Goal: Contribute content

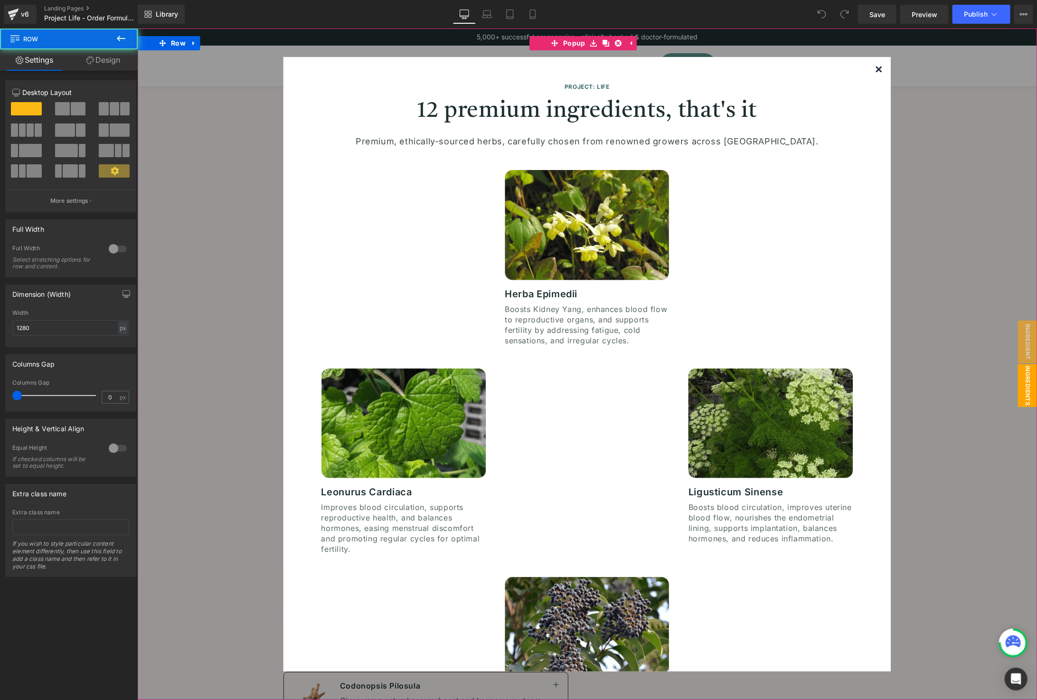
click at [876, 68] on img at bounding box center [879, 69] width 6 height 6
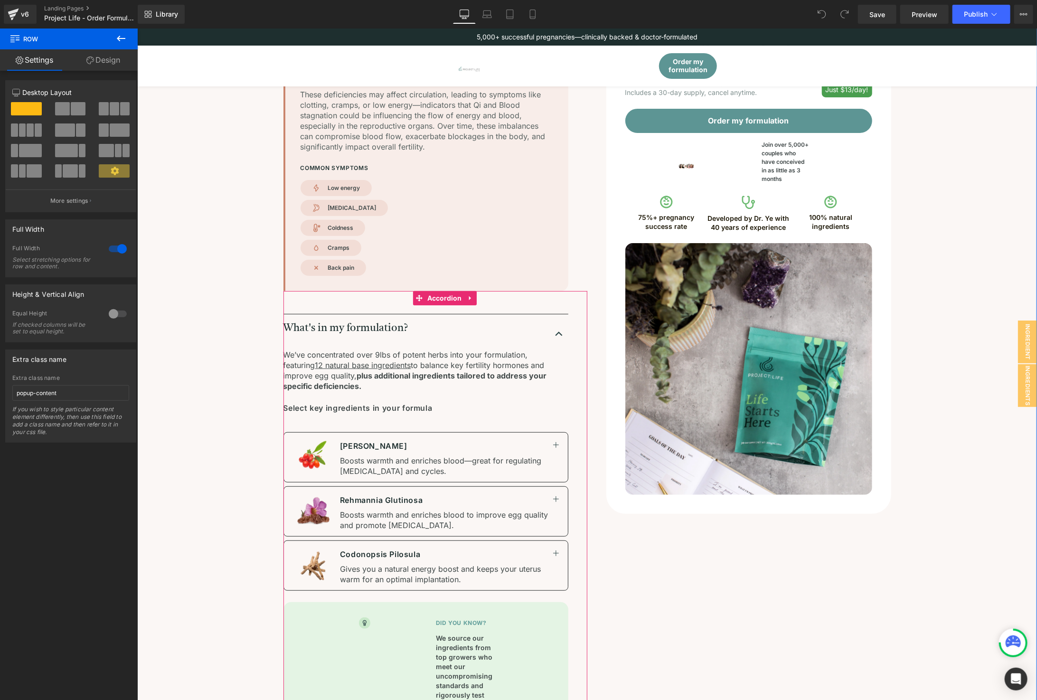
scroll to position [105, 0]
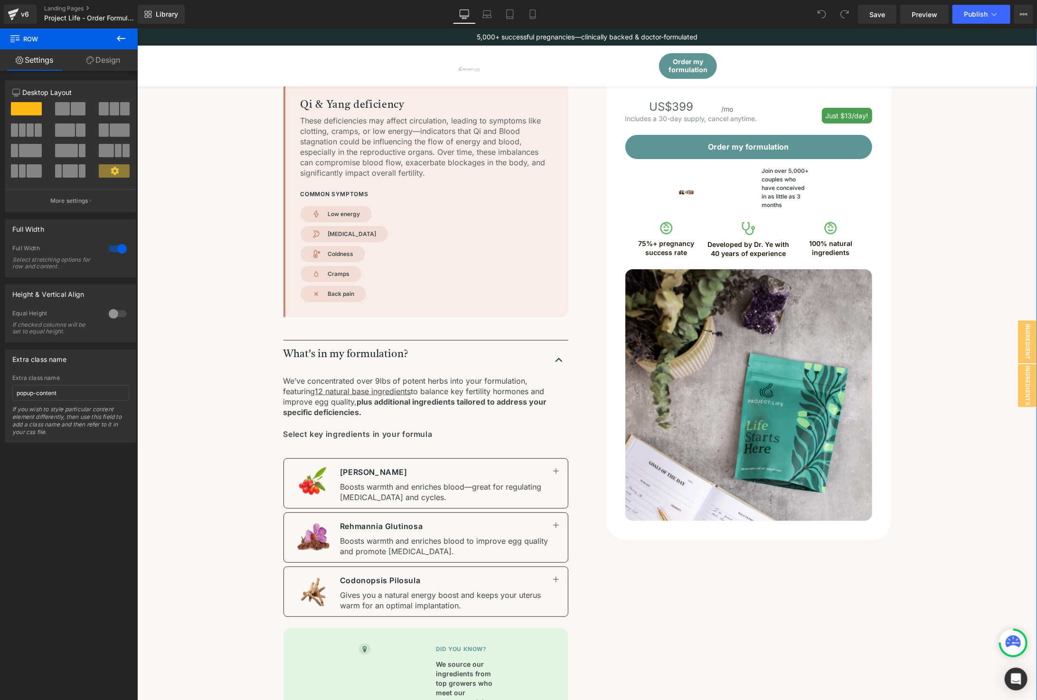
click at [681, 256] on div "75%+ pregnancy success rate Text Block" at bounding box center [666, 248] width 82 height 18
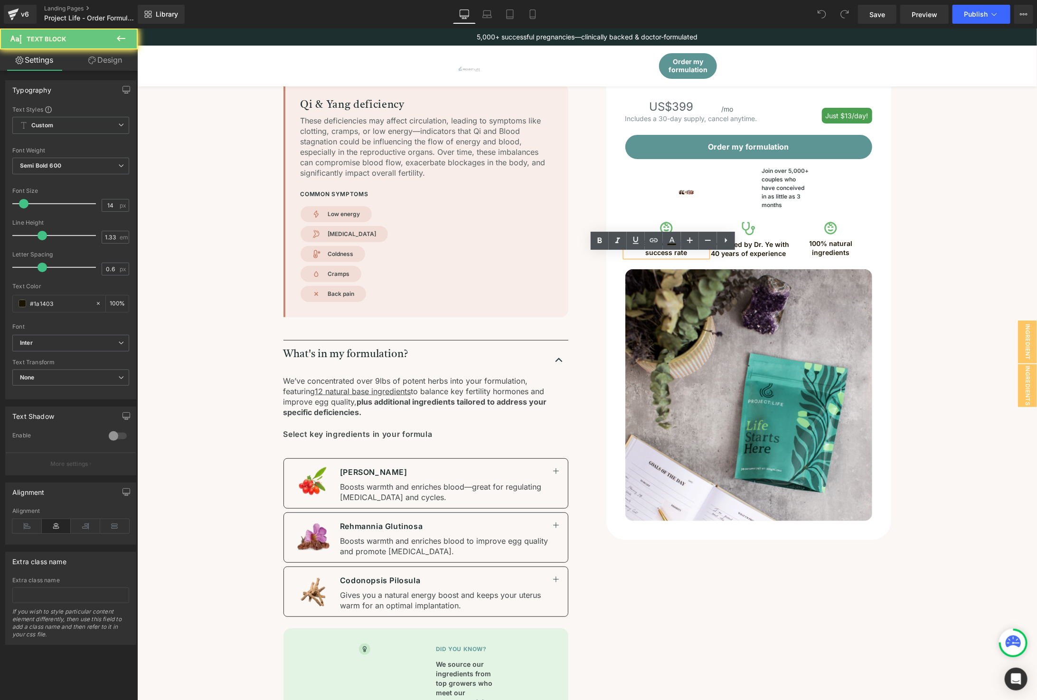
click at [681, 256] on p "75%+ pregnancy success rate" at bounding box center [666, 248] width 82 height 18
click at [686, 256] on p "75%+ pregnancy success rate" at bounding box center [666, 248] width 82 height 18
drag, startPoint x: 689, startPoint y: 258, endPoint x: 650, endPoint y: 257, distance: 38.9
click at [650, 256] on p "75%+ pregnancy success rate" at bounding box center [666, 248] width 82 height 18
drag, startPoint x: 669, startPoint y: 264, endPoint x: 657, endPoint y: 258, distance: 13.0
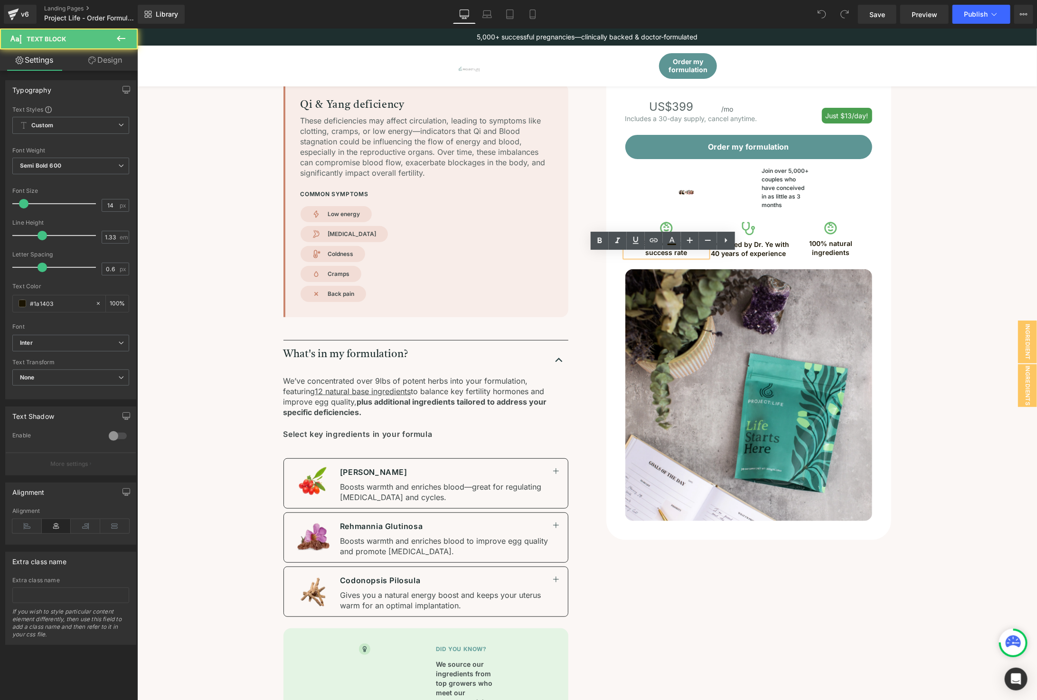
click at [657, 256] on p "75%+ pregnancy success rate" at bounding box center [666, 248] width 82 height 18
drag, startPoint x: 655, startPoint y: 256, endPoint x: 668, endPoint y: 265, distance: 15.7
click at [668, 256] on p "75%+ pregnancy success rate" at bounding box center [666, 248] width 82 height 18
click at [652, 248] on p "75%+ effectiveness" at bounding box center [666, 243] width 82 height 9
click at [650, 248] on p "75%+ effectiveness" at bounding box center [666, 243] width 82 height 9
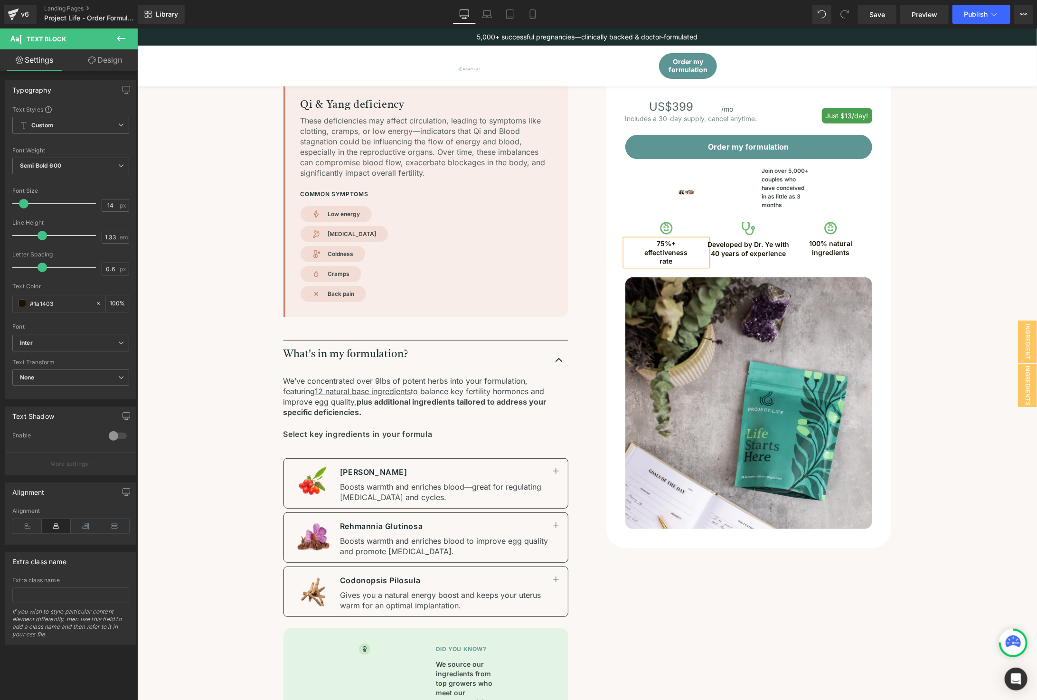
drag, startPoint x: 683, startPoint y: 273, endPoint x: 679, endPoint y: 268, distance: 6.0
click at [684, 265] on p "rate" at bounding box center [666, 260] width 82 height 9
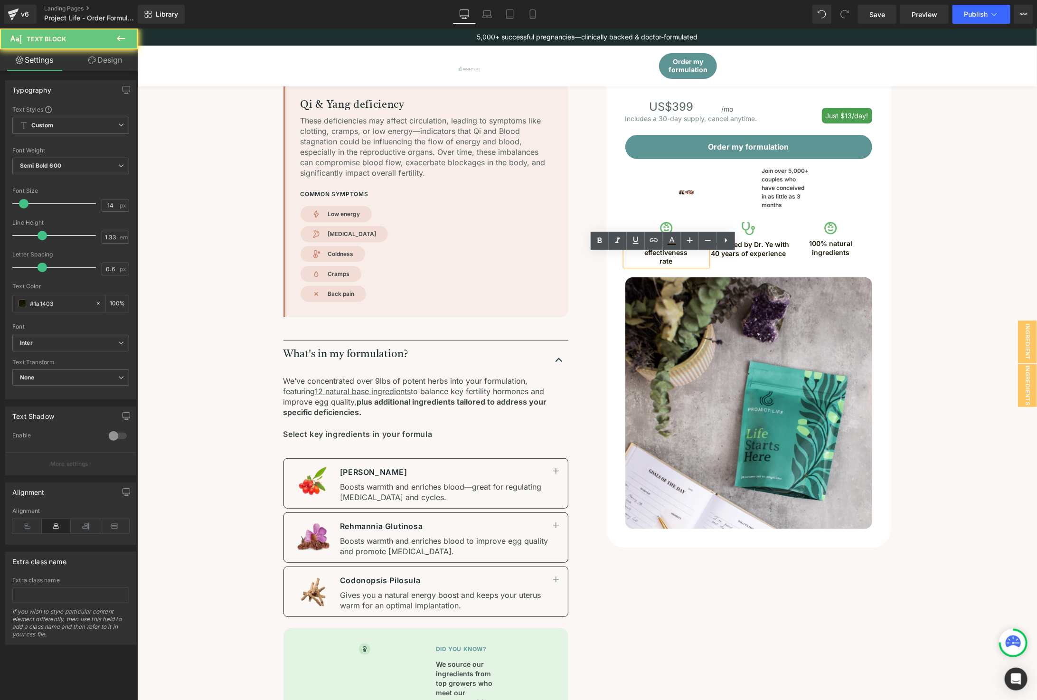
click at [686, 257] on p "effectiveness" at bounding box center [666, 252] width 82 height 9
click at [654, 265] on p "rate" at bounding box center [666, 260] width 82 height 9
click at [656, 265] on p "rate" at bounding box center [666, 260] width 82 height 9
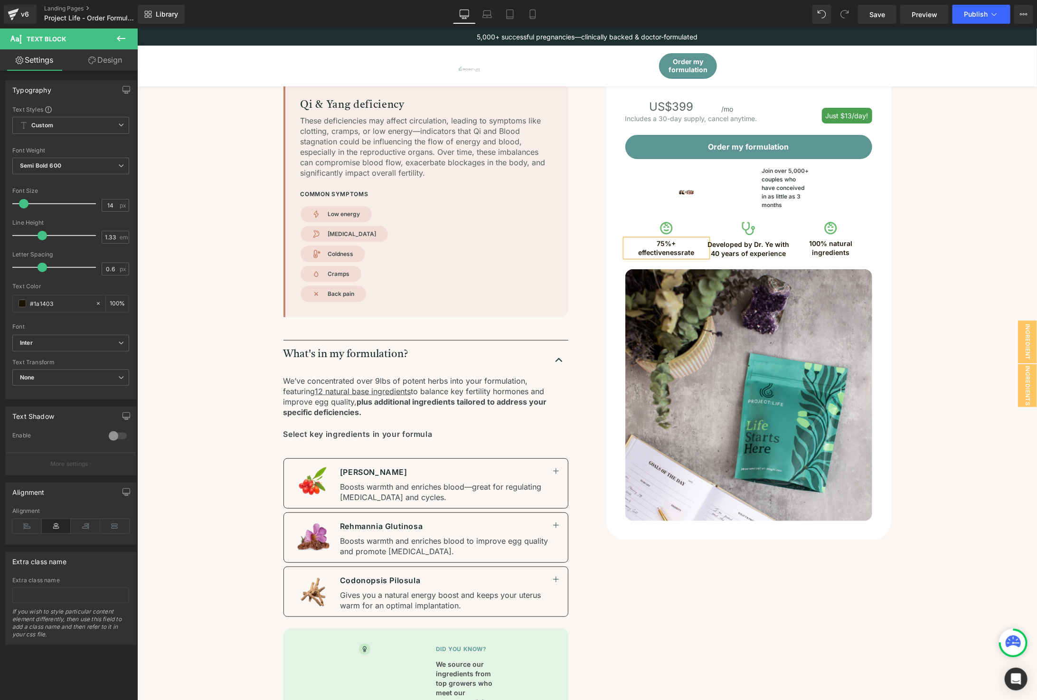
click at [971, 224] on div "Here’s your results. Heading T [PERSON_NAME] you for filling out the assessment…" at bounding box center [587, 499] width 824 height 983
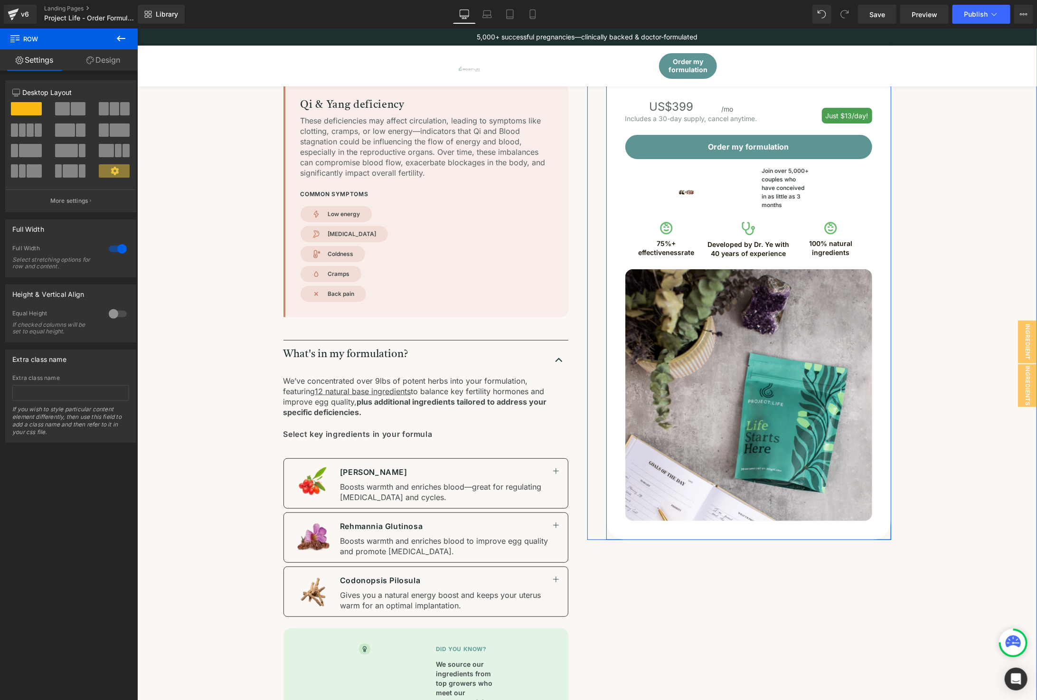
click at [796, 256] on div "Image 100% natural ingredients Text Block Row" at bounding box center [830, 238] width 82 height 36
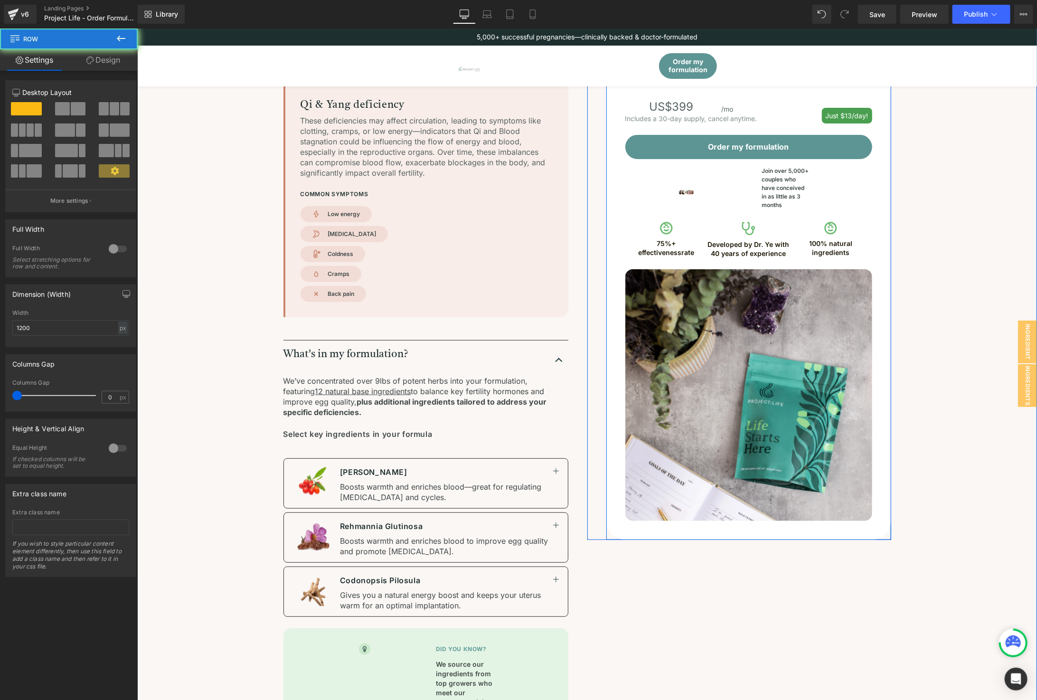
click at [137, 28] on div at bounding box center [137, 28] width 0 height 0
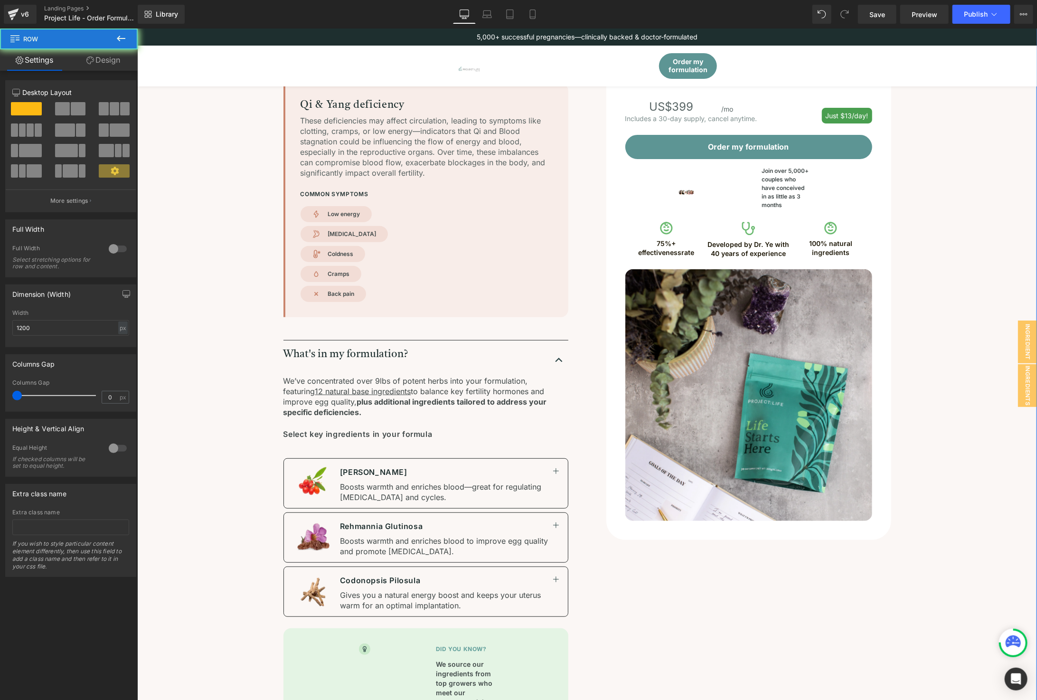
click at [909, 236] on div "Here’s your results. Heading T [PERSON_NAME] you for filling out the assessment…" at bounding box center [587, 499] width 824 height 983
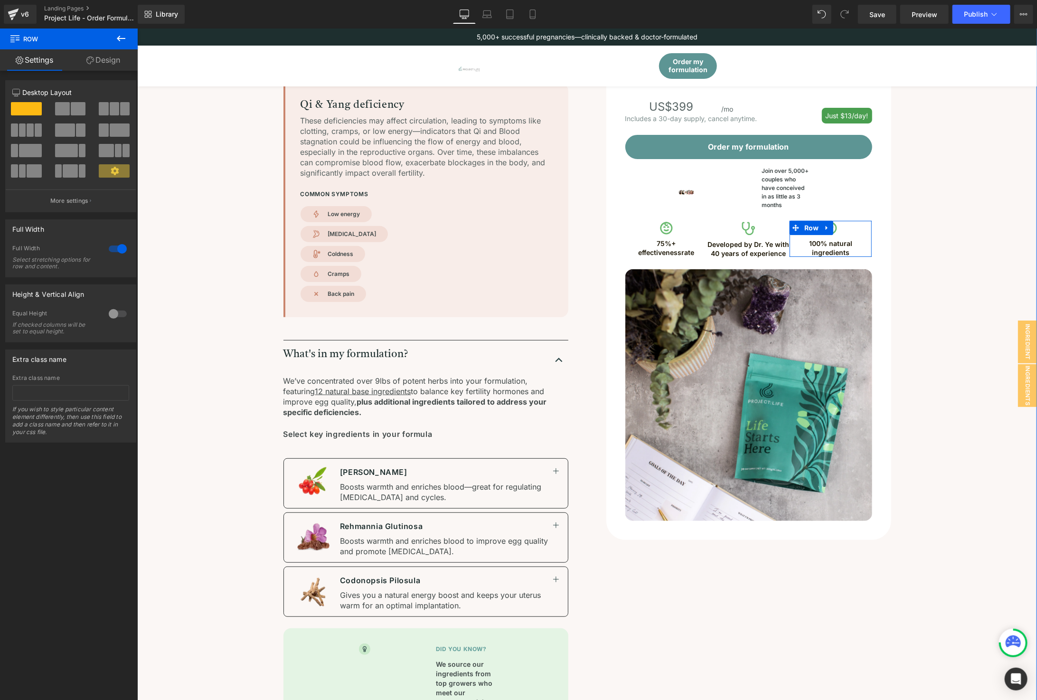
click at [866, 245] on div "Image 100% natural ingredients Text Block Row" at bounding box center [830, 238] width 82 height 36
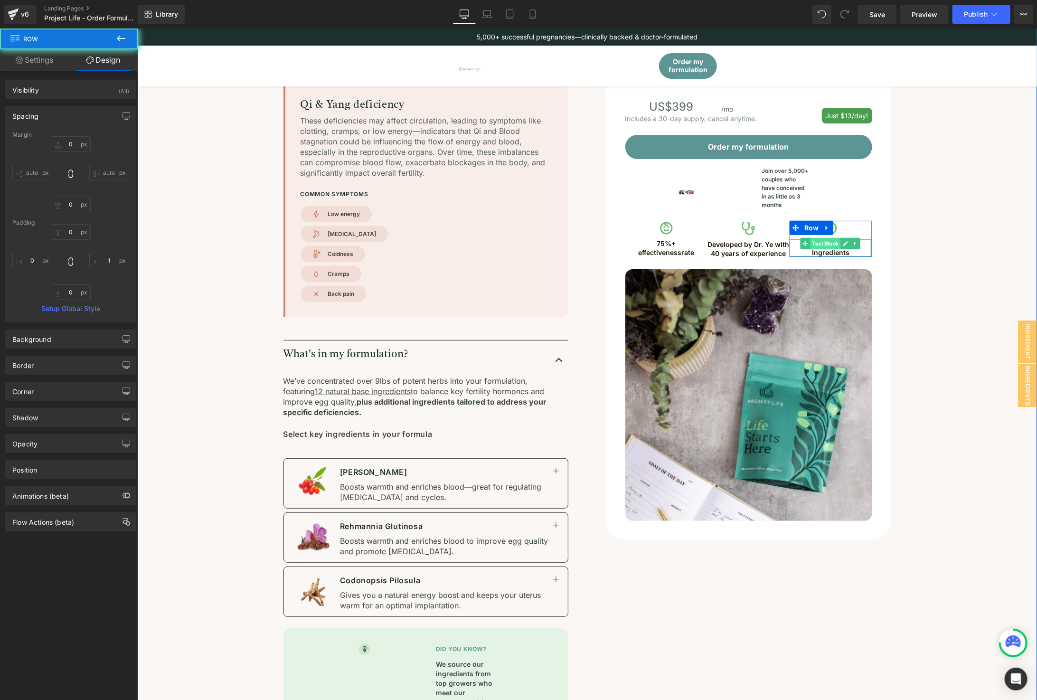
click at [830, 249] on span "Text Block" at bounding box center [825, 242] width 30 height 11
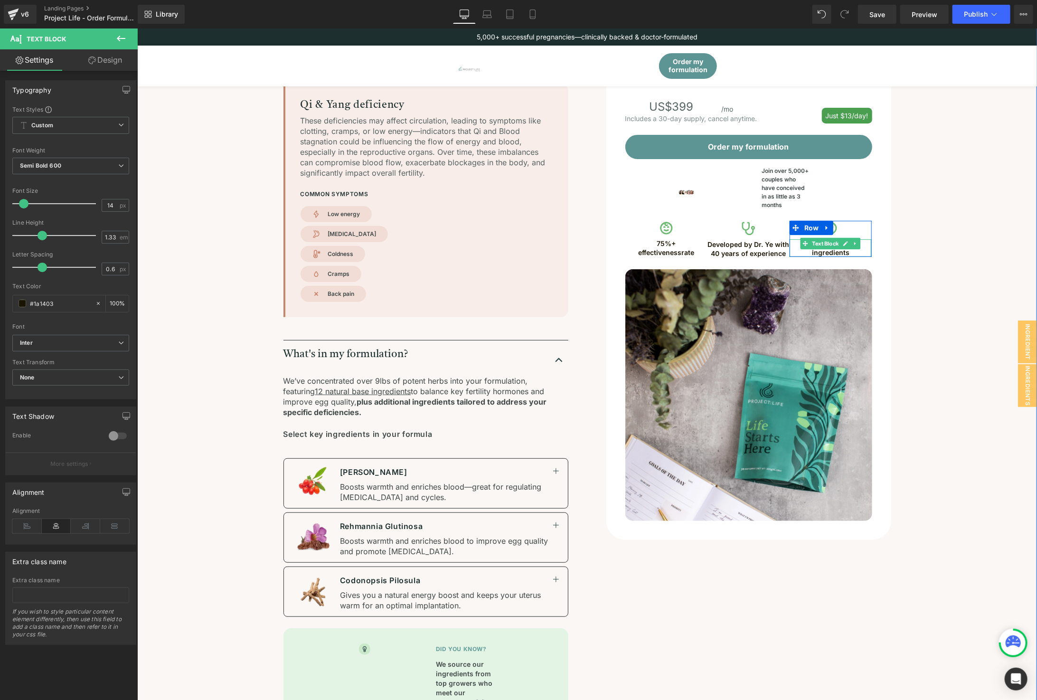
click at [889, 246] on div "Here’s your results. Heading T [PERSON_NAME] you for filling out the assessment…" at bounding box center [587, 499] width 824 height 983
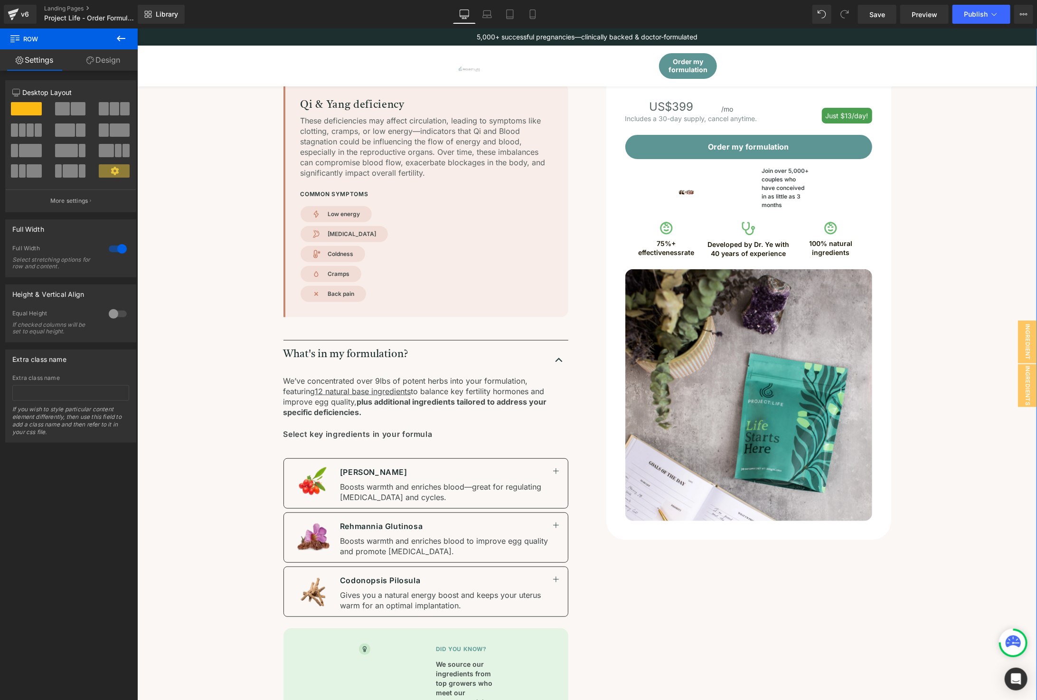
click at [926, 254] on div "Here’s your results. Heading T [PERSON_NAME] you for filling out the assessment…" at bounding box center [587, 499] width 824 height 983
click at [789, 241] on div at bounding box center [830, 240] width 82 height 2
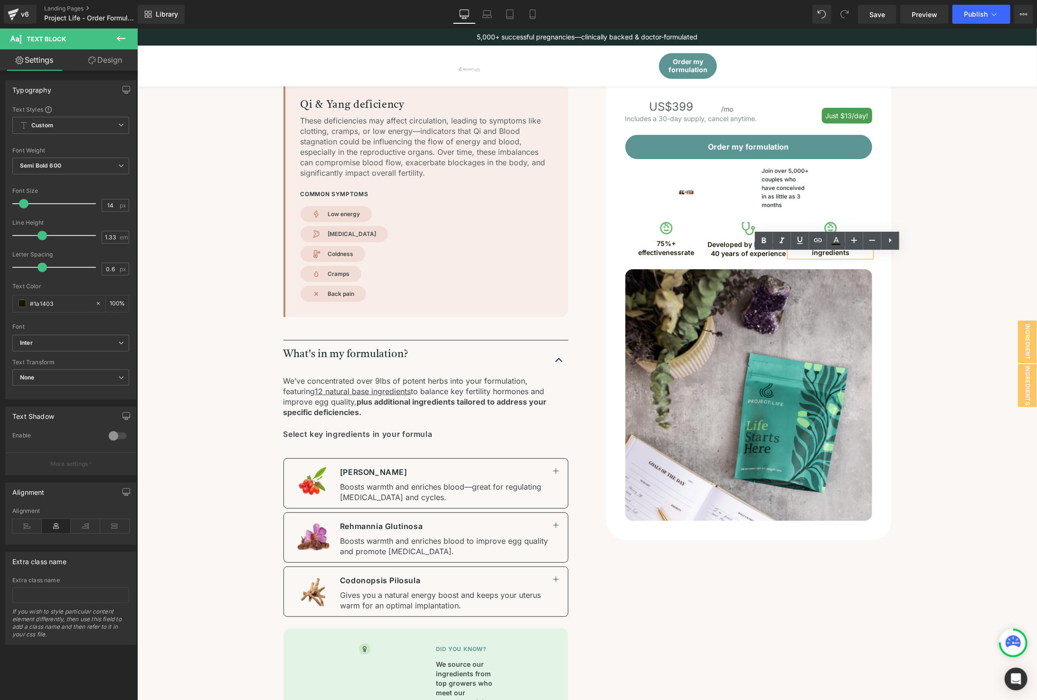
click at [829, 256] on p "100% natural ingredients" at bounding box center [830, 248] width 82 height 18
click at [930, 272] on div "Here’s your results. Heading T [PERSON_NAME] you for filling out the assessment…" at bounding box center [587, 499] width 824 height 983
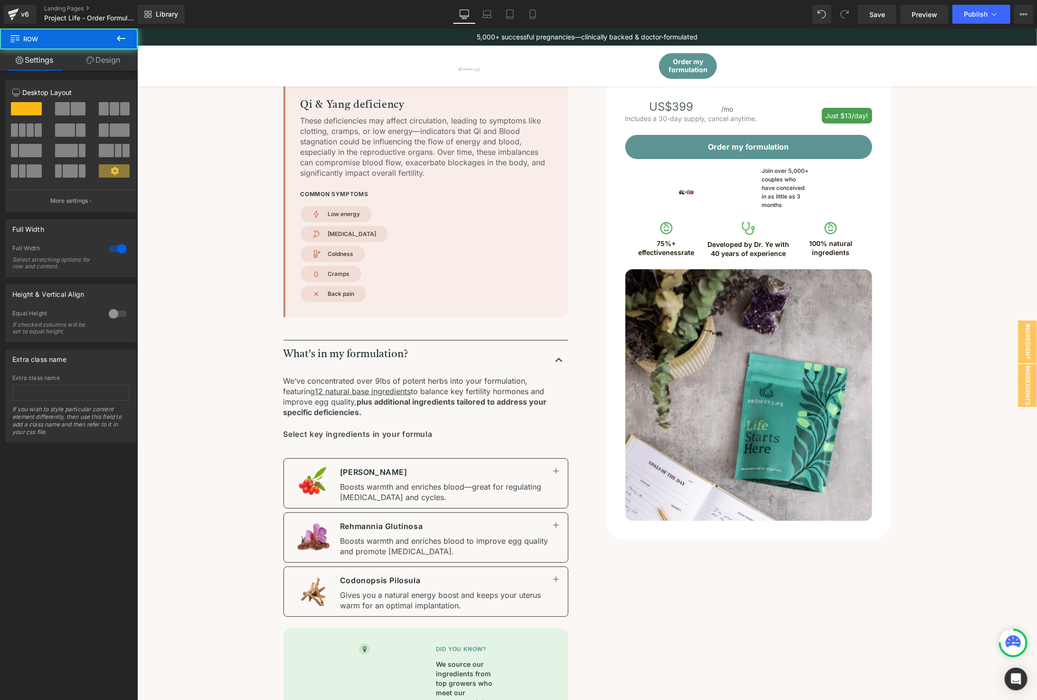
click at [924, 285] on div "Here’s your results. Heading T [PERSON_NAME] you for filling out the assessment…" at bounding box center [587, 499] width 824 height 983
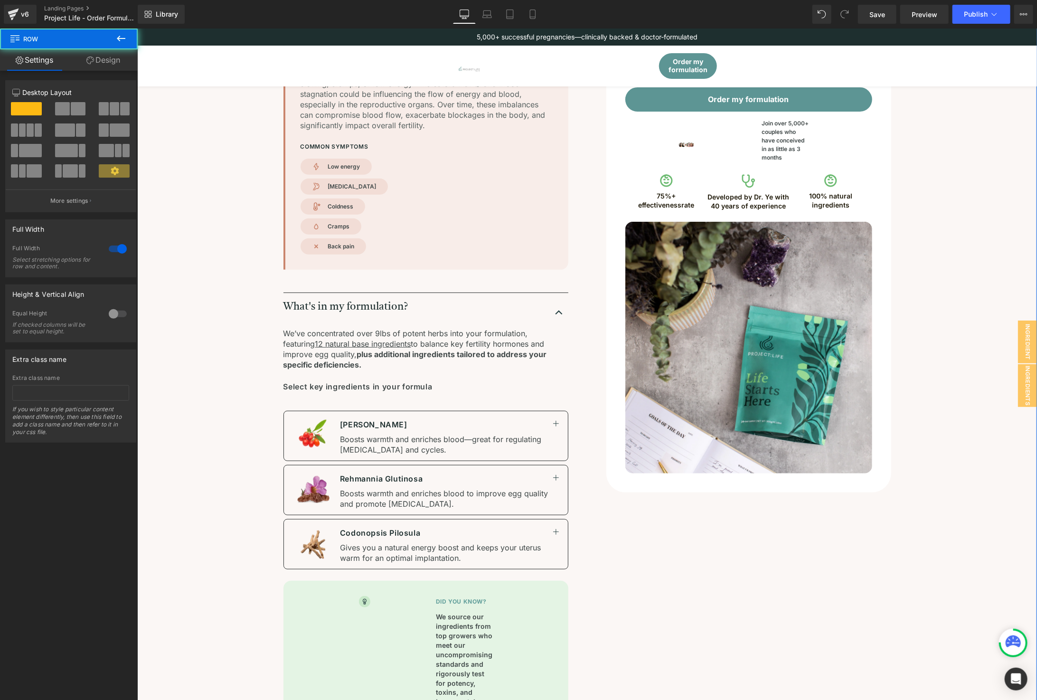
scroll to position [158, 0]
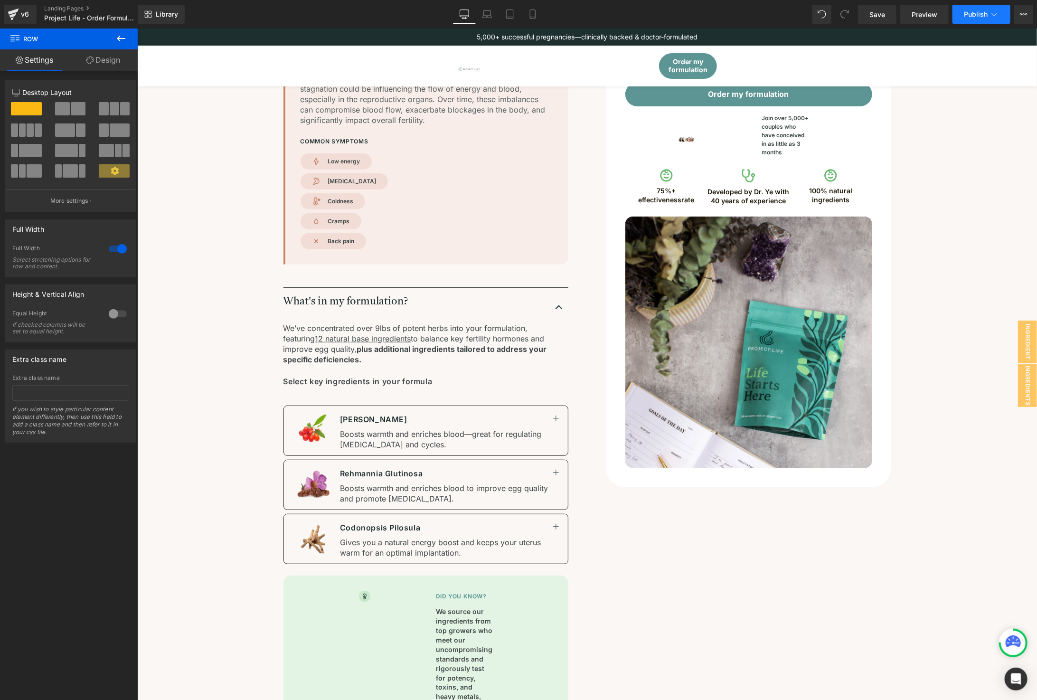
click at [978, 12] on span "Publish" at bounding box center [976, 14] width 24 height 8
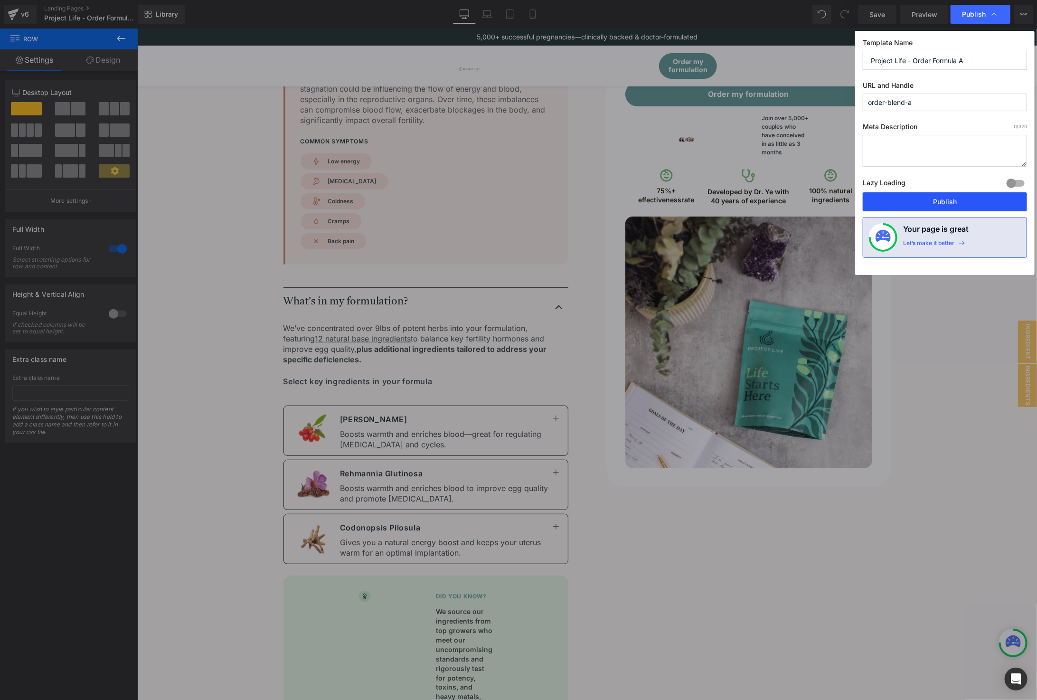
click at [944, 193] on button "Publish" at bounding box center [945, 201] width 164 height 19
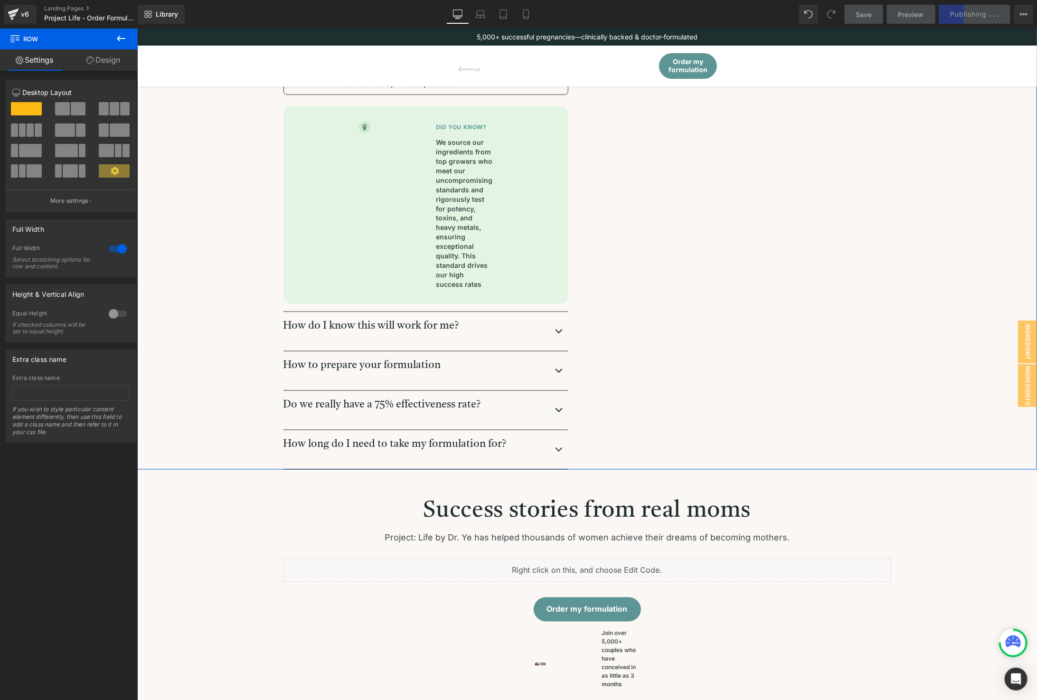
scroll to position [633, 0]
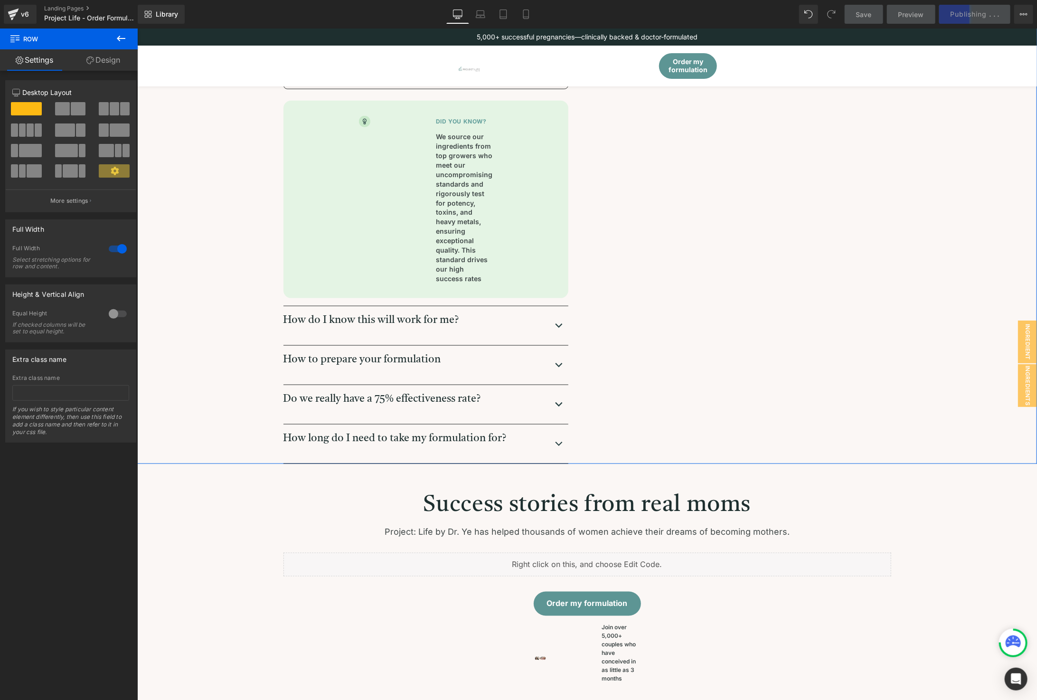
click at [535, 401] on p "Do we really have a 75% effectiveness rate?" at bounding box center [416, 398] width 267 height 13
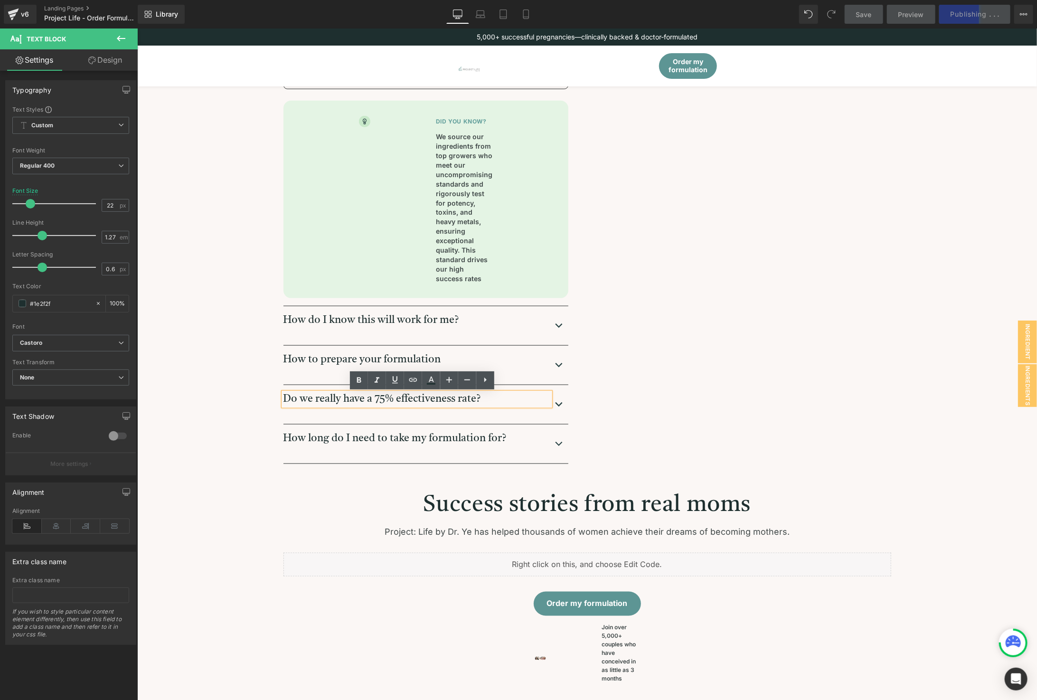
click at [554, 406] on img "button" at bounding box center [558, 403] width 11 height 11
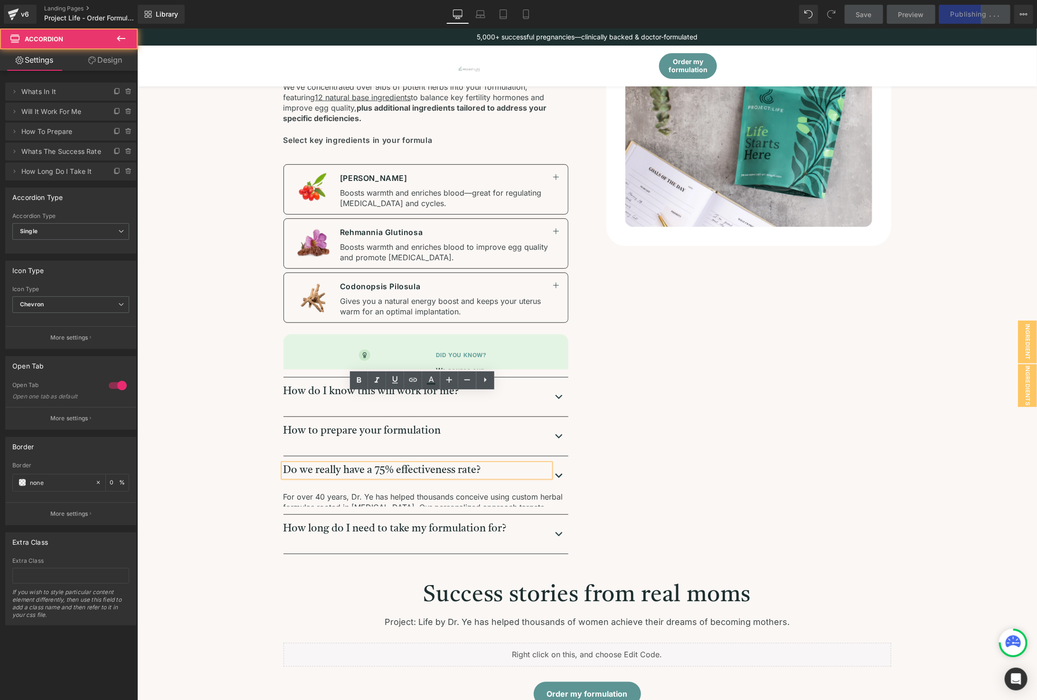
click at [556, 463] on div "Do we really have a 75% effectiveness rate? Text Block" at bounding box center [425, 469] width 285 height 13
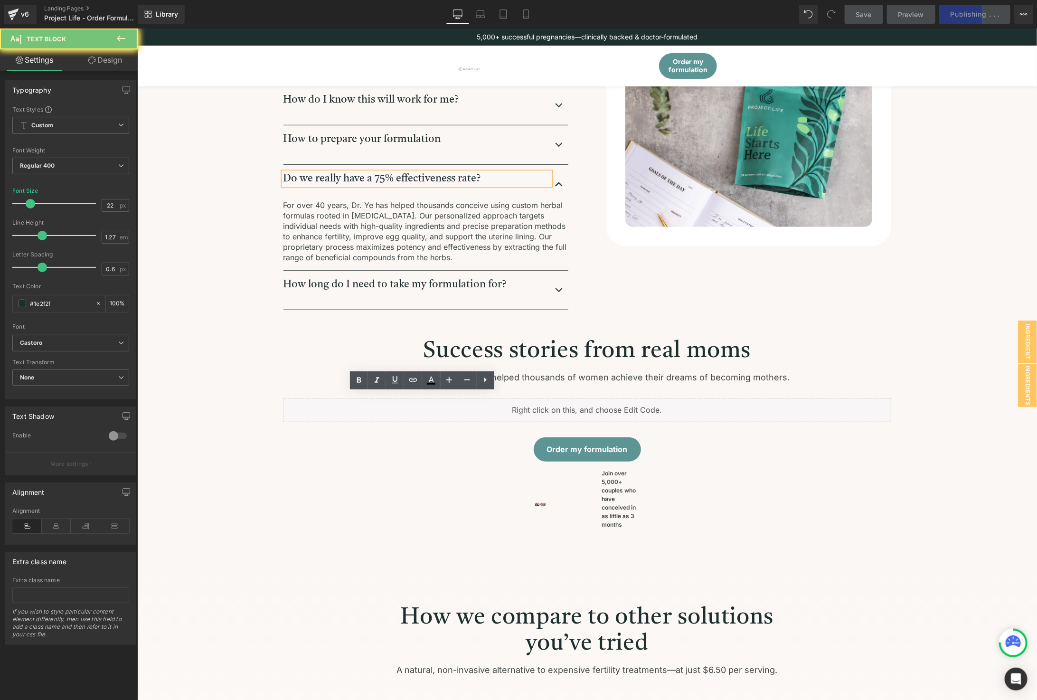
scroll to position [179, 0]
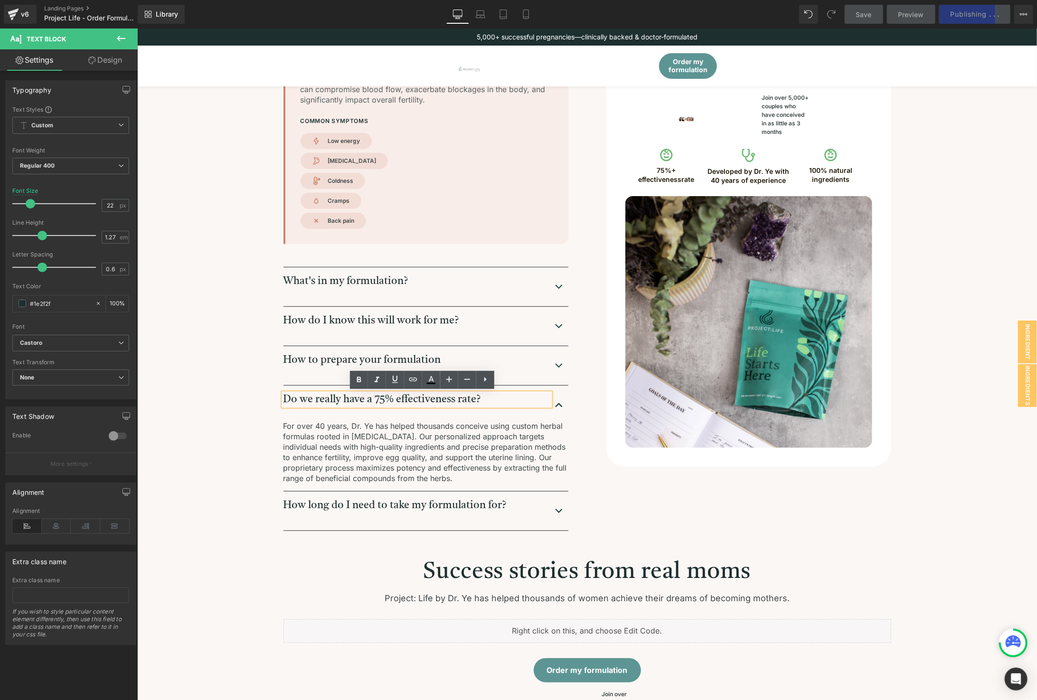
click at [556, 403] on div "Do we really have a 75% effectiveness rate? Text Block" at bounding box center [425, 399] width 285 height 13
click at [968, 154] on div "Here’s your results. Heading T [PERSON_NAME] you for filling out the assessment…" at bounding box center [587, 232] width 824 height 595
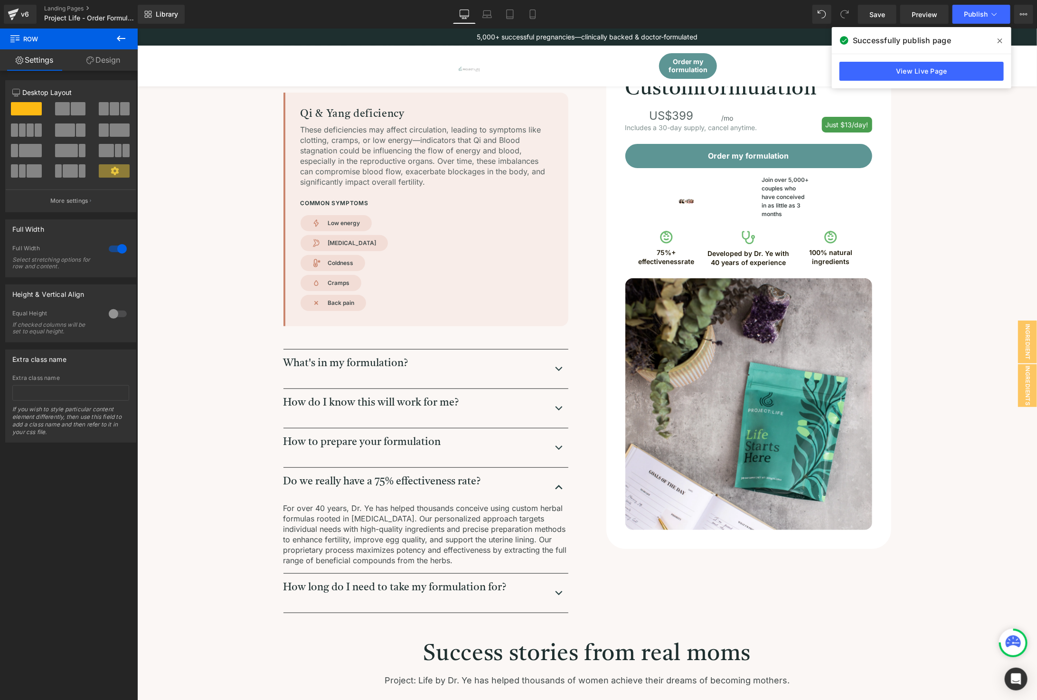
scroll to position [0, 0]
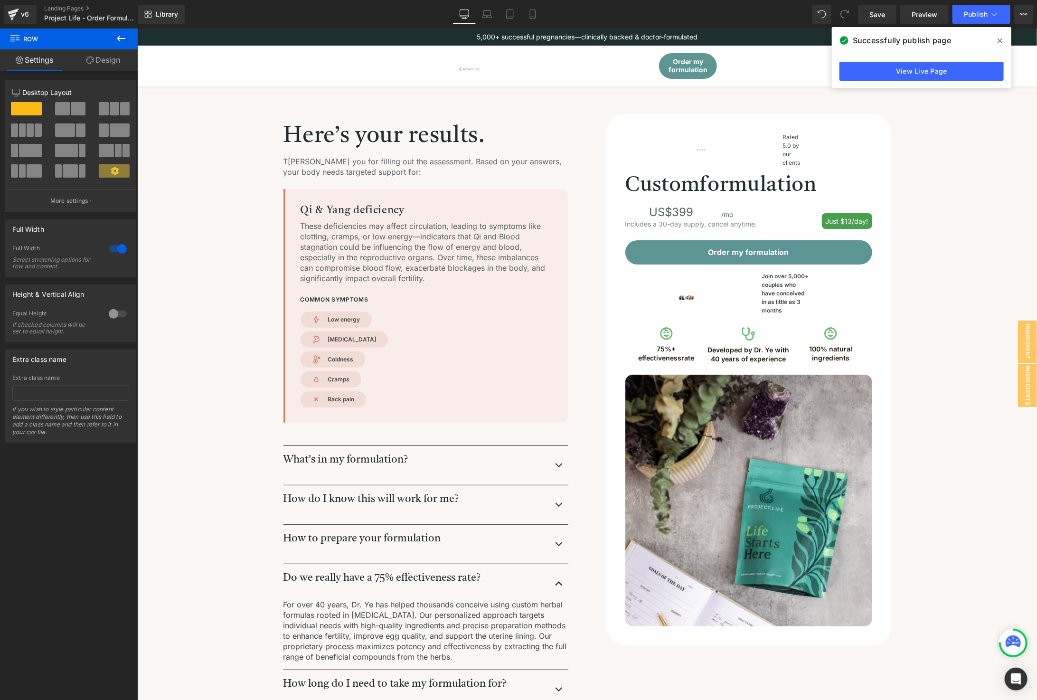
click at [998, 39] on icon at bounding box center [1000, 41] width 5 height 8
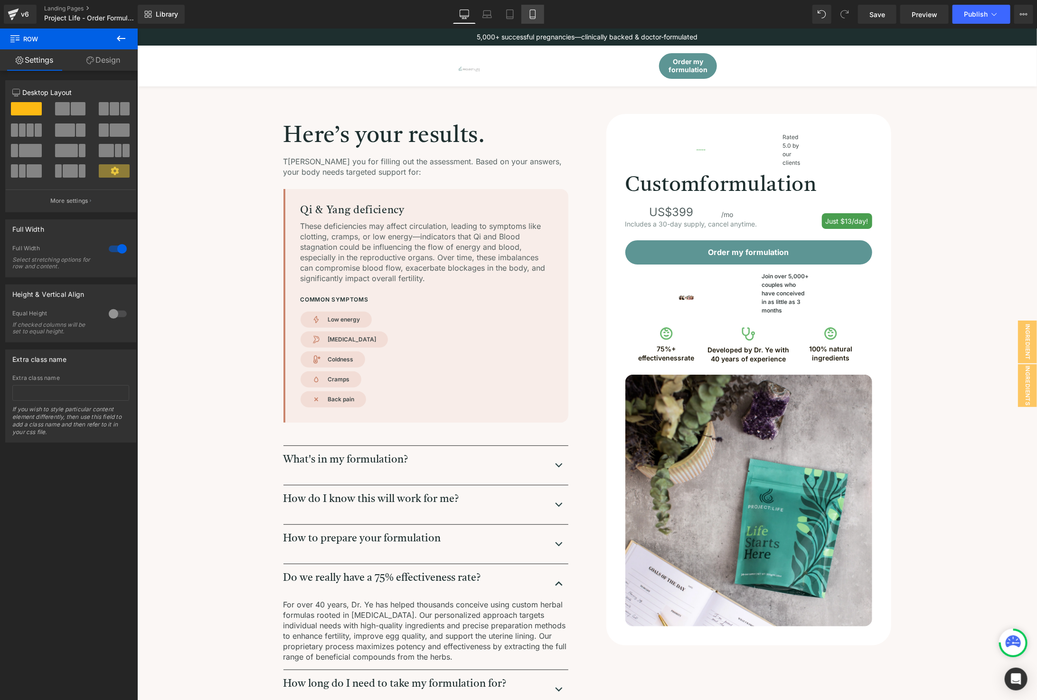
click at [526, 16] on link "Mobile" at bounding box center [532, 14] width 23 height 19
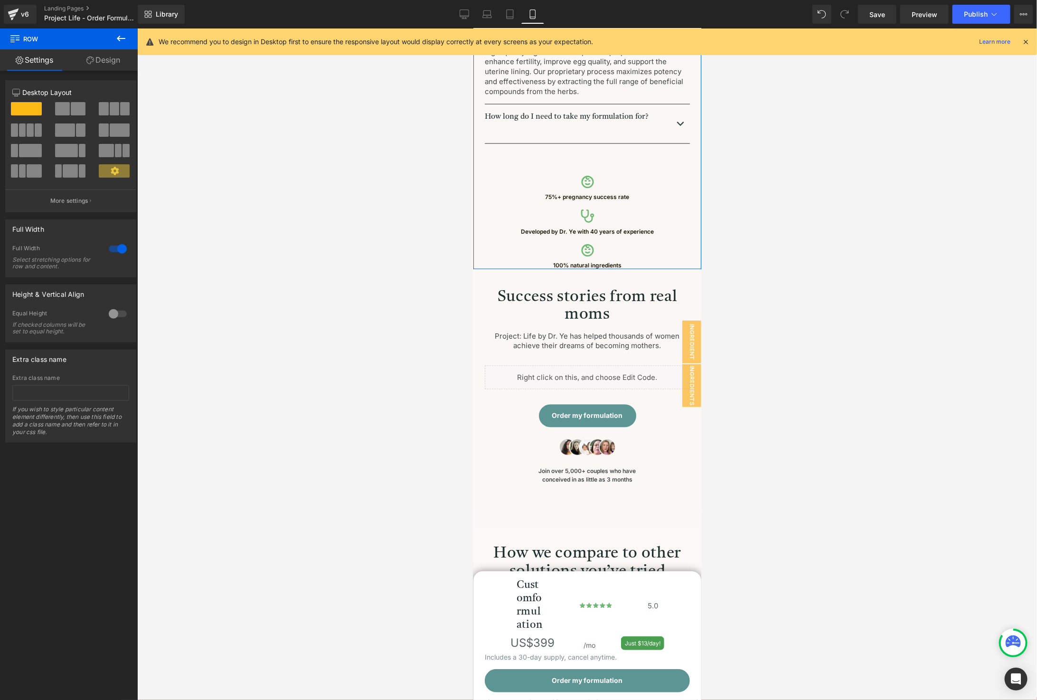
scroll to position [791, 0]
click at [629, 195] on p "75%+ pregnancy success rate" at bounding box center [587, 196] width 228 height 8
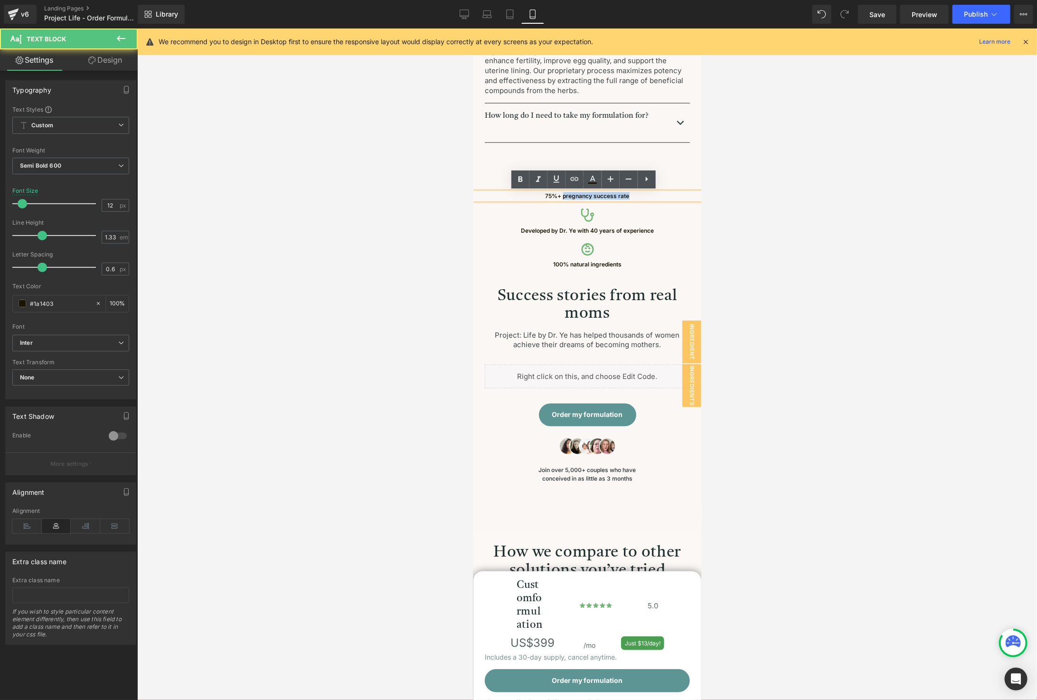
drag, startPoint x: 560, startPoint y: 193, endPoint x: 669, endPoint y: 192, distance: 108.7
click at [669, 192] on p "75%+ pregnancy success rate" at bounding box center [587, 196] width 228 height 8
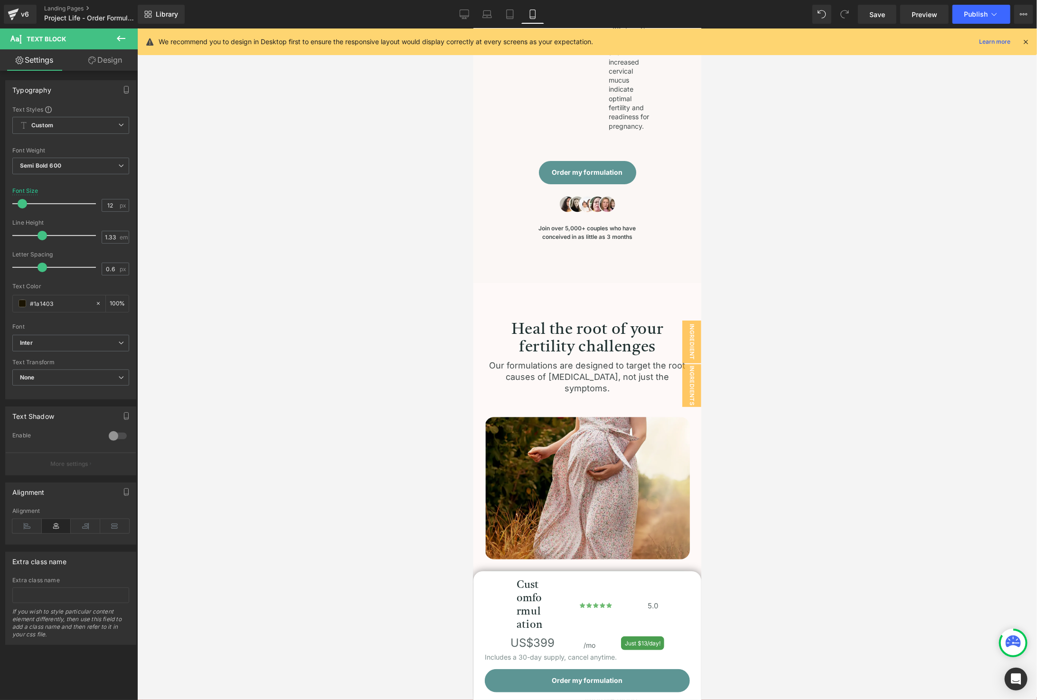
scroll to position [4649, 0]
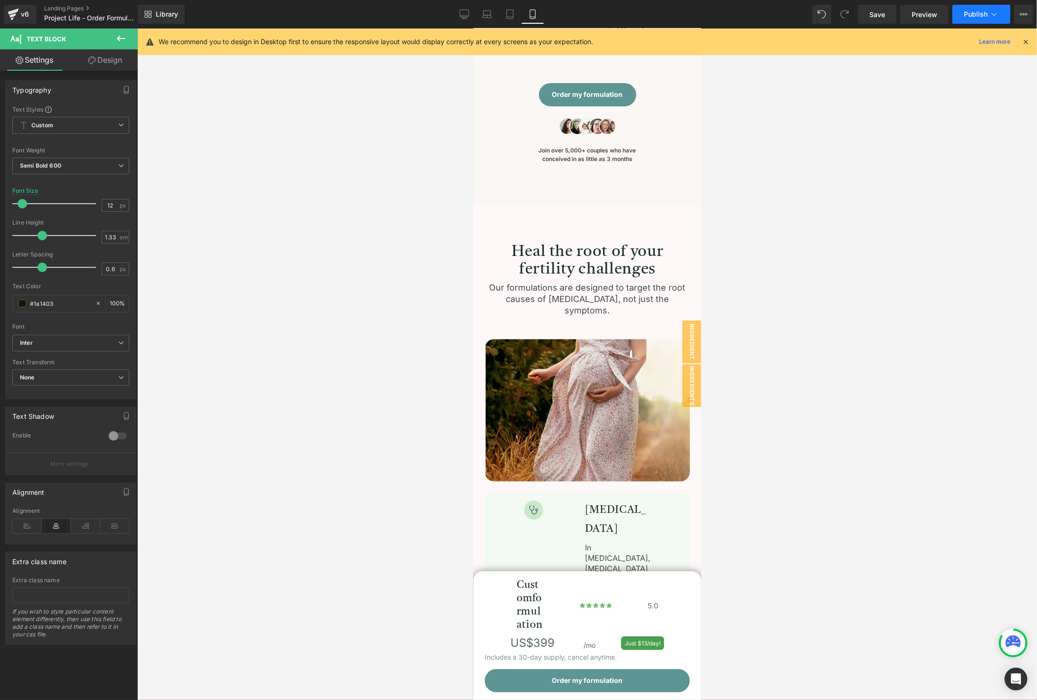
click at [973, 11] on span "Publish" at bounding box center [976, 14] width 24 height 8
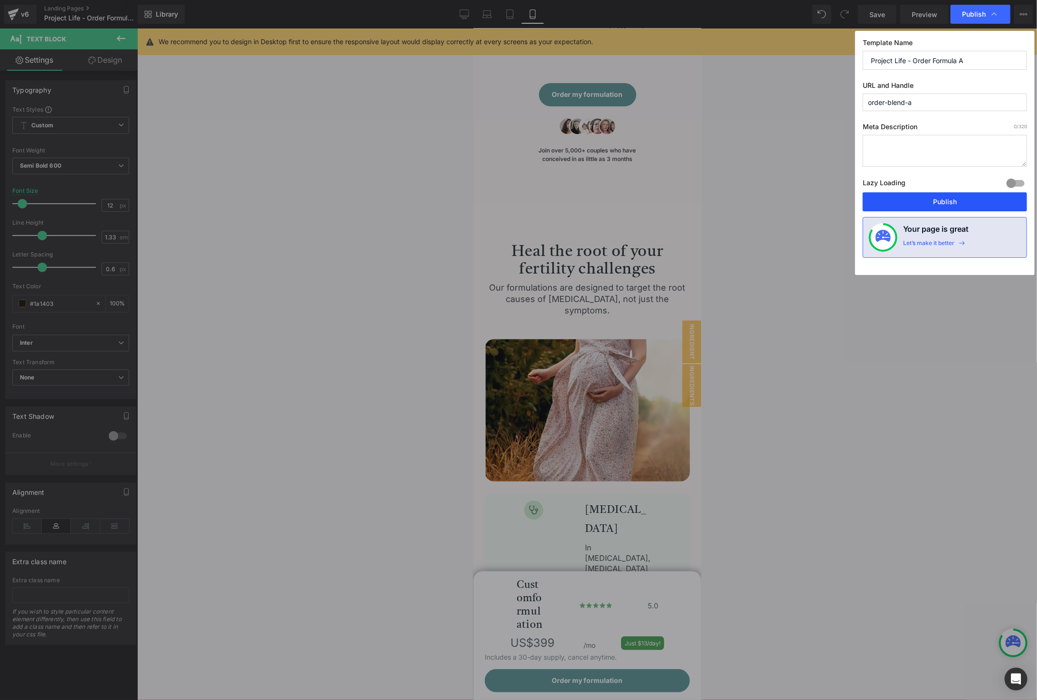
click at [923, 200] on button "Publish" at bounding box center [945, 201] width 164 height 19
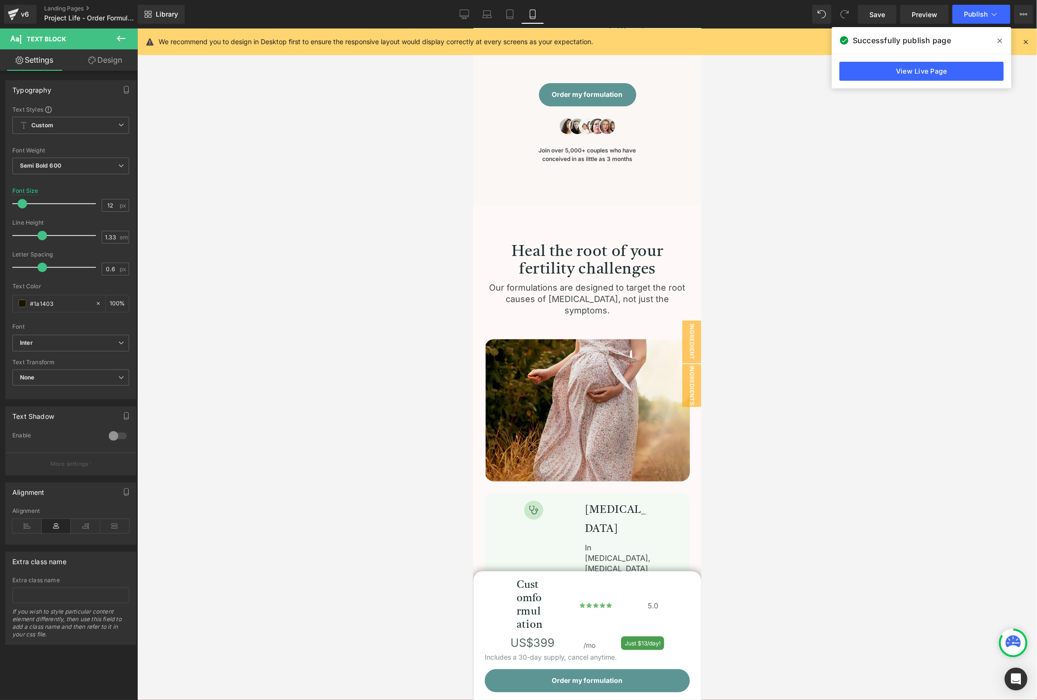
click at [1000, 40] on icon at bounding box center [1000, 40] width 5 height 5
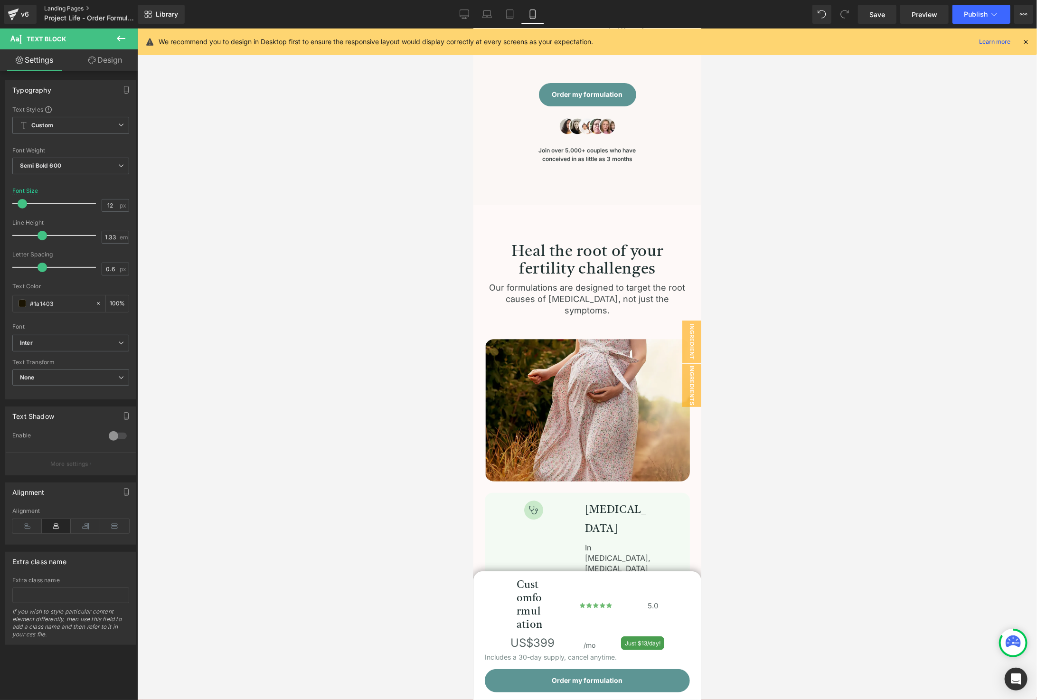
click at [53, 8] on link "Landing Pages" at bounding box center [98, 9] width 108 height 8
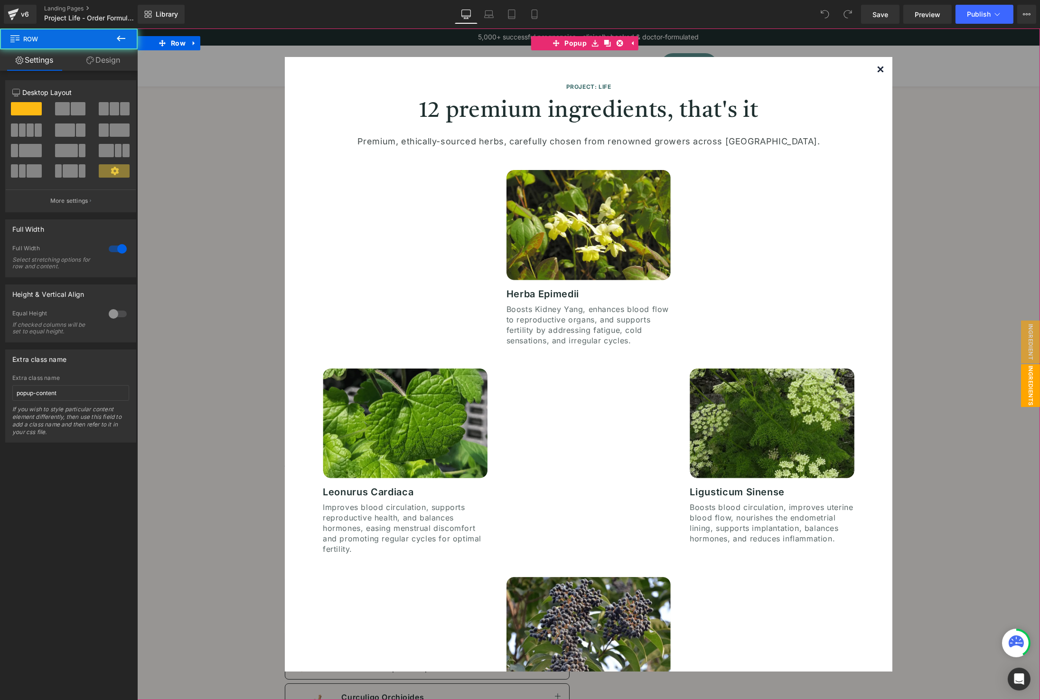
click at [878, 68] on img at bounding box center [881, 69] width 6 height 6
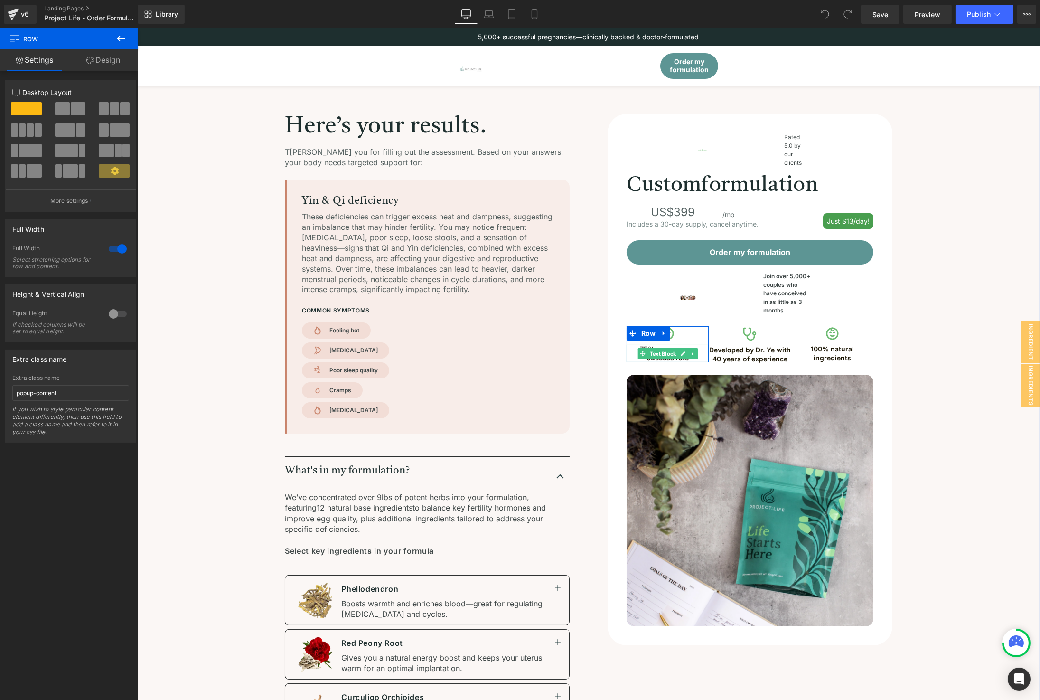
click at [696, 362] on p "75%+ pregnancy success rate" at bounding box center [667, 354] width 82 height 18
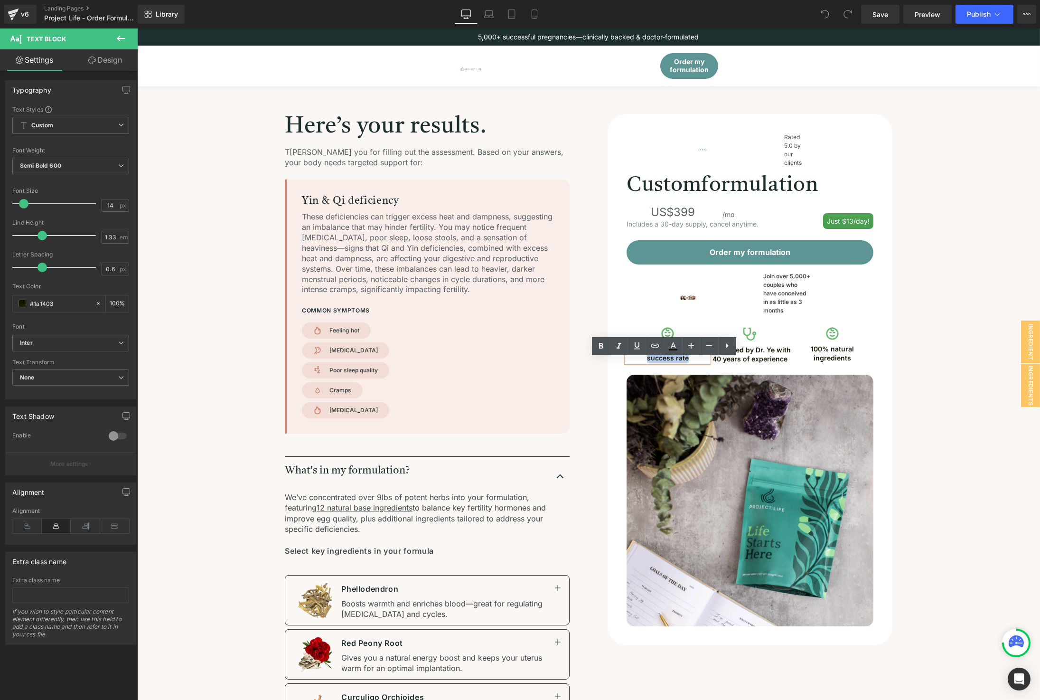
drag, startPoint x: 669, startPoint y: 371, endPoint x: 658, endPoint y: 374, distance: 10.8
click at [654, 362] on p "75%+ pregnancy success rate" at bounding box center [667, 354] width 82 height 18
click at [645, 354] on p "75%+ effectiveness rate" at bounding box center [667, 349] width 82 height 9
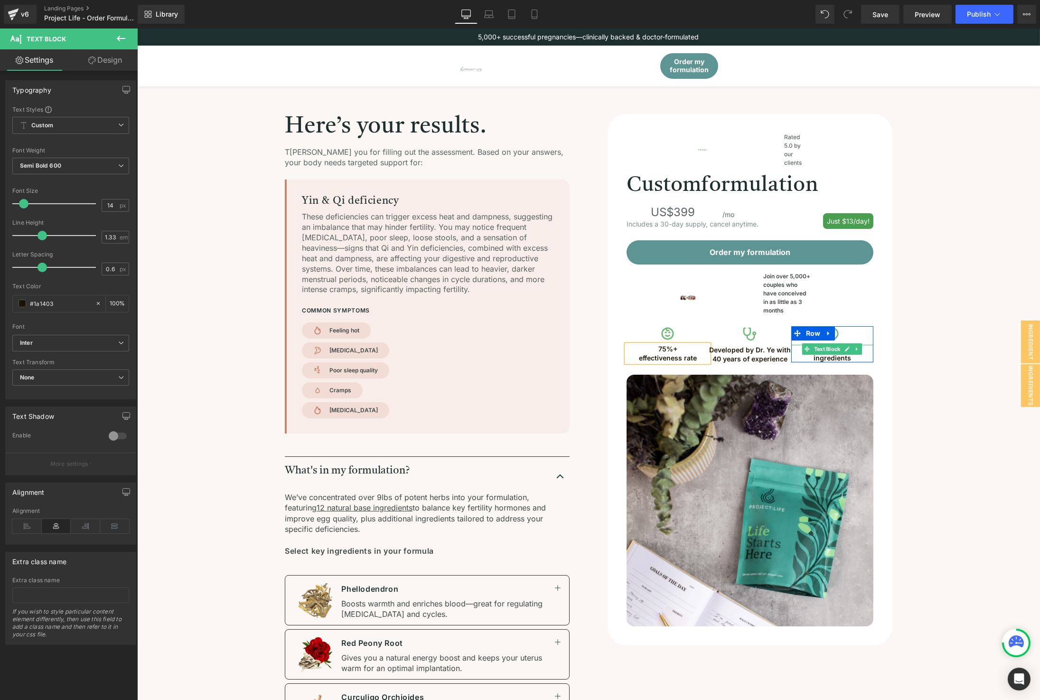
click at [861, 362] on p "100% natural ingredients" at bounding box center [832, 354] width 82 height 18
click at [809, 362] on p "100% natural ingredients" at bounding box center [832, 354] width 82 height 18
click at [915, 383] on div "Here’s your results. Heading T hank you for filling out the assessment. Based o…" at bounding box center [588, 611] width 827 height 994
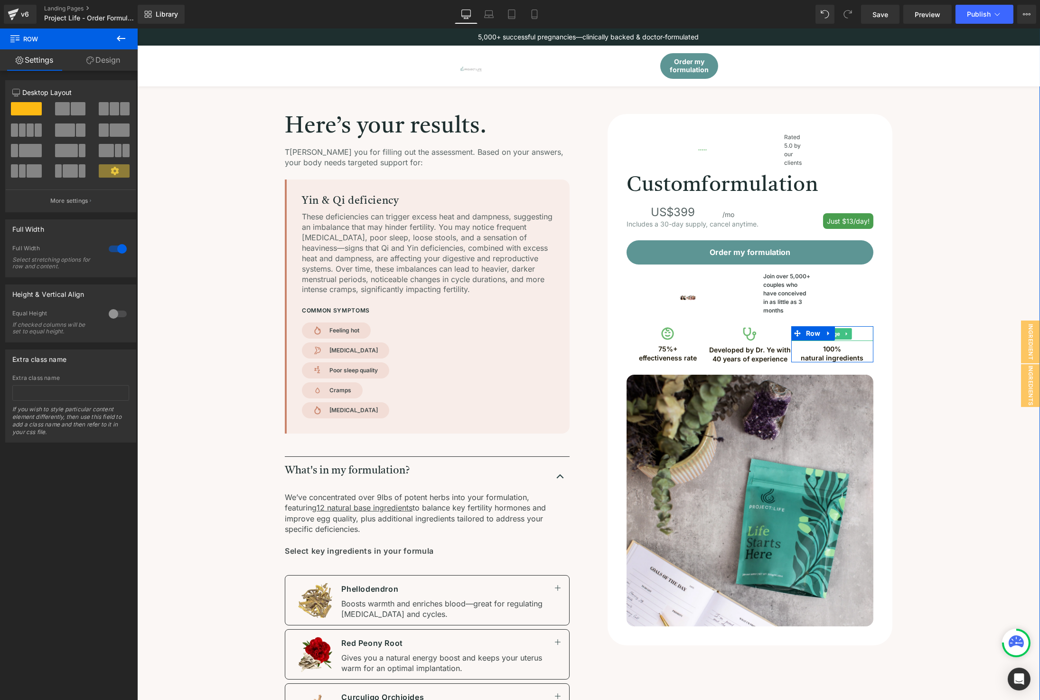
click at [914, 313] on div "Here’s your results. Heading T hank you for filling out the assessment. Based o…" at bounding box center [588, 611] width 827 height 994
click at [922, 336] on div "Here’s your results. Heading T hank you for filling out the assessment. Based o…" at bounding box center [588, 611] width 827 height 994
click at [833, 340] on span "Image" at bounding box center [832, 333] width 20 height 11
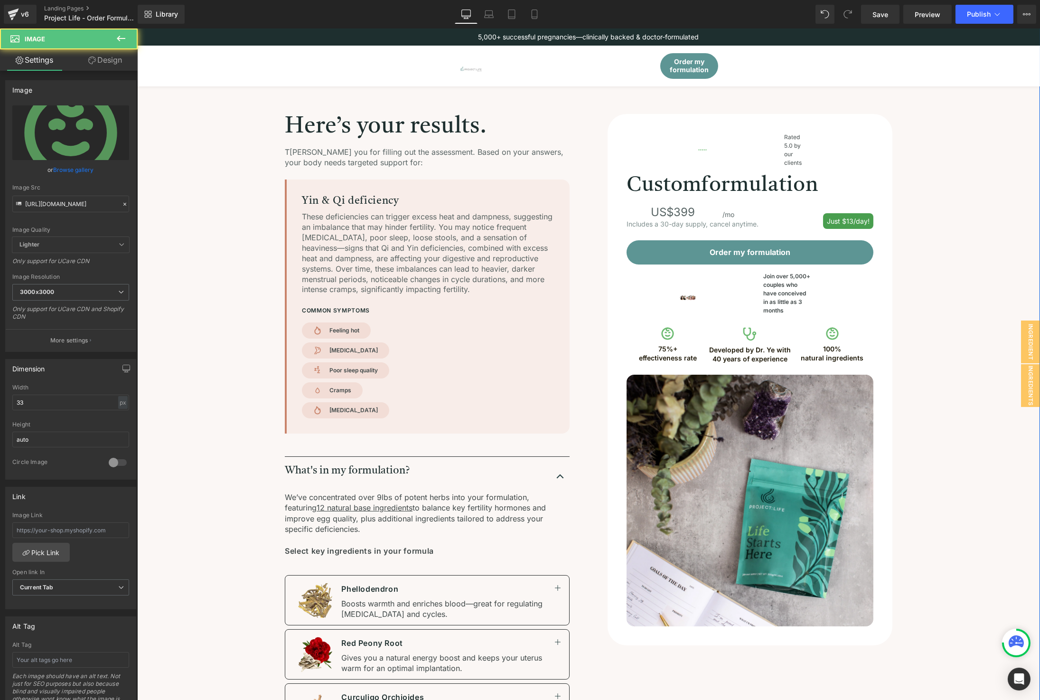
click at [957, 258] on div "Here’s your results. Heading T hank you for filling out the assessment. Based o…" at bounding box center [588, 611] width 827 height 994
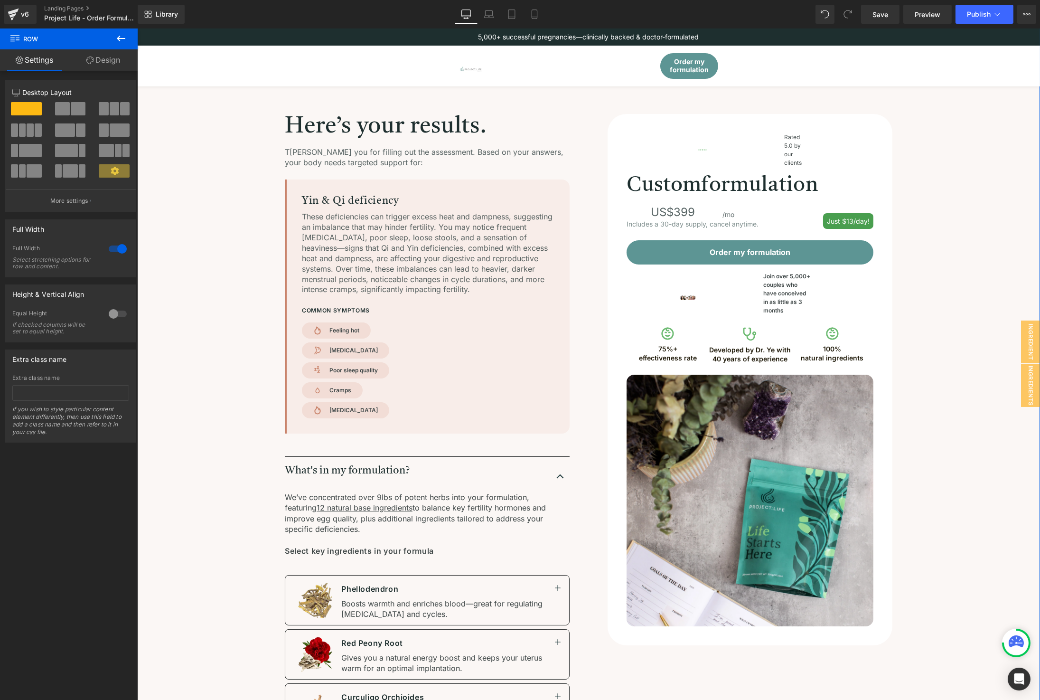
click at [998, 234] on div "Here’s your results. Heading T hank you for filling out the assessment. Based o…" at bounding box center [588, 585] width 903 height 1115
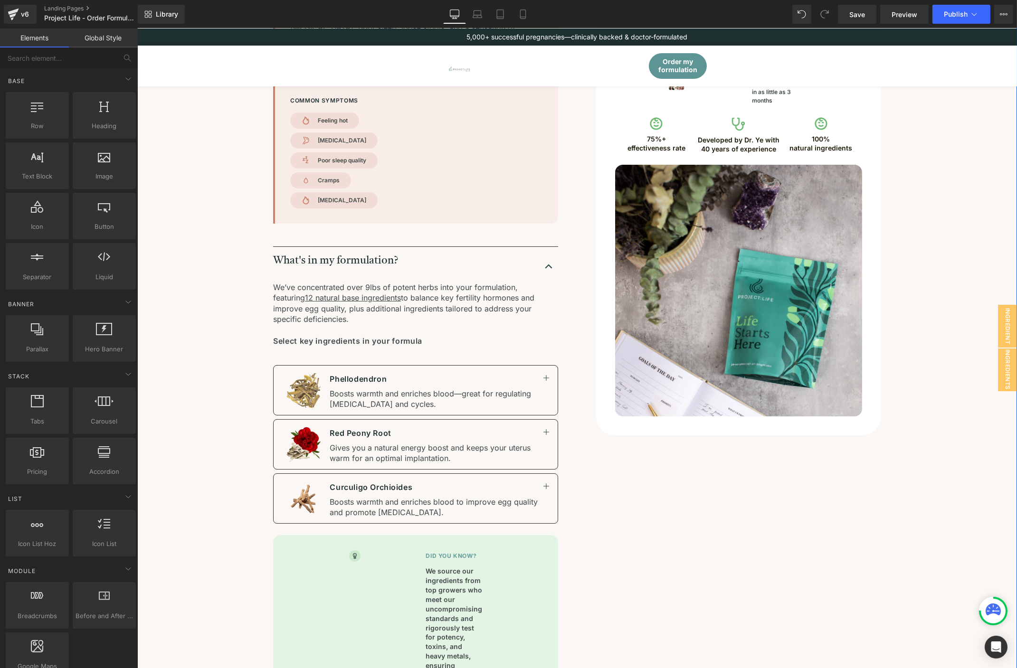
scroll to position [211, 0]
click at [920, 195] on div "Here’s your results. Heading T hank you for filling out the assessment. Based o…" at bounding box center [576, 400] width 803 height 994
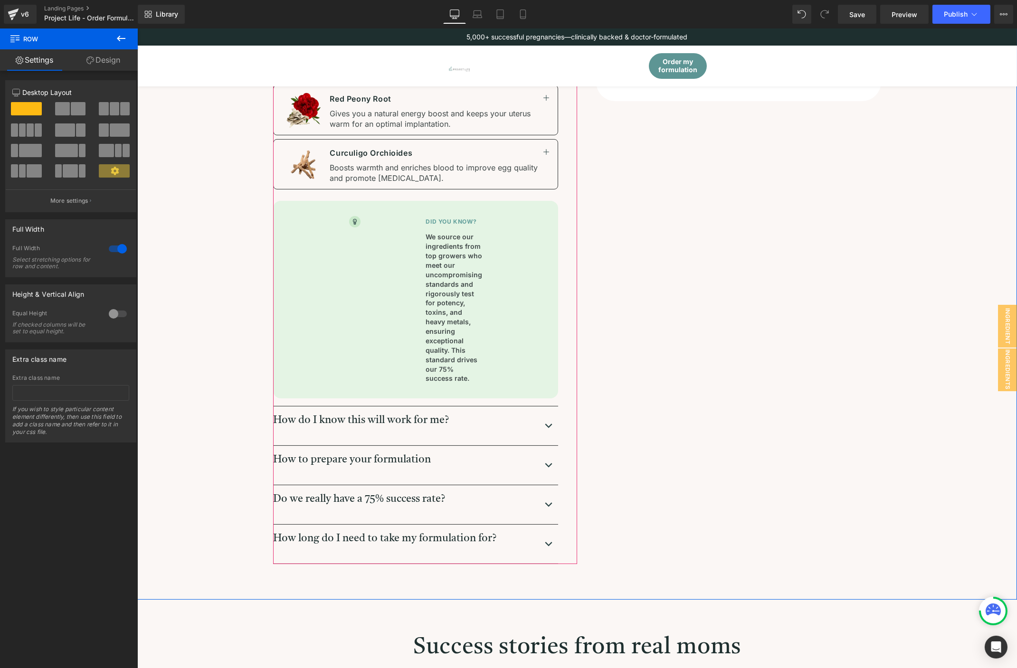
scroll to position [633, 0]
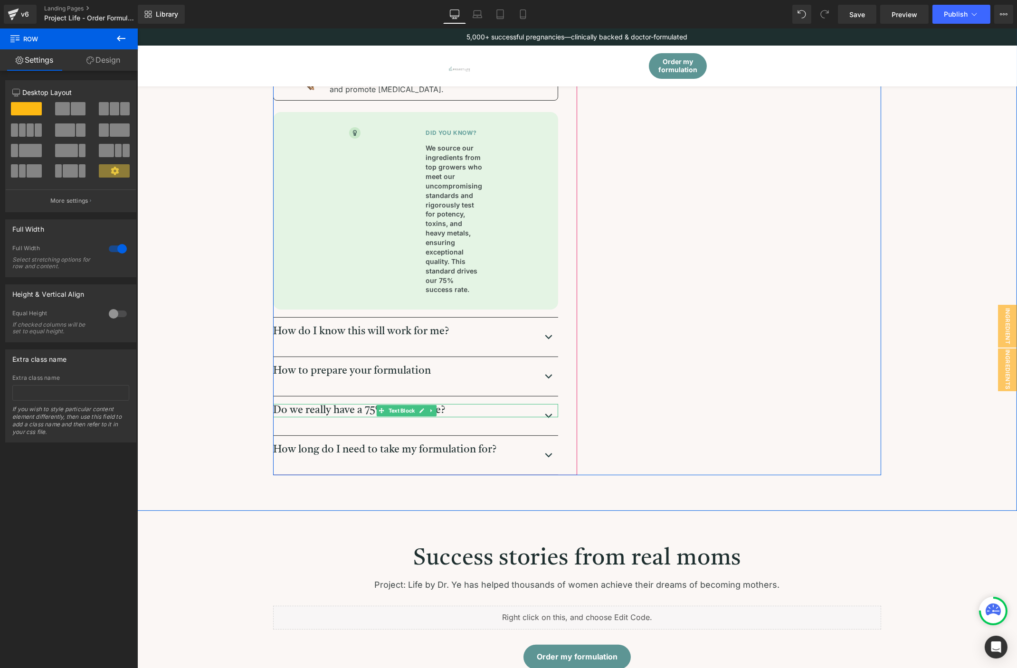
click at [339, 410] on p "Do we really have a 75% success rate?" at bounding box center [406, 410] width 267 height 13
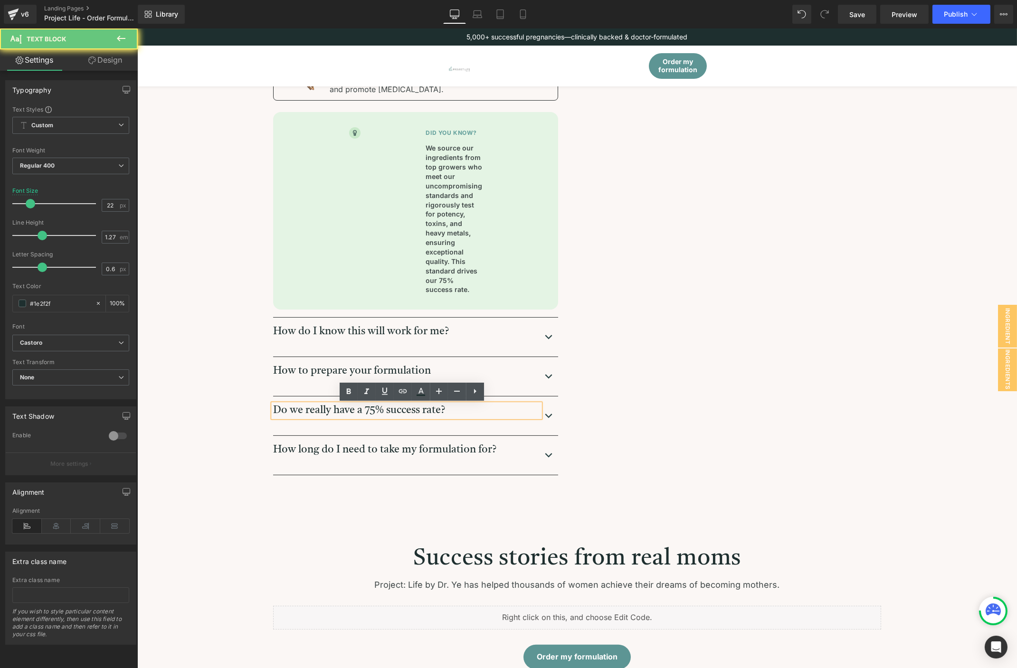
click at [361, 408] on p "Do we really have a 75% success rate?" at bounding box center [406, 410] width 267 height 13
drag, startPoint x: 382, startPoint y: 409, endPoint x: 434, endPoint y: 410, distance: 51.3
click at [434, 410] on p "Do we really have a 75% success rate?" at bounding box center [406, 410] width 267 height 13
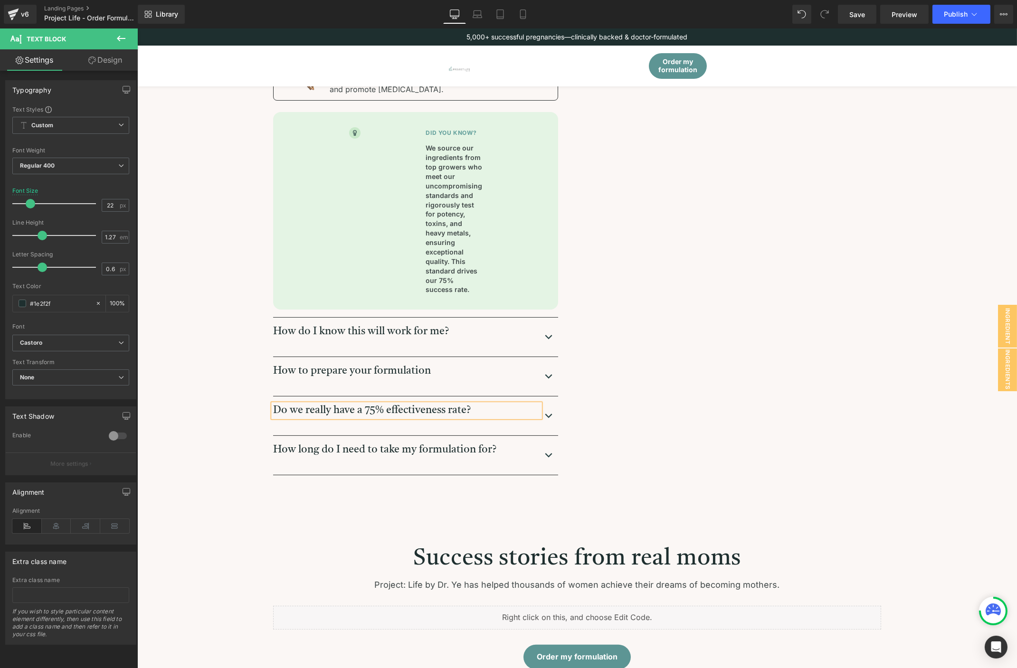
click at [546, 418] on img "button" at bounding box center [547, 415] width 11 height 11
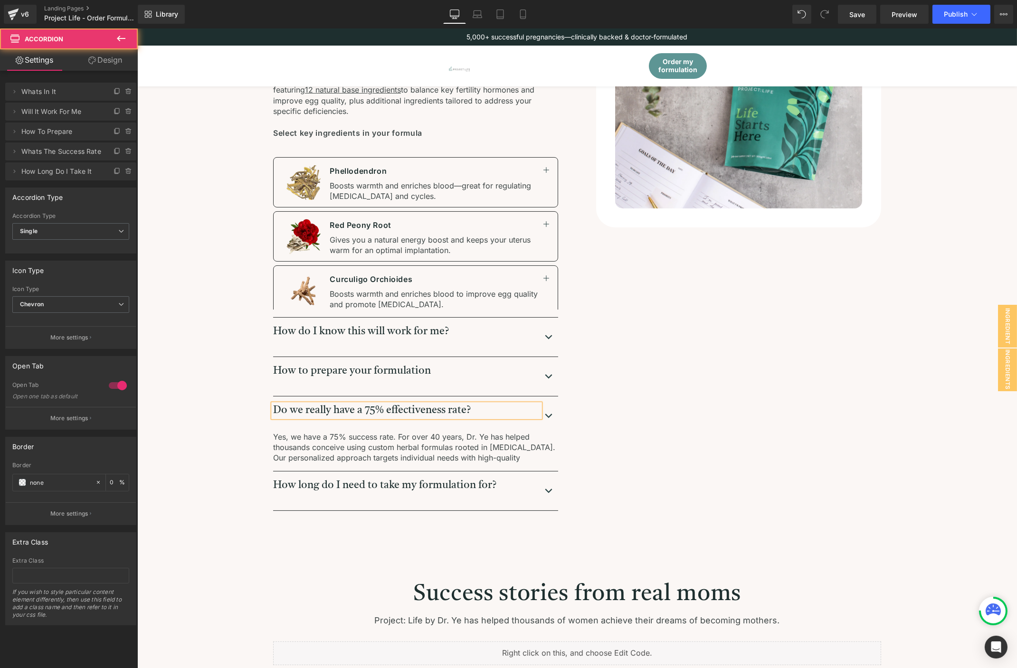
click at [545, 415] on div "Do we really have a 75% effectiveness rate? Text Block" at bounding box center [415, 410] width 285 height 13
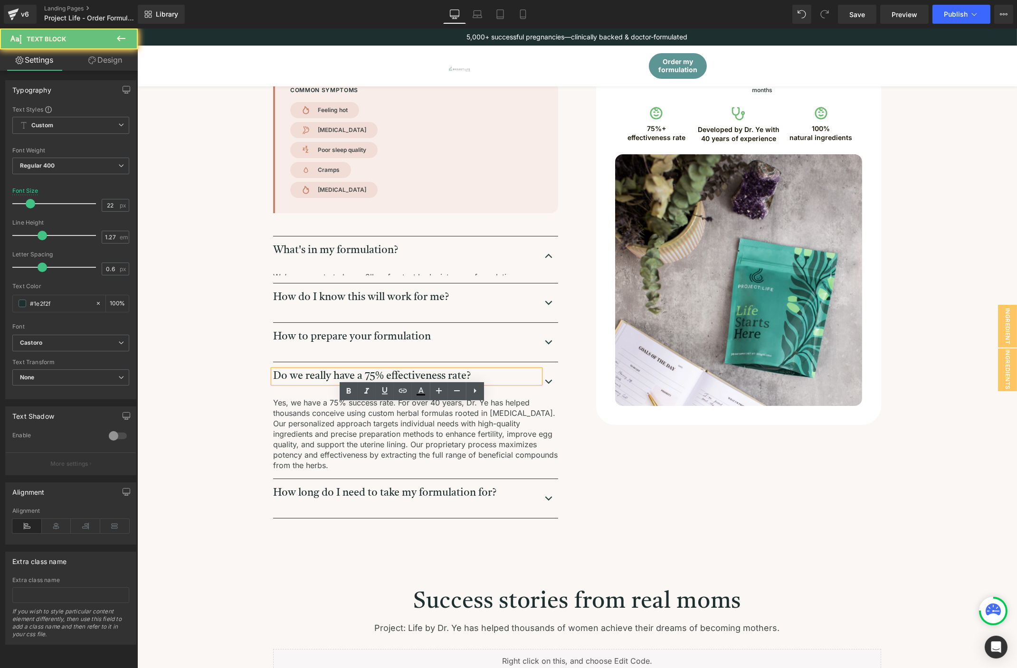
scroll to position [179, 0]
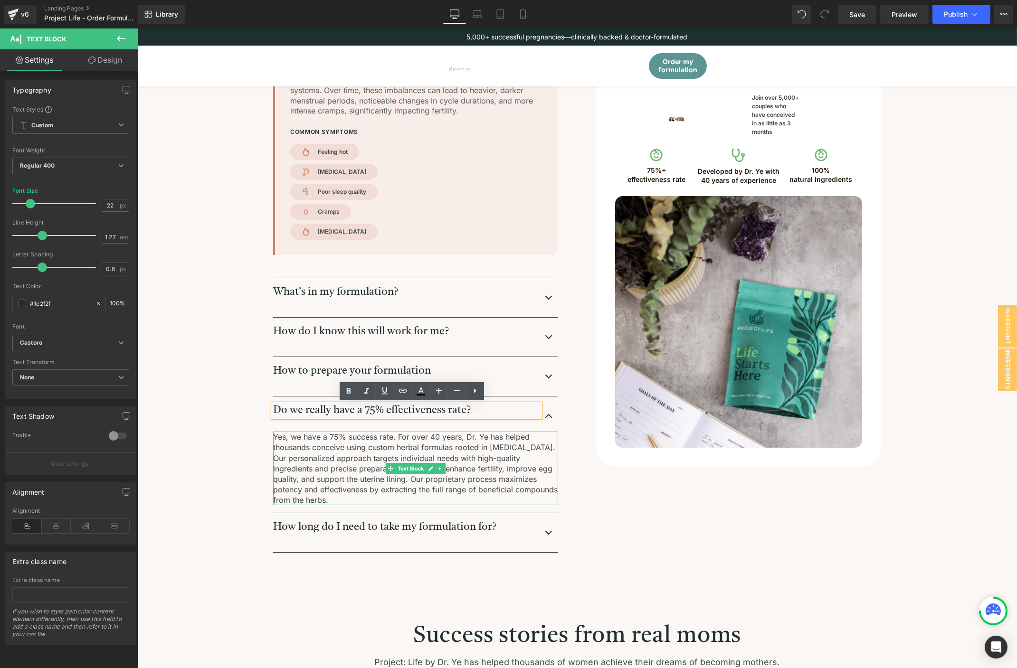
click at [455, 435] on p "Yes, we have a 75% success rate. For over 40 years, Dr. Ye has helped thousands…" at bounding box center [415, 469] width 285 height 74
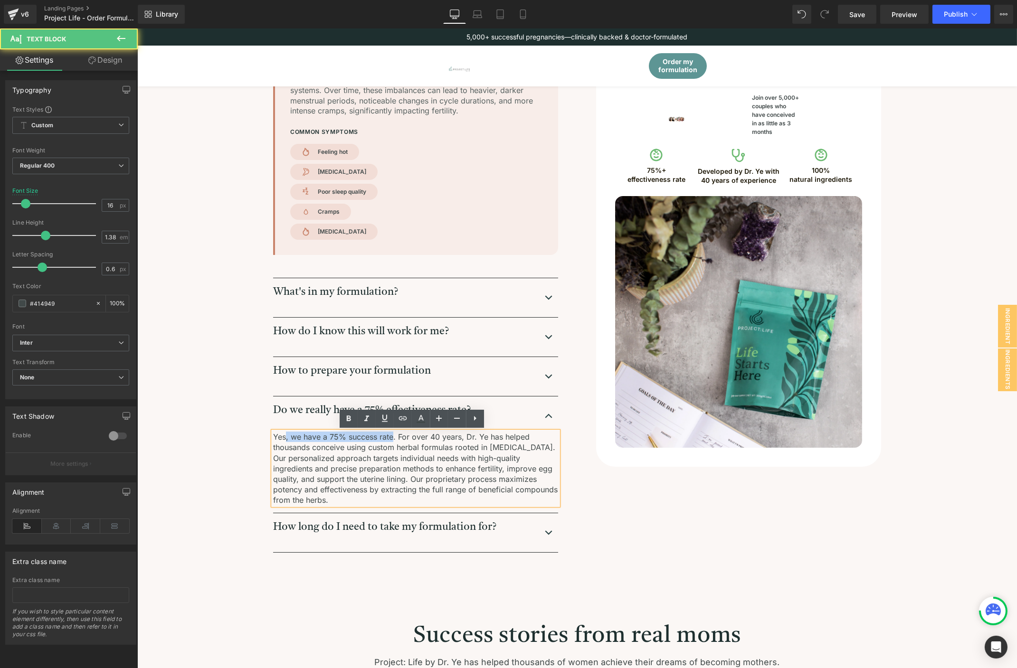
drag, startPoint x: 282, startPoint y: 437, endPoint x: 388, endPoint y: 440, distance: 106.4
click at [388, 440] on p "Yes, we have a 75% success rate. For over 40 years, Dr. Ye has helped thousands…" at bounding box center [415, 469] width 285 height 74
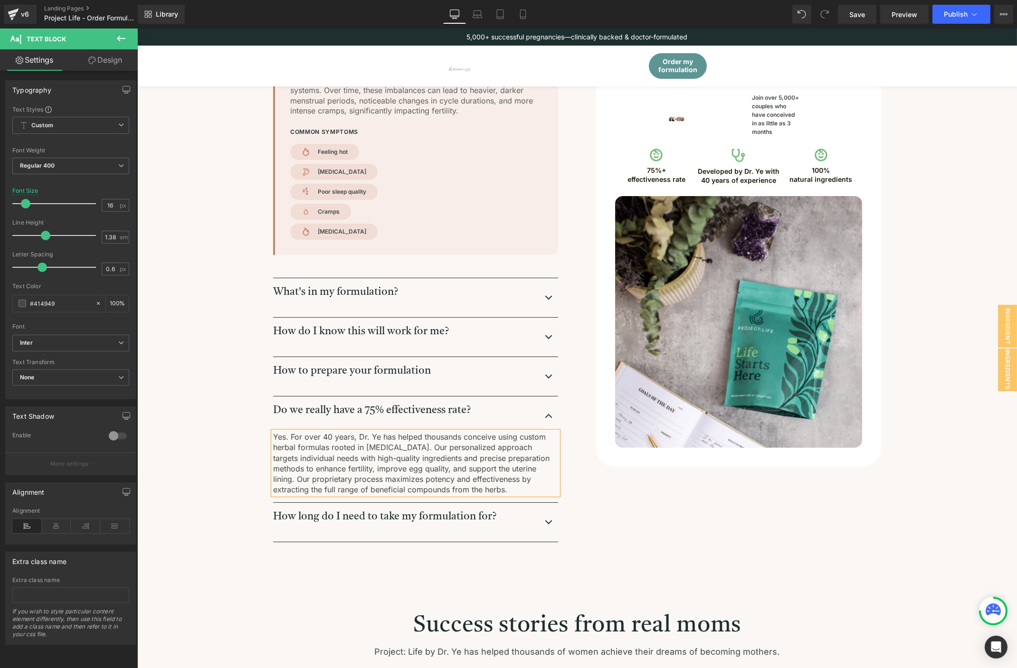
click at [371, 449] on p "Yes. For over 40 years, Dr. Ye has helped thousands conceive using custom herba…" at bounding box center [415, 463] width 285 height 63
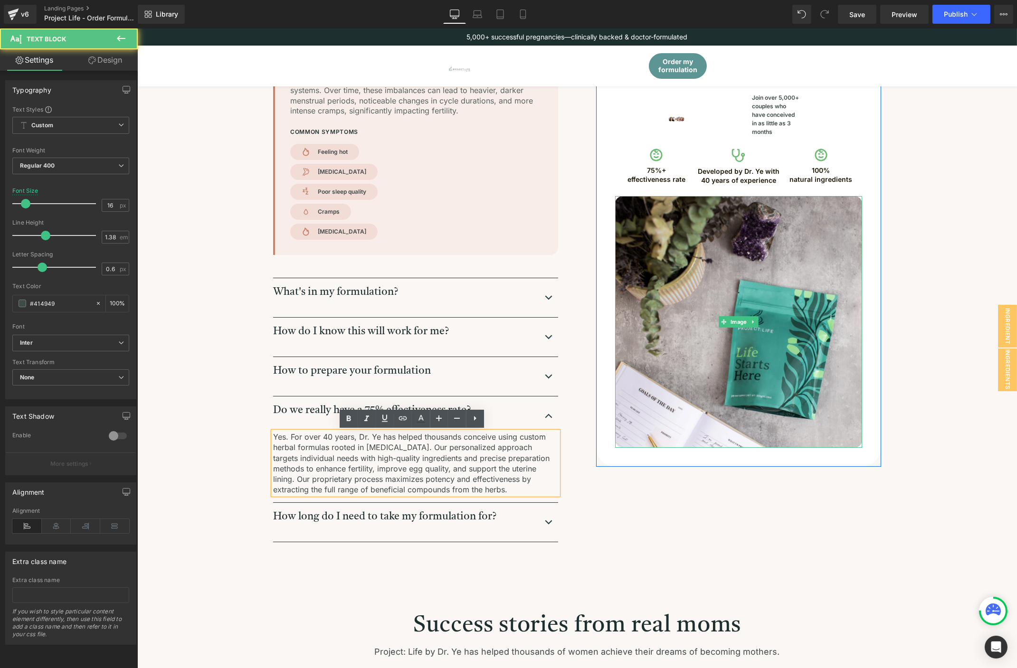
click at [904, 181] on div "Here’s your results. Heading T hank you for filling out the assessment. Based o…" at bounding box center [576, 238] width 803 height 607
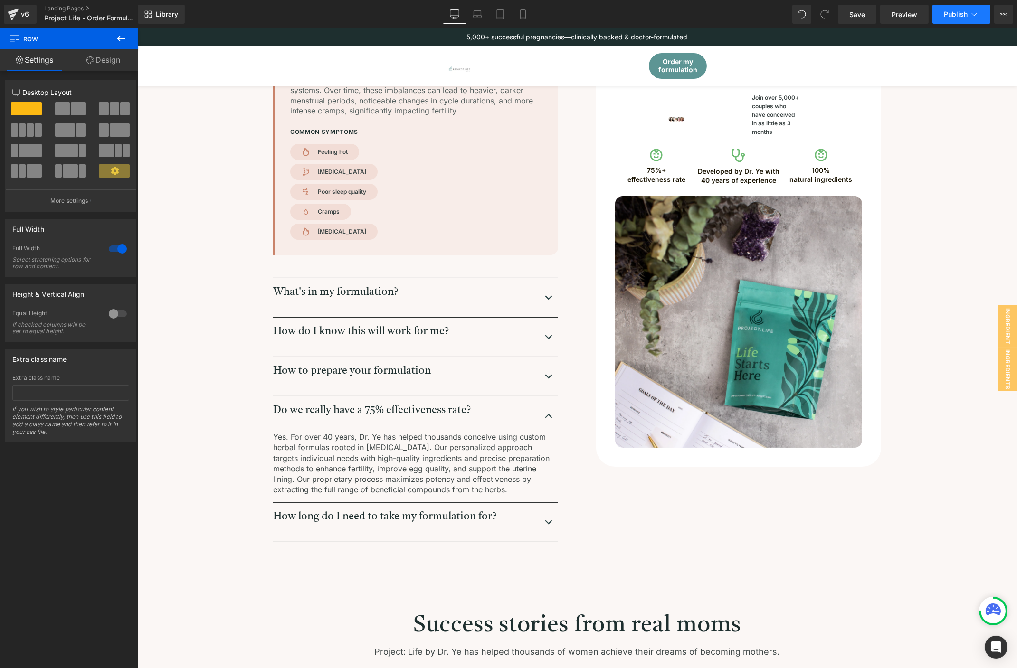
click at [953, 15] on span "Publish" at bounding box center [956, 14] width 24 height 8
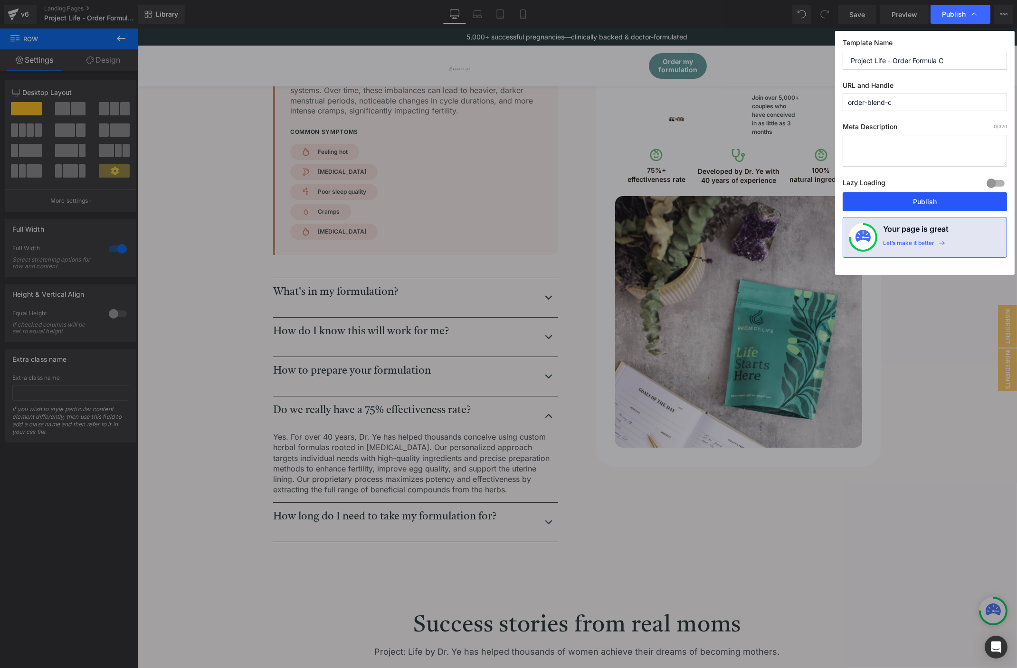
click at [903, 195] on button "Publish" at bounding box center [924, 201] width 164 height 19
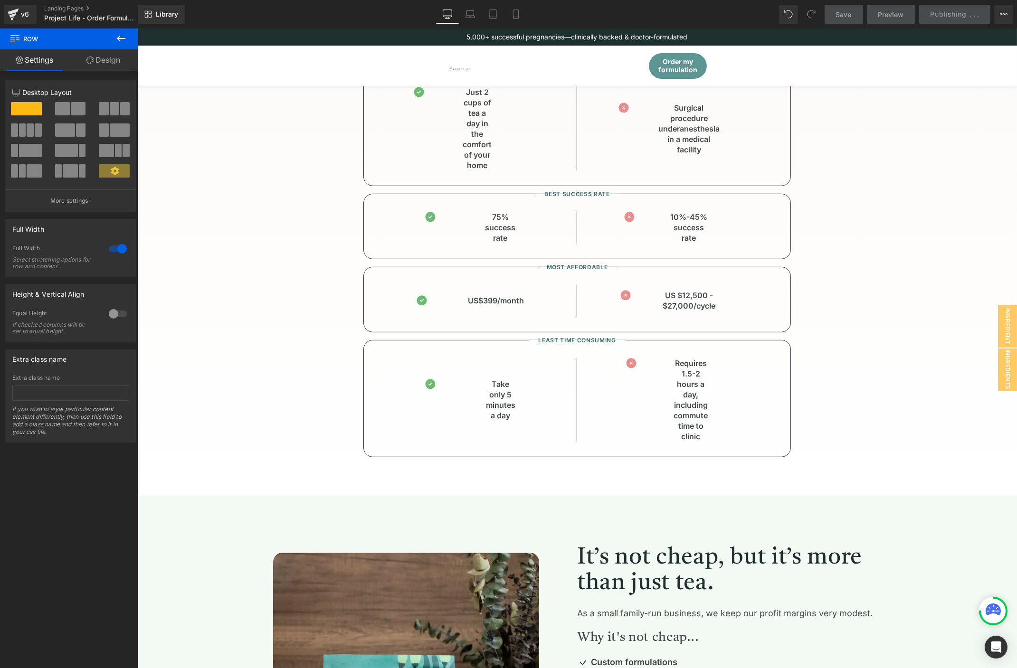
scroll to position [1318, 0]
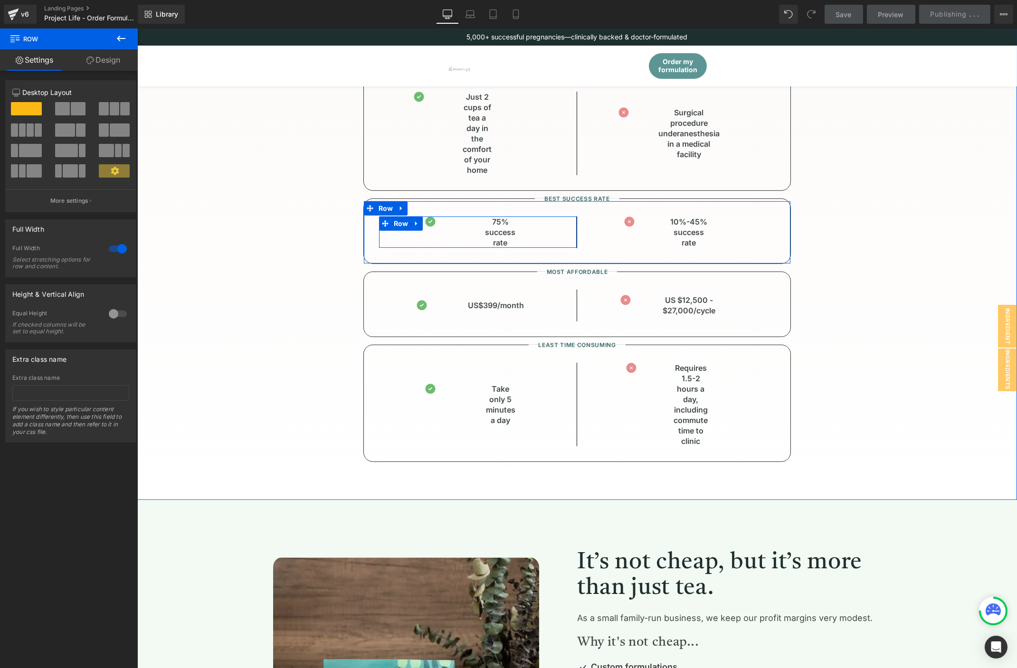
click at [505, 239] on p "75% success rate" at bounding box center [499, 232] width 30 height 31
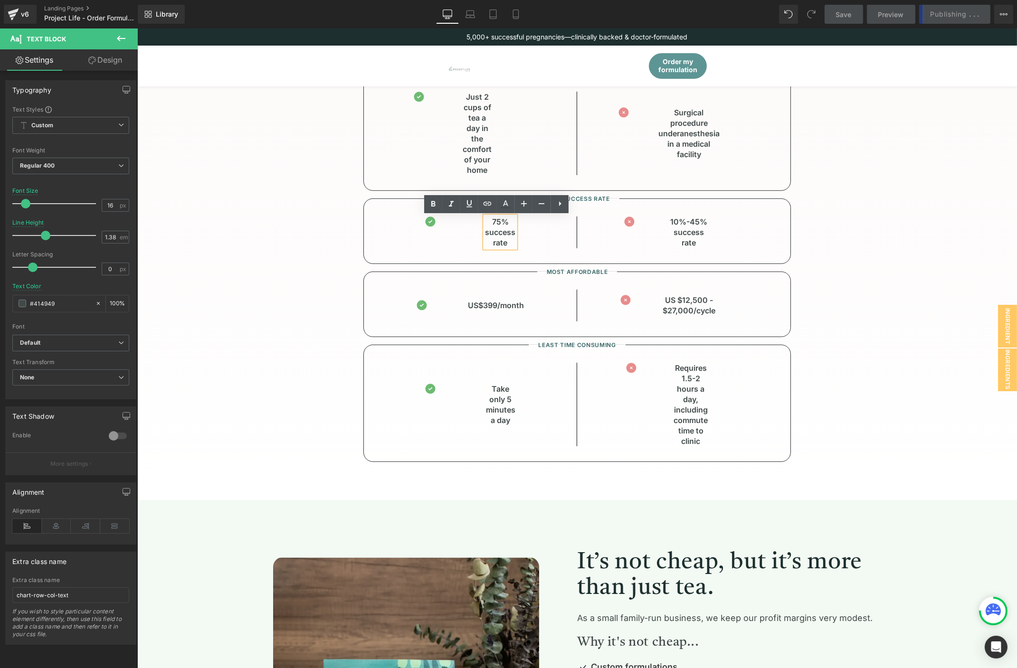
drag, startPoint x: 504, startPoint y: 244, endPoint x: 479, endPoint y: 236, distance: 27.0
click at [484, 236] on div "75% success rate" at bounding box center [499, 232] width 30 height 31
click at [484, 234] on div "75% success rate" at bounding box center [499, 232] width 30 height 31
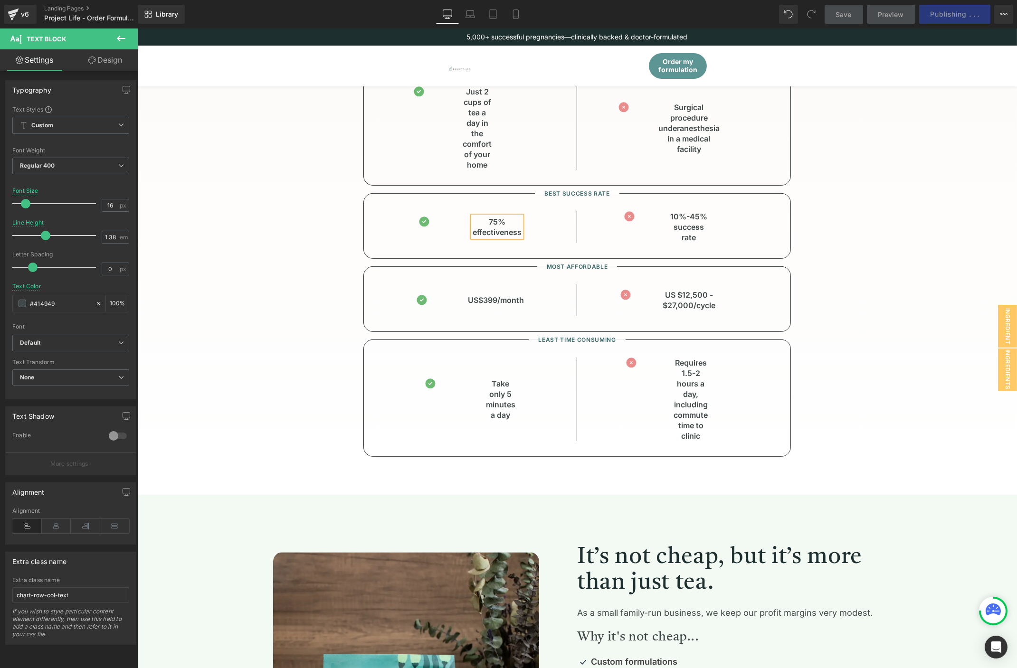
scroll to position [1318, 0]
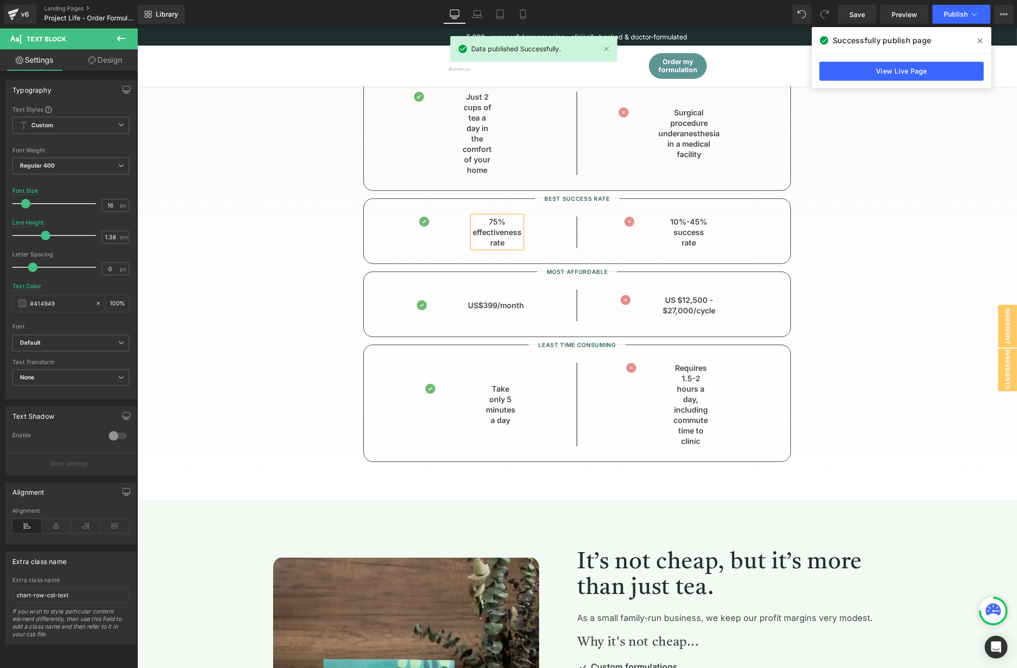
click at [826, 226] on div "How we compare to other solutions you’ve tried Heading A natural, non-invasive …" at bounding box center [576, 101] width 803 height 722
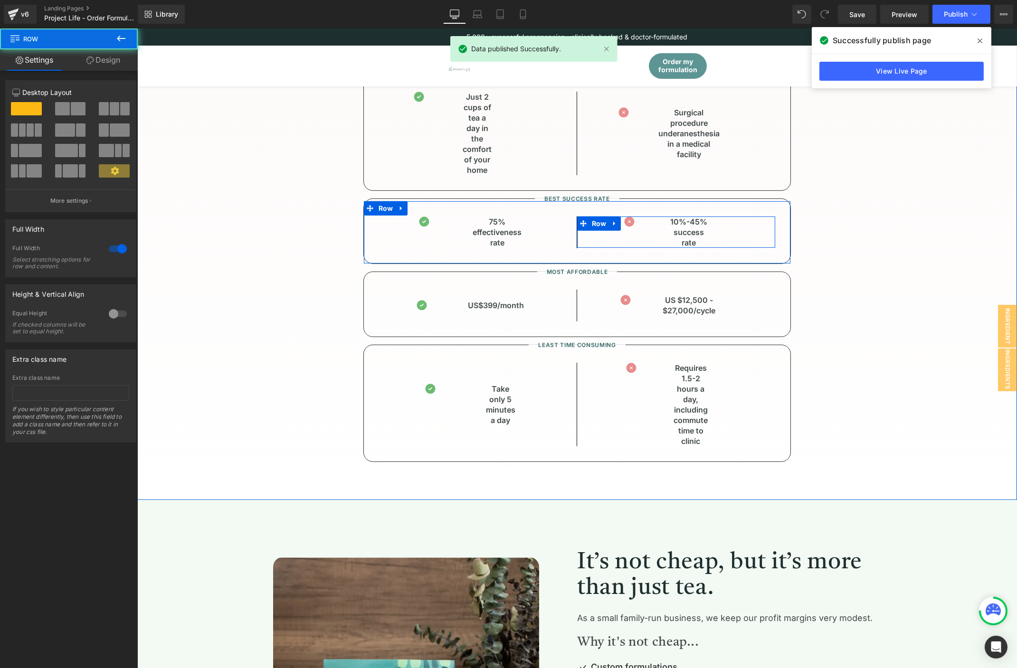
click at [717, 234] on div "Image 10%-45% success rate Text Block 5%-20% success rate Text Block" at bounding box center [683, 232] width 183 height 31
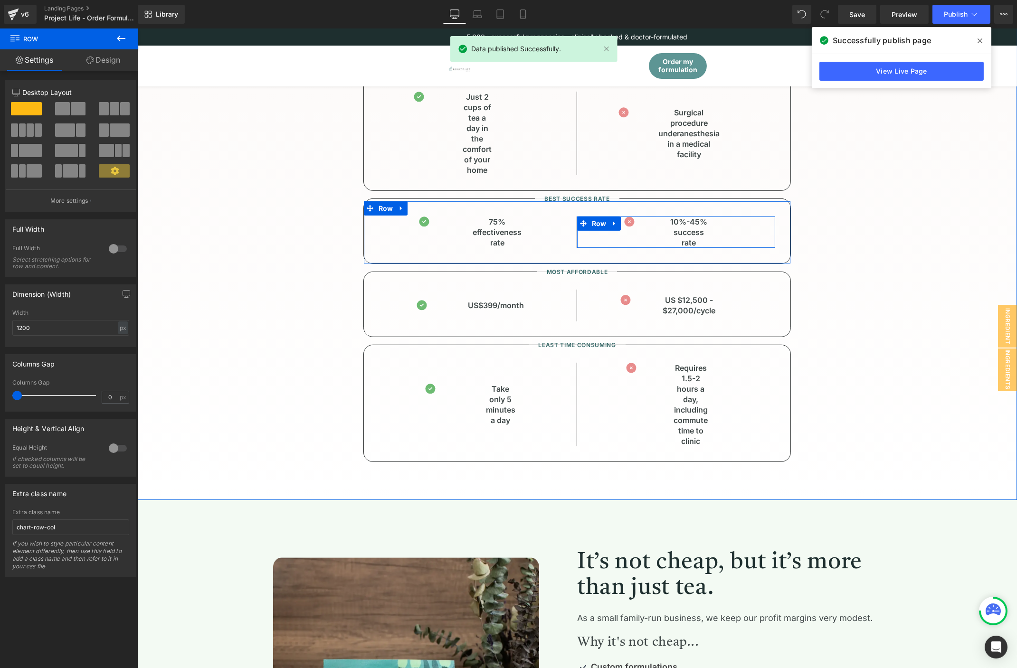
click at [683, 243] on p "10%-45% success rate" at bounding box center [688, 232] width 37 height 31
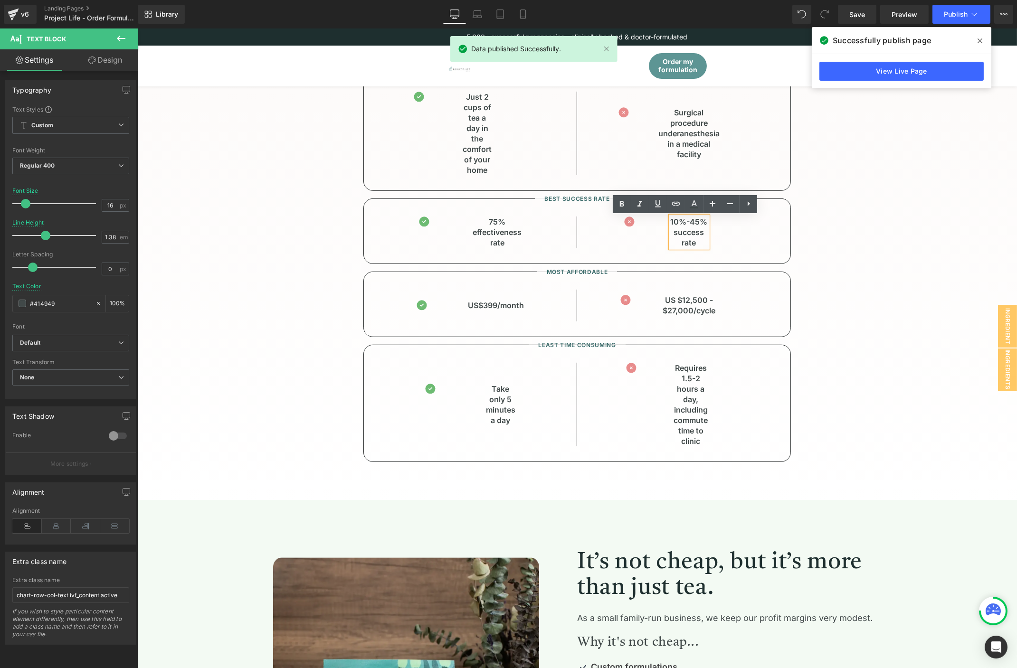
click at [694, 241] on p "10%-45% success rate" at bounding box center [688, 232] width 37 height 31
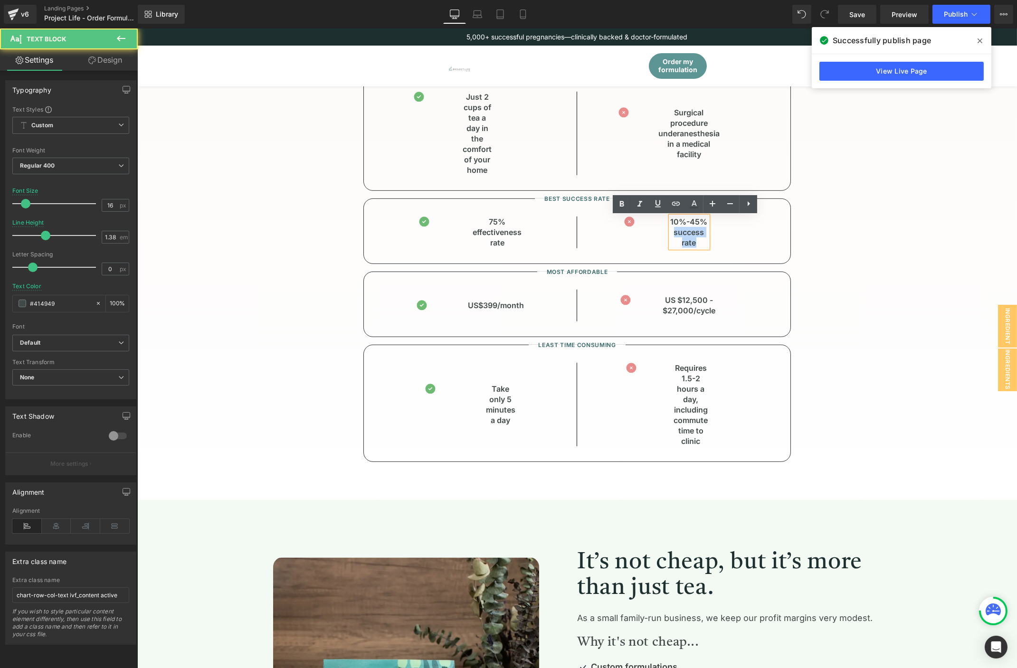
drag, startPoint x: 679, startPoint y: 241, endPoint x: 666, endPoint y: 234, distance: 15.1
click at [670, 234] on p "10%-45% success rate" at bounding box center [688, 232] width 37 height 31
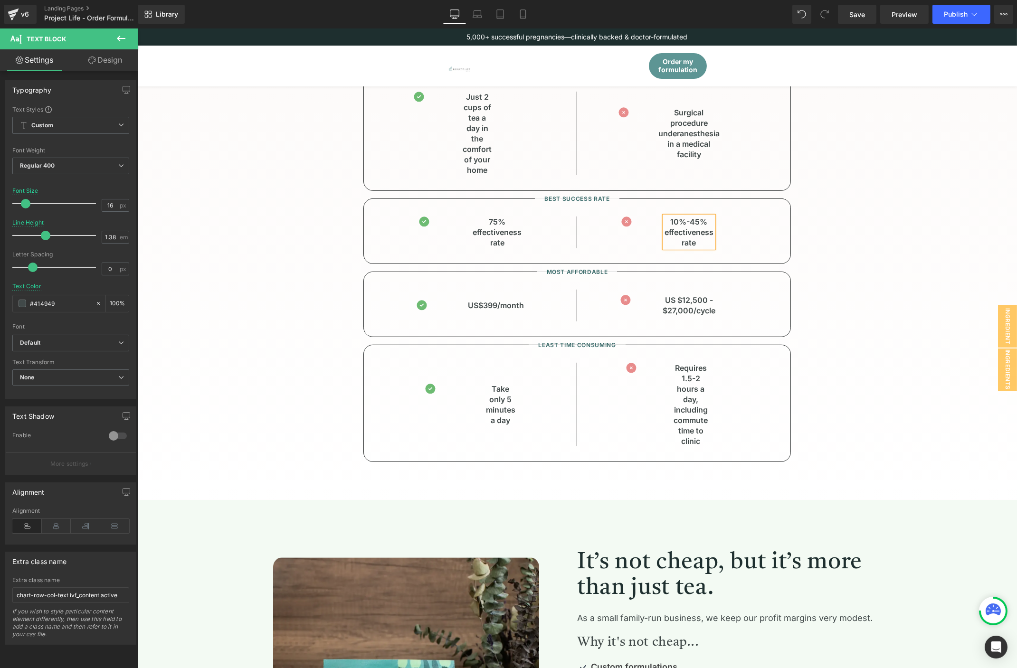
click at [837, 218] on div "How we compare to other solutions you’ve tried Heading A natural, non-invasive …" at bounding box center [576, 101] width 803 height 722
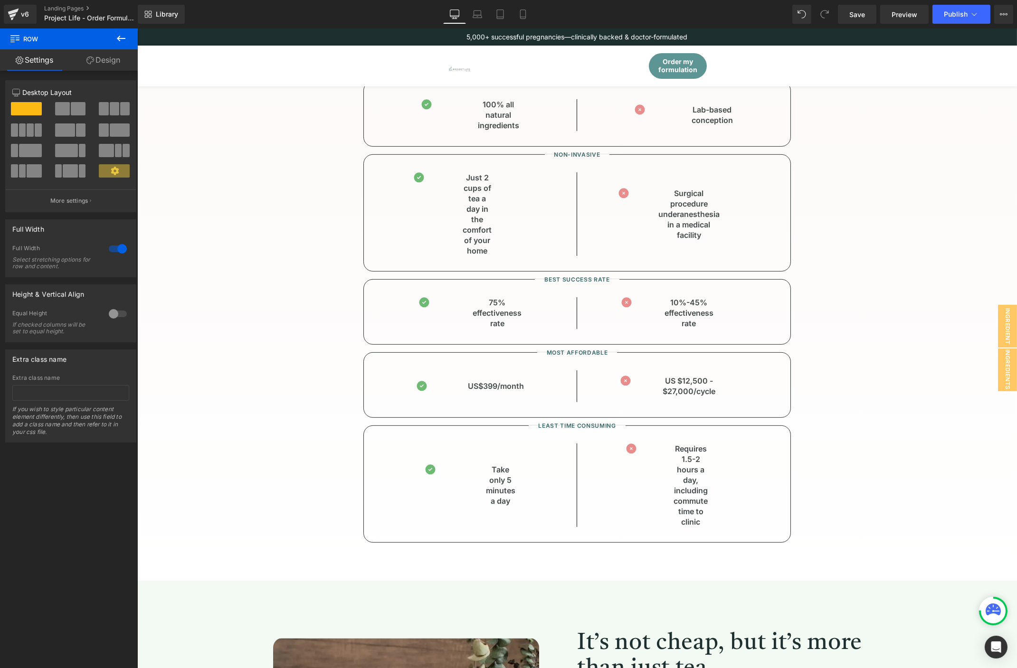
scroll to position [1189, 0]
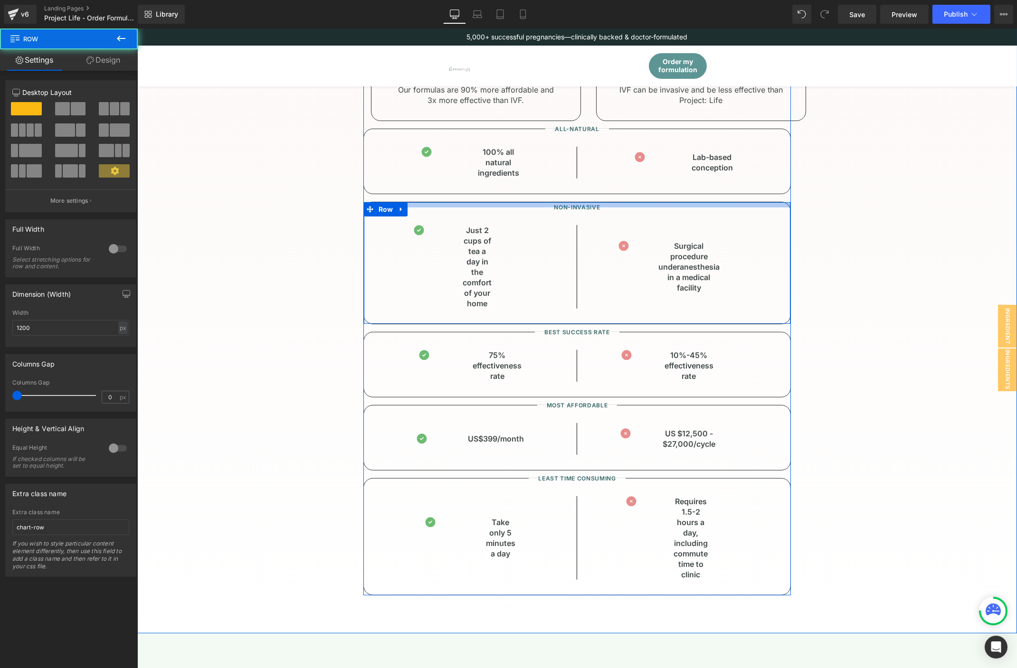
drag, startPoint x: 598, startPoint y: 203, endPoint x: 597, endPoint y: 208, distance: 5.2
click at [597, 208] on div "Non-invasive Heading Image Just 2 cups of tea a day in the comfort of your home…" at bounding box center [576, 263] width 427 height 123
click at [890, 209] on div "How we compare to other solutions you’ve tried Heading A natural, non-invasive …" at bounding box center [576, 231] width 803 height 727
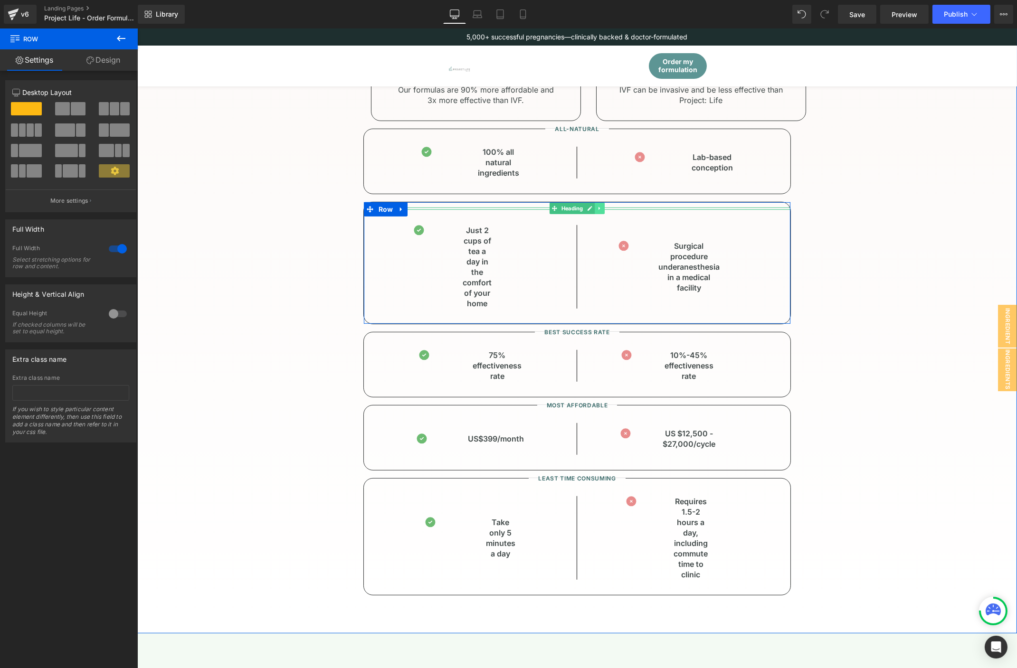
click at [596, 209] on icon at bounding box center [598, 209] width 5 height 6
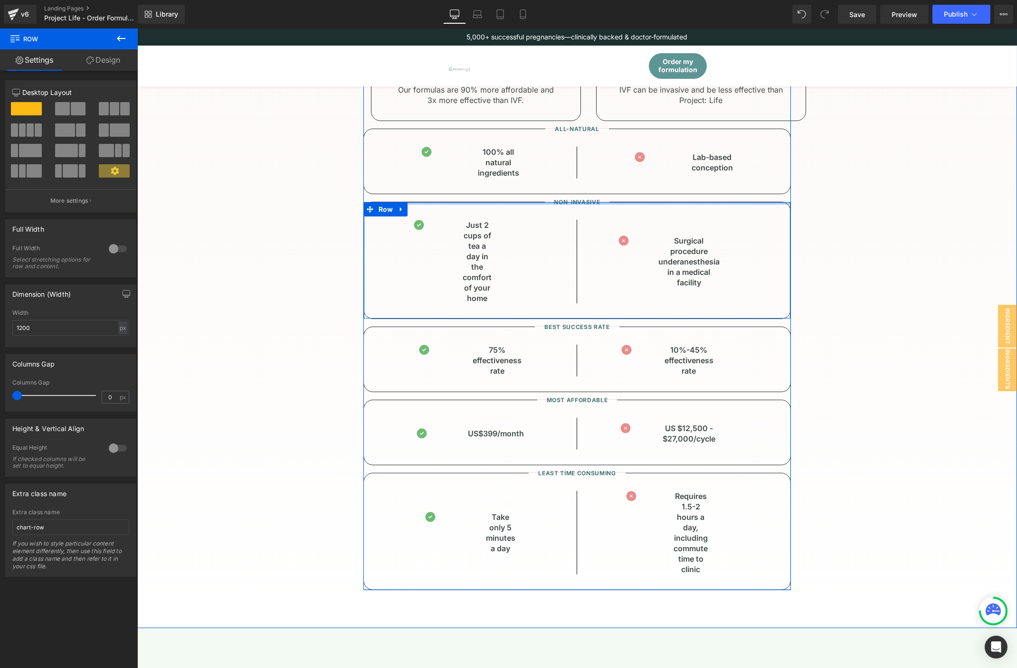
click at [613, 201] on div "Image Project: Life Heading Our formulas are 90% more affordable and 3x more ef…" at bounding box center [576, 274] width 427 height 632
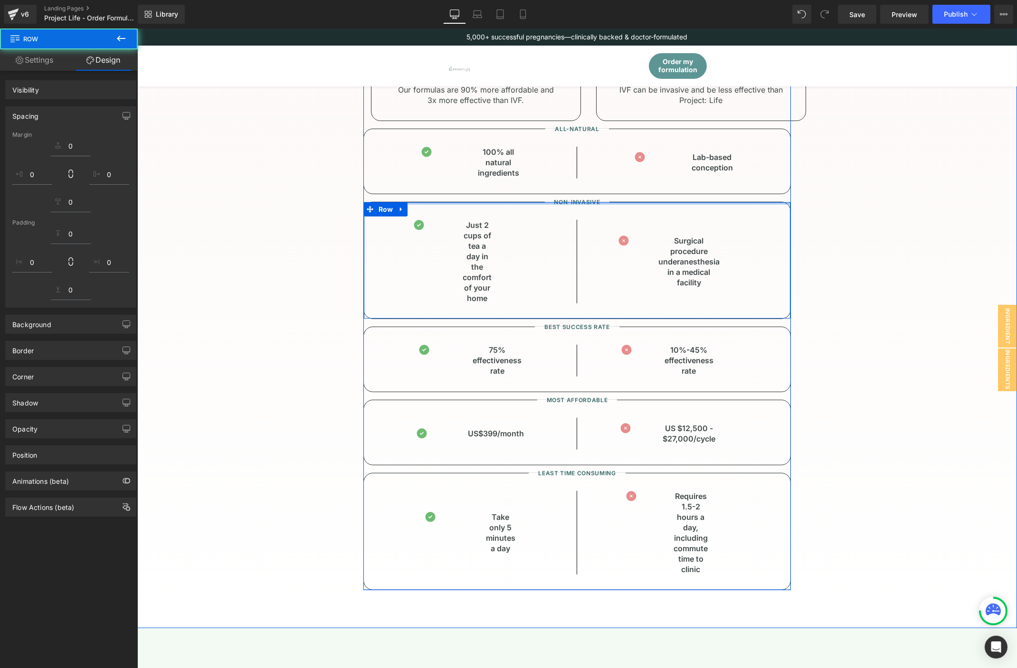
click at [979, 205] on div "How we compare to other solutions you’ve tried Heading A natural, non-invasive …" at bounding box center [576, 229] width 879 height 798
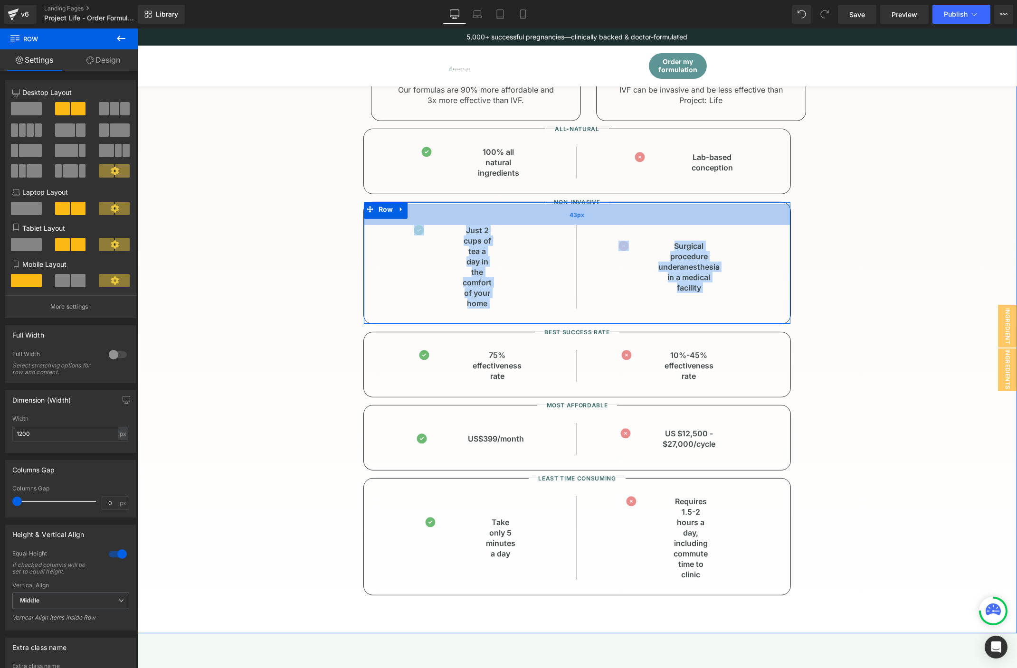
drag, startPoint x: 617, startPoint y: 206, endPoint x: 617, endPoint y: 211, distance: 5.2
click at [617, 211] on div "43px" at bounding box center [576, 215] width 426 height 20
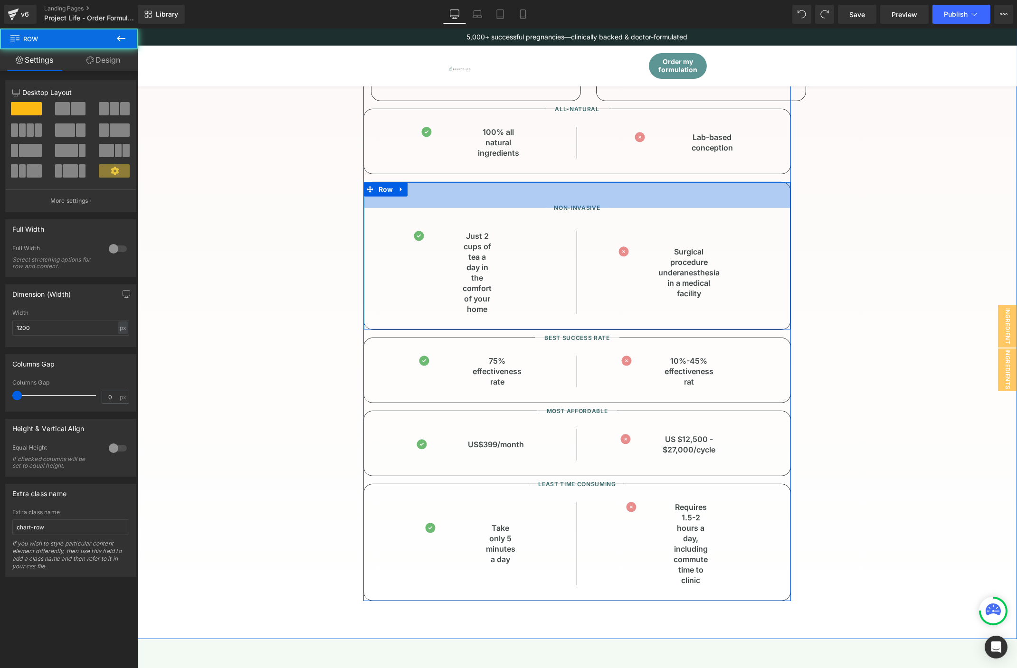
scroll to position [1216, 0]
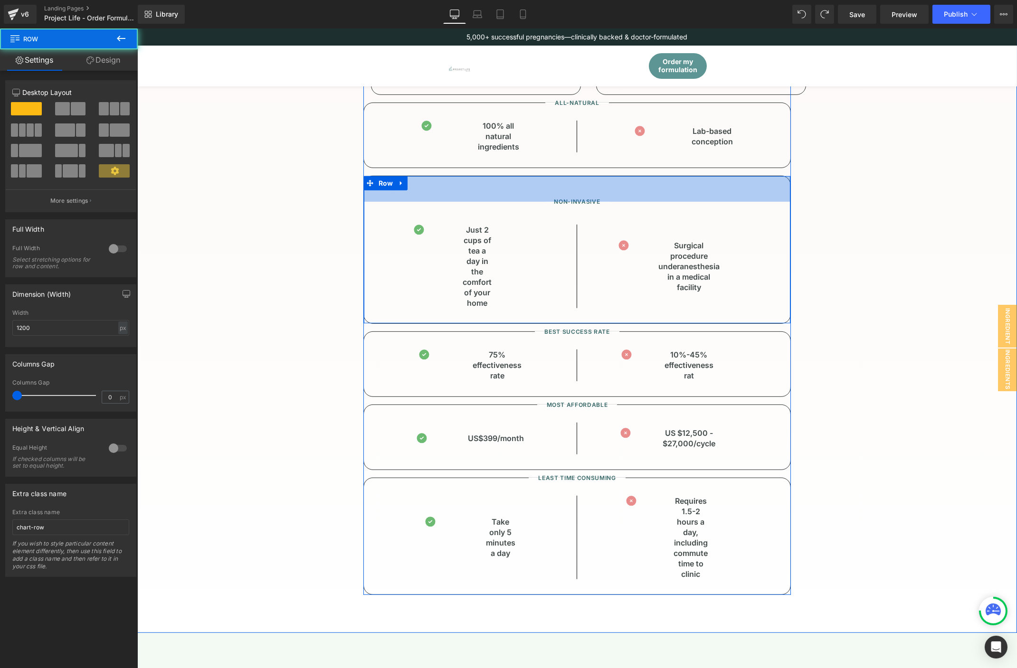
drag, startPoint x: 620, startPoint y: 202, endPoint x: 620, endPoint y: 208, distance: 5.7
click at [620, 208] on div "Non-invasive Heading Image Just 2 cups of tea a day in the comfort of your home…" at bounding box center [576, 250] width 427 height 148
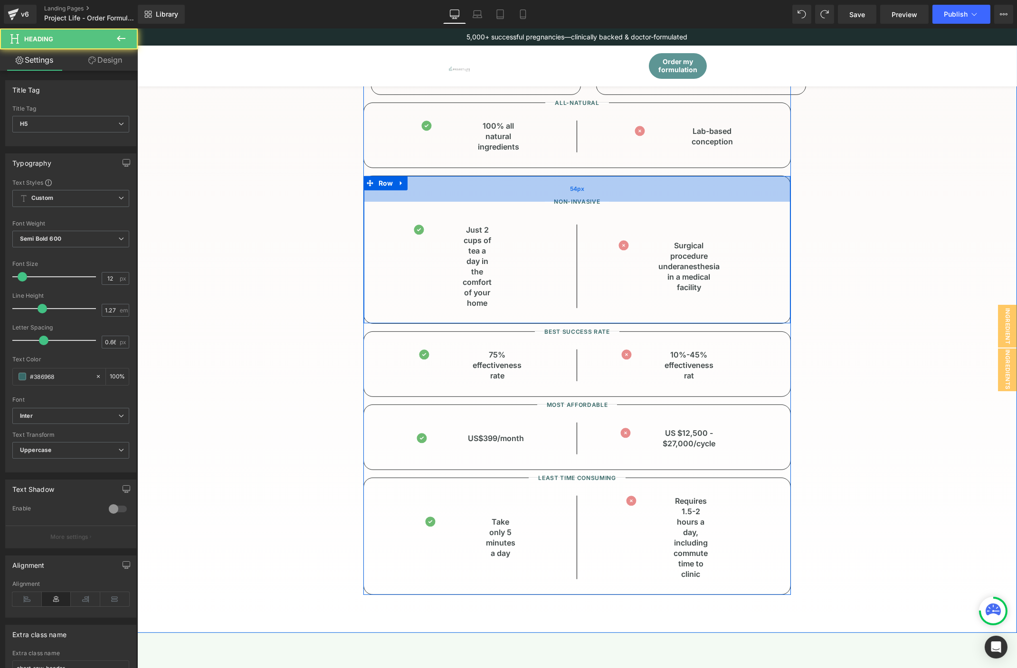
drag, startPoint x: 642, startPoint y: 203, endPoint x: 646, endPoint y: 187, distance: 16.2
click at [646, 187] on div "Non-invasive Heading Image Just 2 cups of tea a day in the comfort of your home…" at bounding box center [576, 250] width 427 height 148
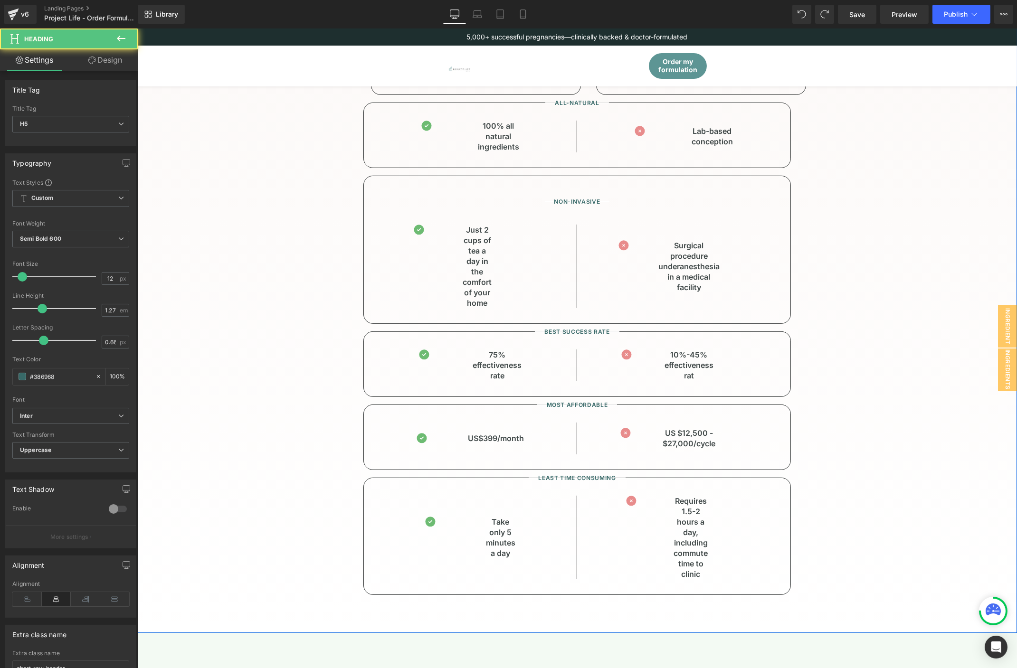
click at [847, 208] on div "How we compare to other solutions you’ve tried Heading A natural, non-invasive …" at bounding box center [576, 218] width 803 height 753
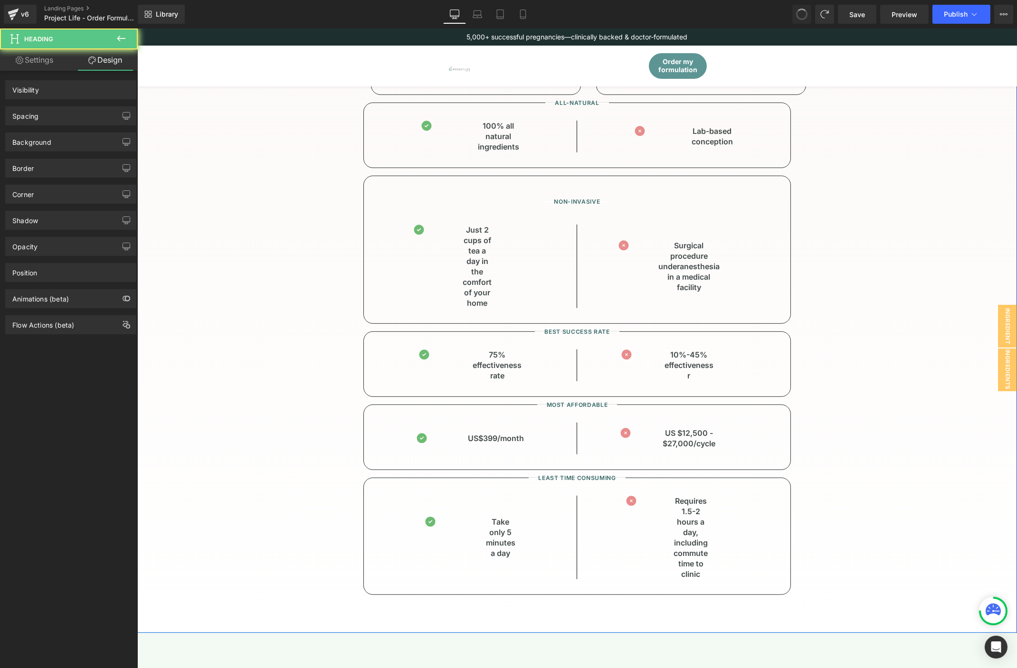
click at [890, 239] on div "How we compare to other solutions you’ve tried Heading A natural, non-invasive …" at bounding box center [576, 218] width 803 height 753
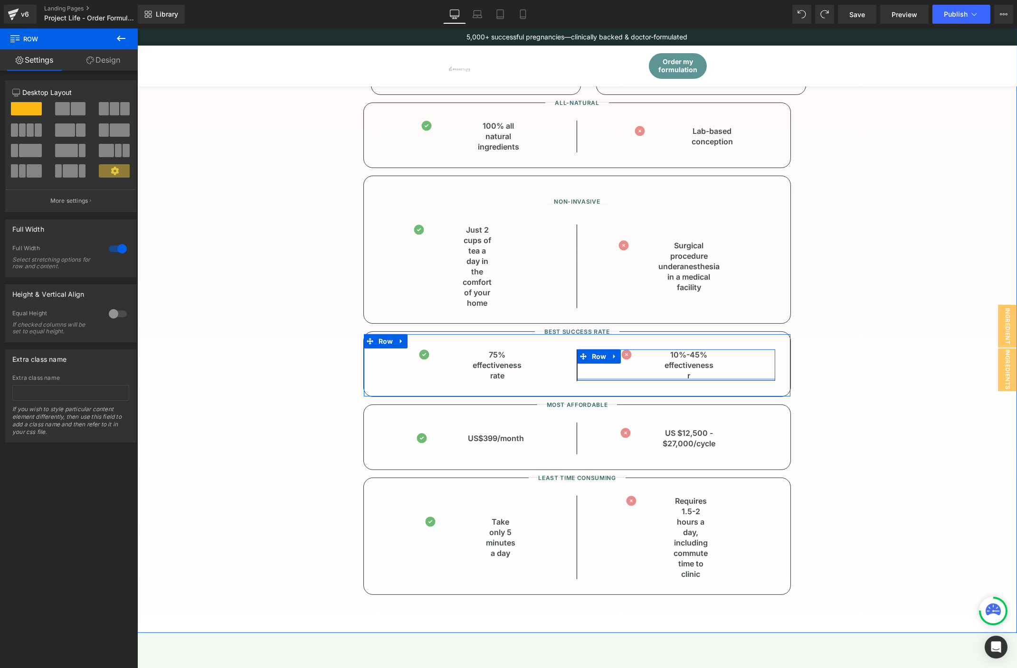
click at [690, 380] on div at bounding box center [675, 379] width 198 height 2
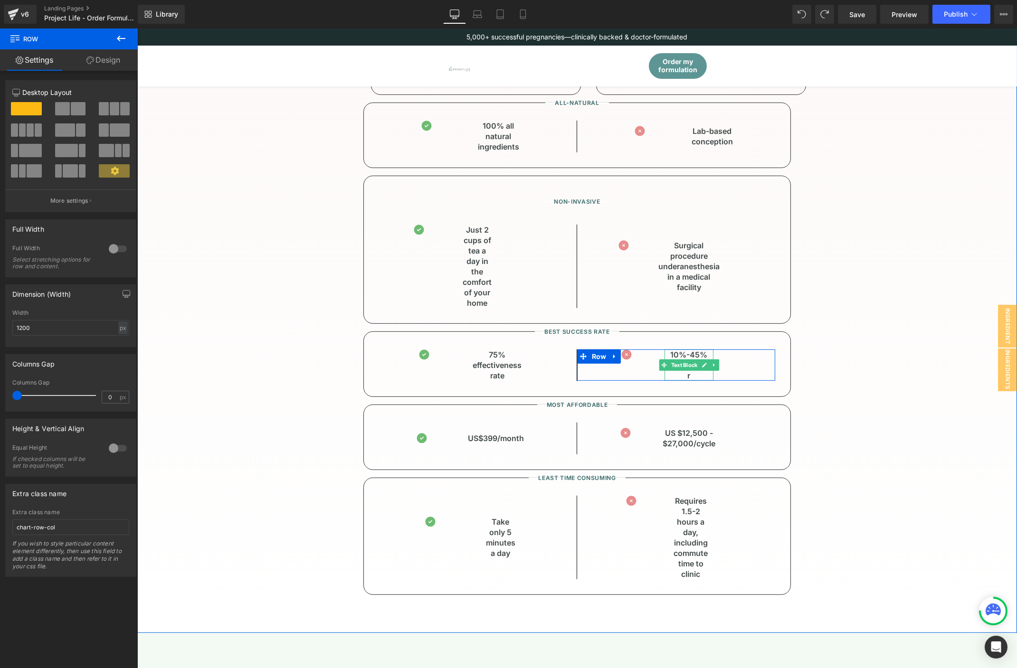
click at [693, 376] on p "10%-45% effectiveness r" at bounding box center [688, 364] width 49 height 31
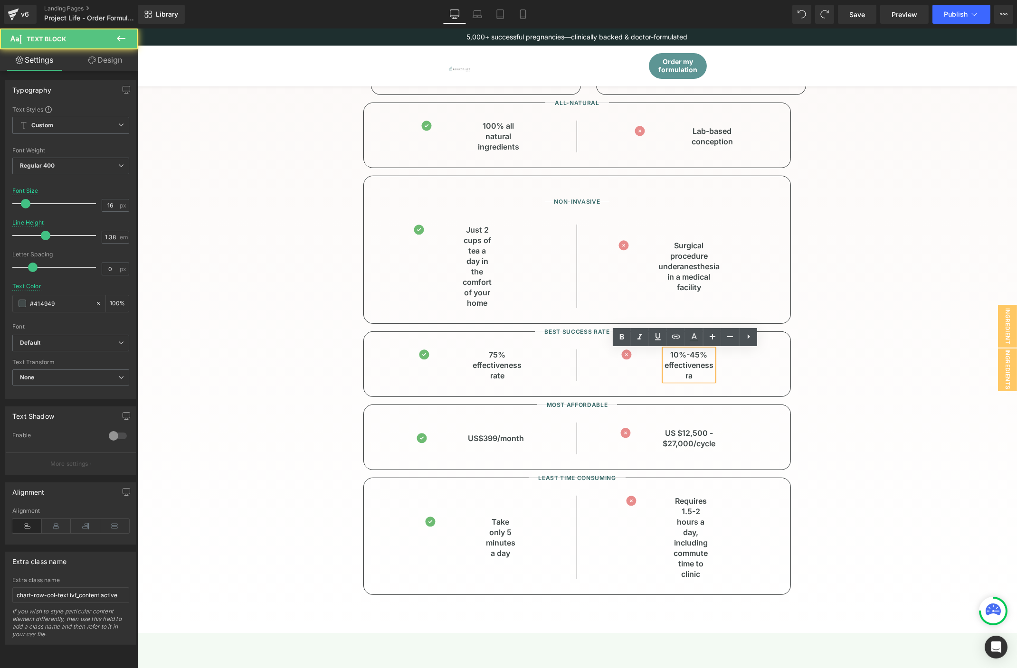
click at [859, 255] on div "How we compare to other solutions you’ve tried Heading A natural, non-invasive …" at bounding box center [576, 218] width 803 height 753
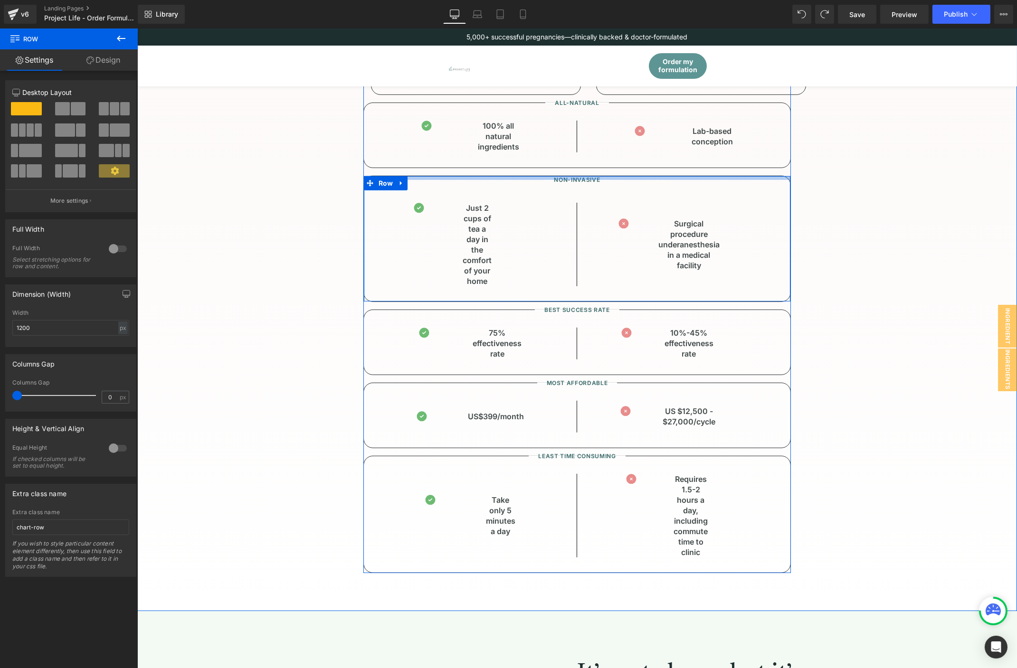
drag, startPoint x: 578, startPoint y: 186, endPoint x: 578, endPoint y: 177, distance: 9.5
click at [578, 177] on div at bounding box center [576, 178] width 426 height 4
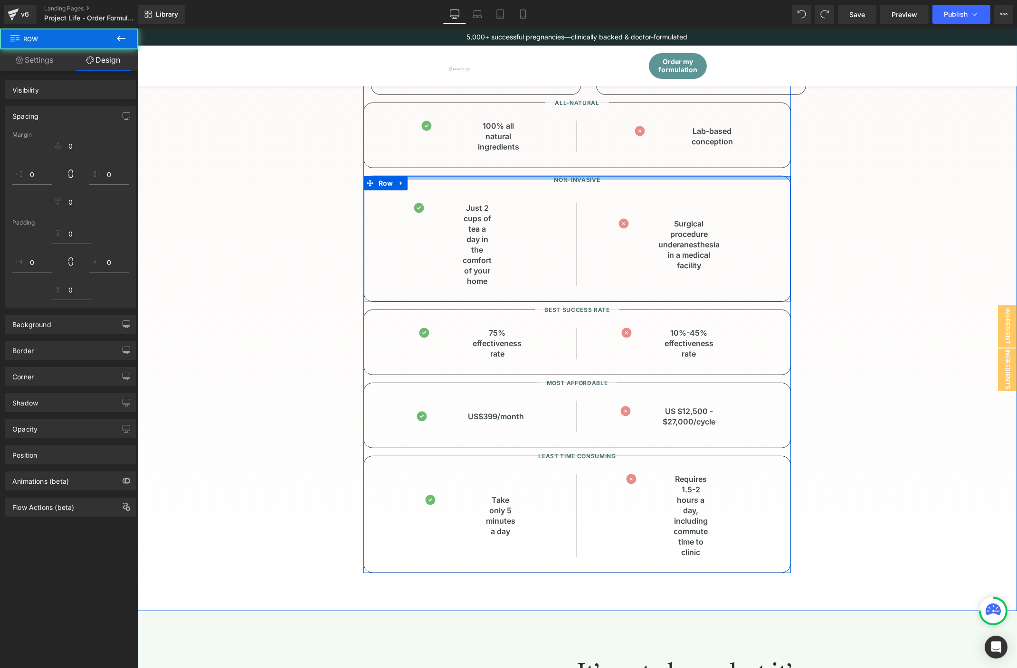
click at [953, 177] on div "How we compare to other solutions you’ve tried Heading A natural, non-invasive …" at bounding box center [576, 207] width 803 height 731
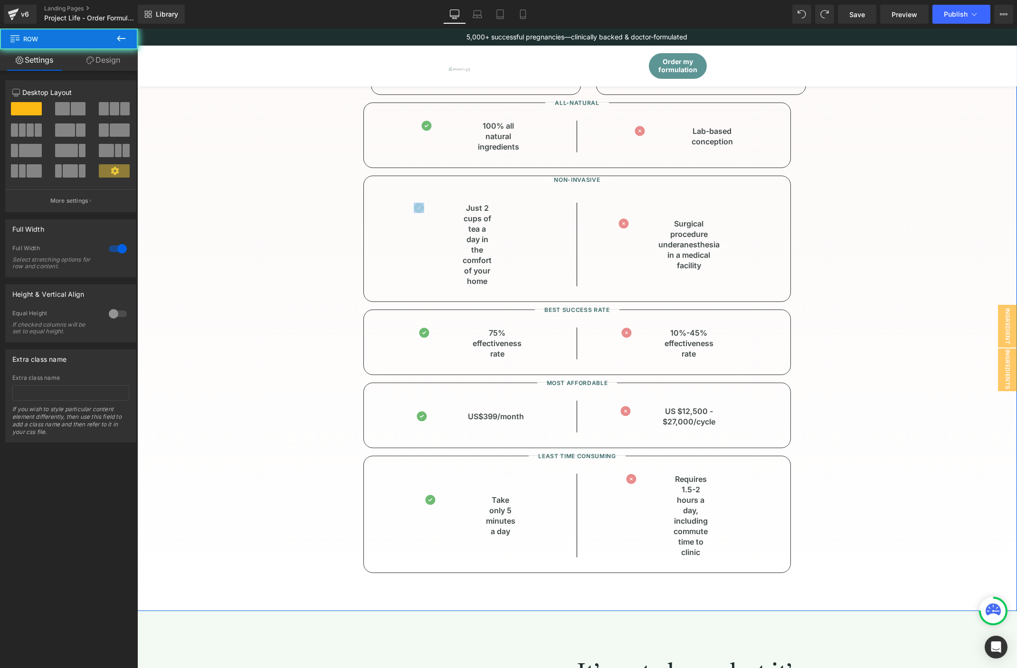
click at [953, 177] on div "How we compare to other solutions you’ve tried Heading A natural, non-invasive …" at bounding box center [576, 207] width 803 height 731
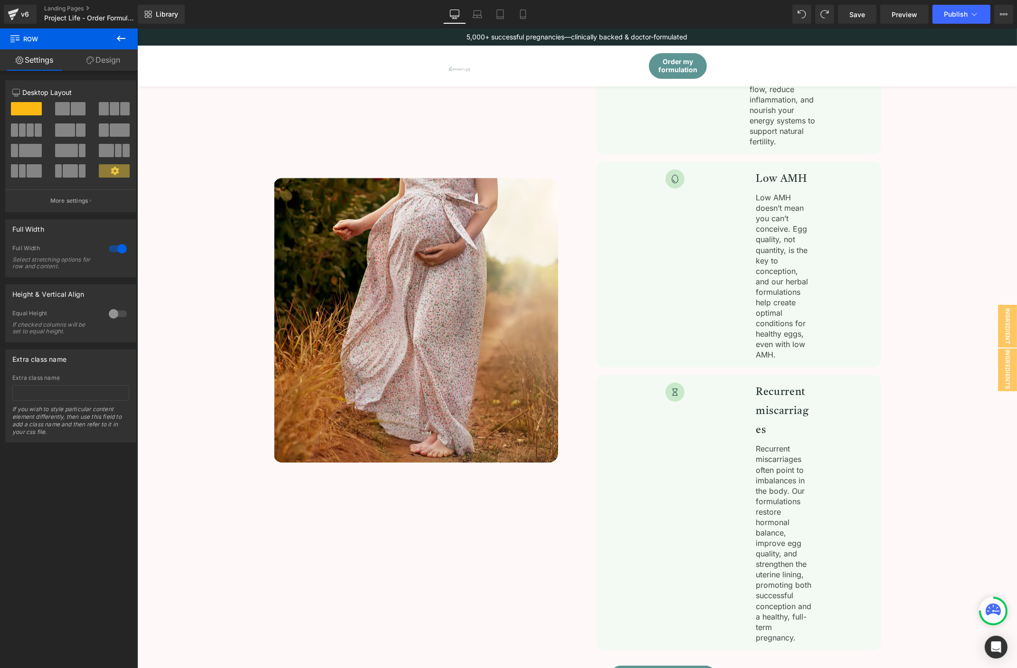
scroll to position [3550, 0]
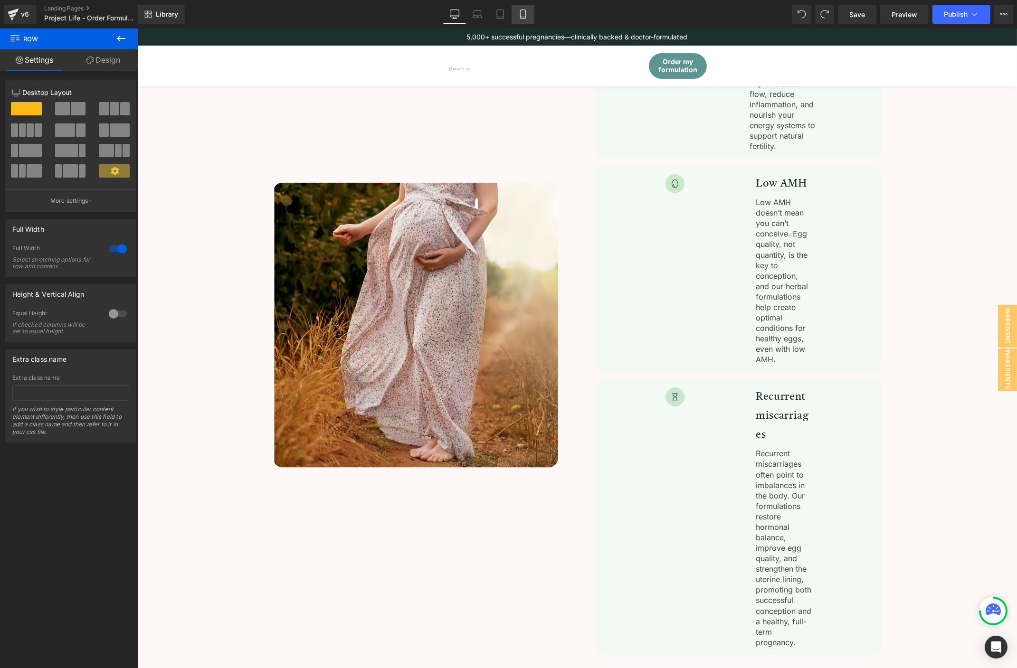
drag, startPoint x: 528, startPoint y: 11, endPoint x: 170, endPoint y: 247, distance: 429.5
click at [528, 11] on link "Mobile" at bounding box center [522, 14] width 23 height 19
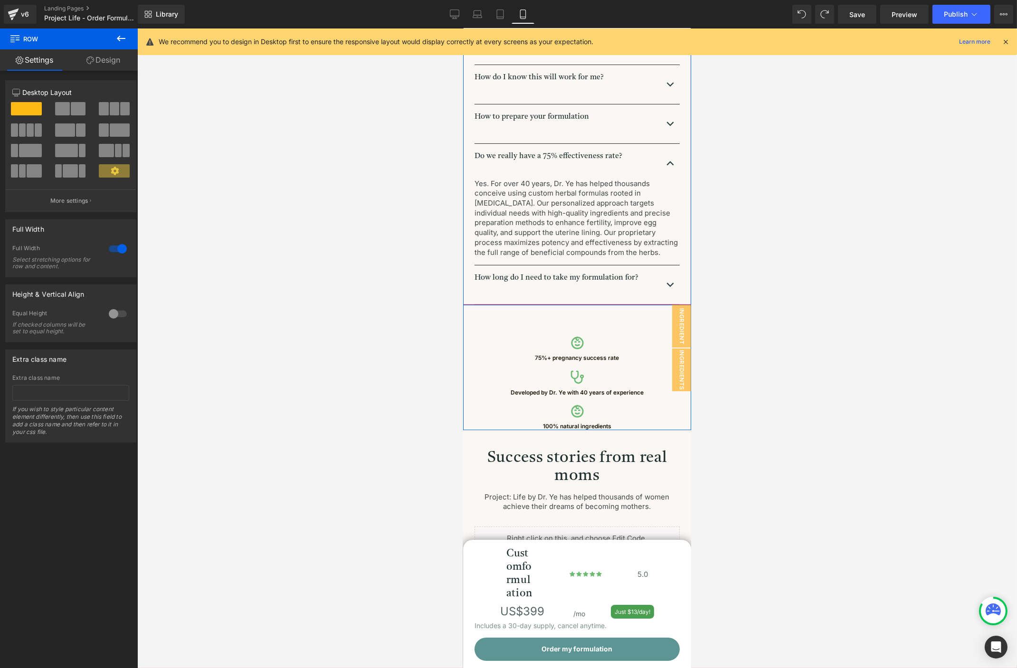
scroll to position [791, 0]
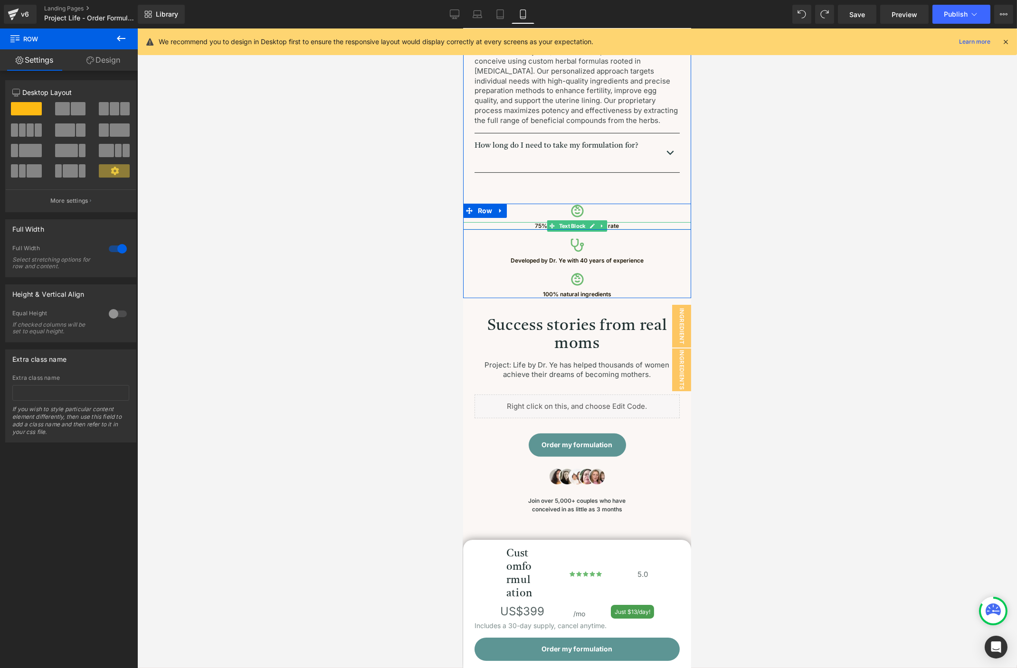
click at [526, 226] on p "75%+ pregnancy success rate" at bounding box center [576, 226] width 228 height 8
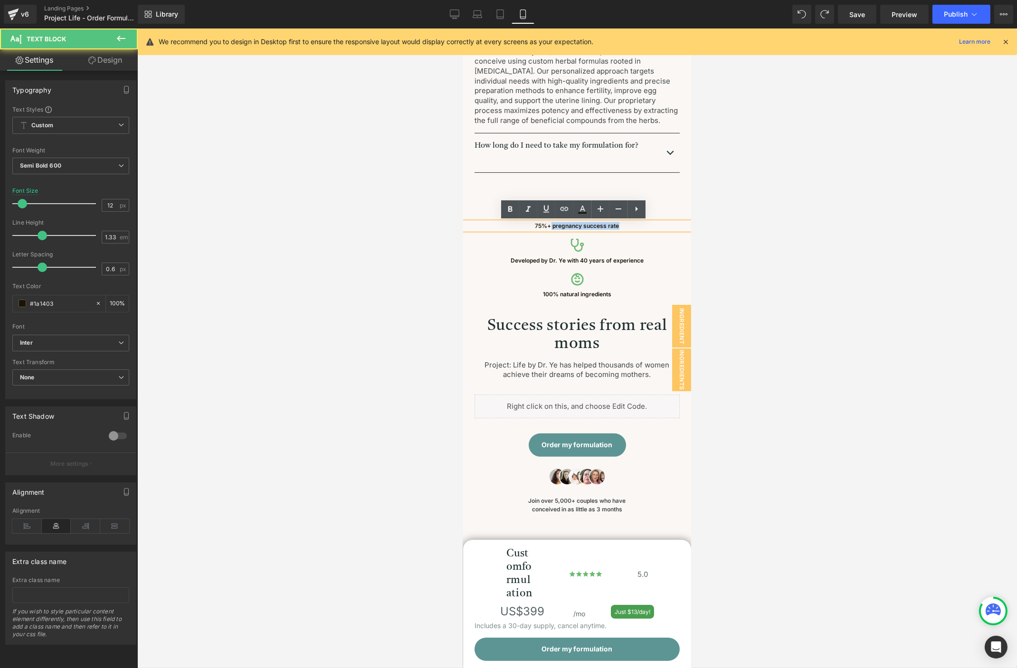
drag, startPoint x: 547, startPoint y: 226, endPoint x: 630, endPoint y: 226, distance: 82.6
click at [630, 226] on p "75%+ pregnancy success rate" at bounding box center [576, 226] width 228 height 8
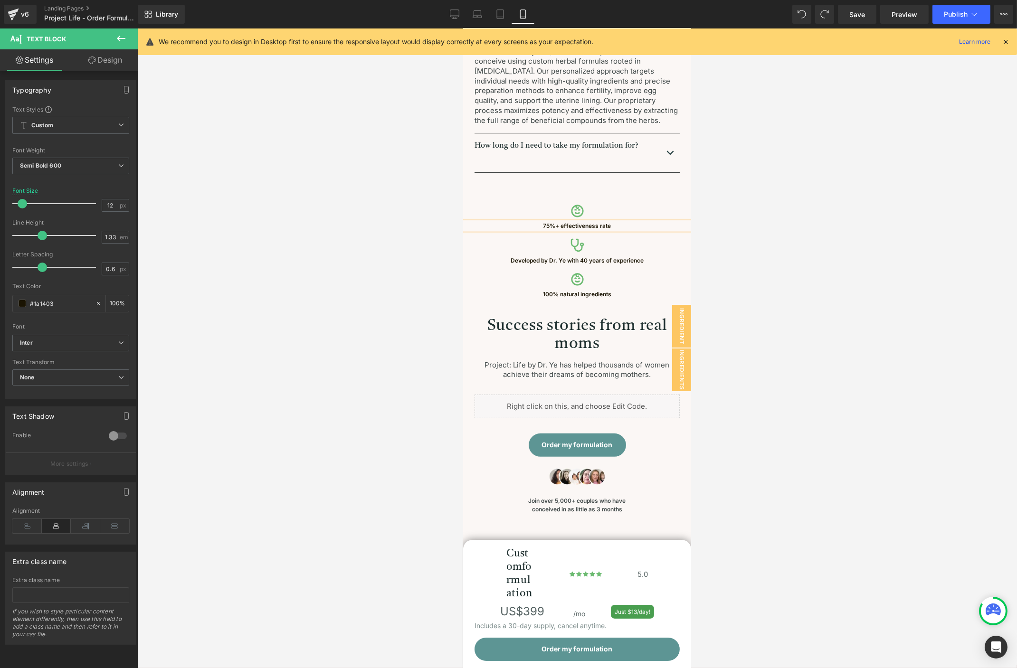
click at [862, 190] on div at bounding box center [576, 348] width 879 height 640
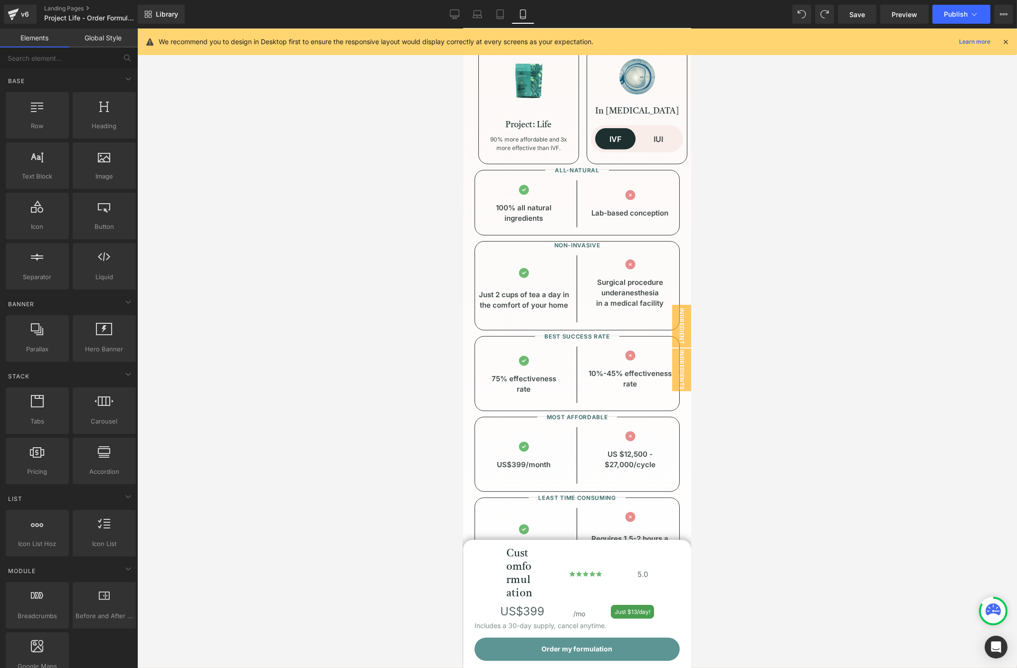
scroll to position [1570, 0]
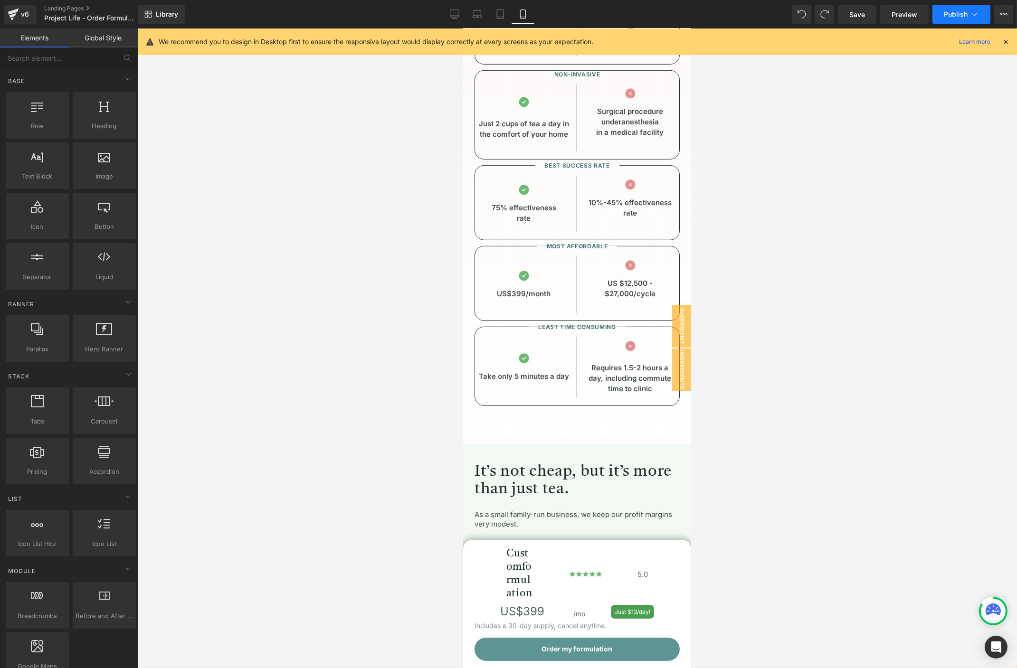
click at [947, 19] on button "Publish" at bounding box center [961, 14] width 58 height 19
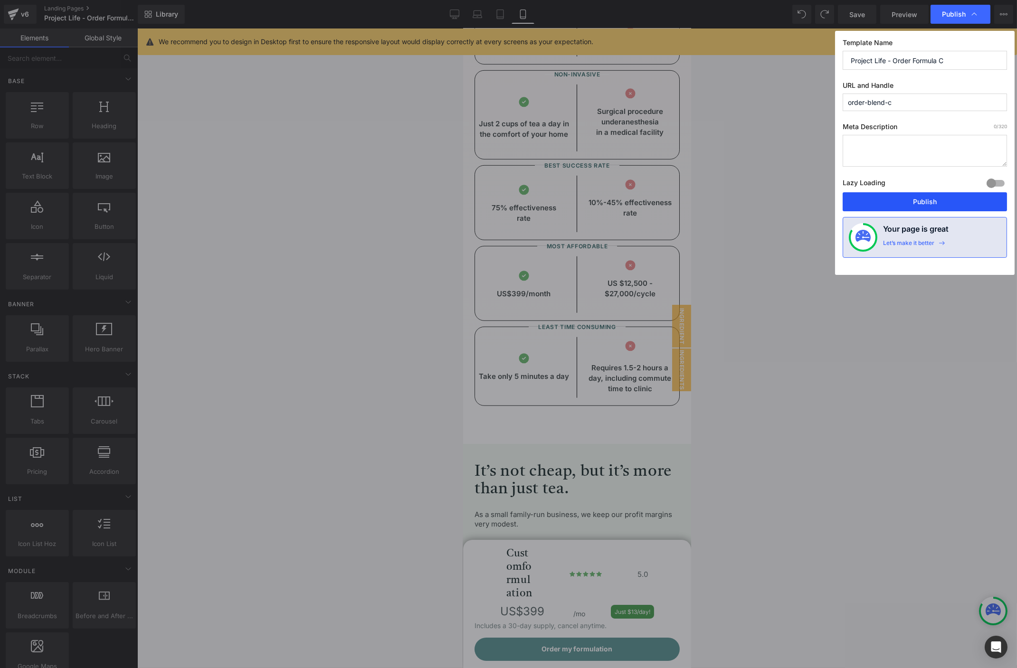
click at [915, 200] on button "Publish" at bounding box center [924, 201] width 164 height 19
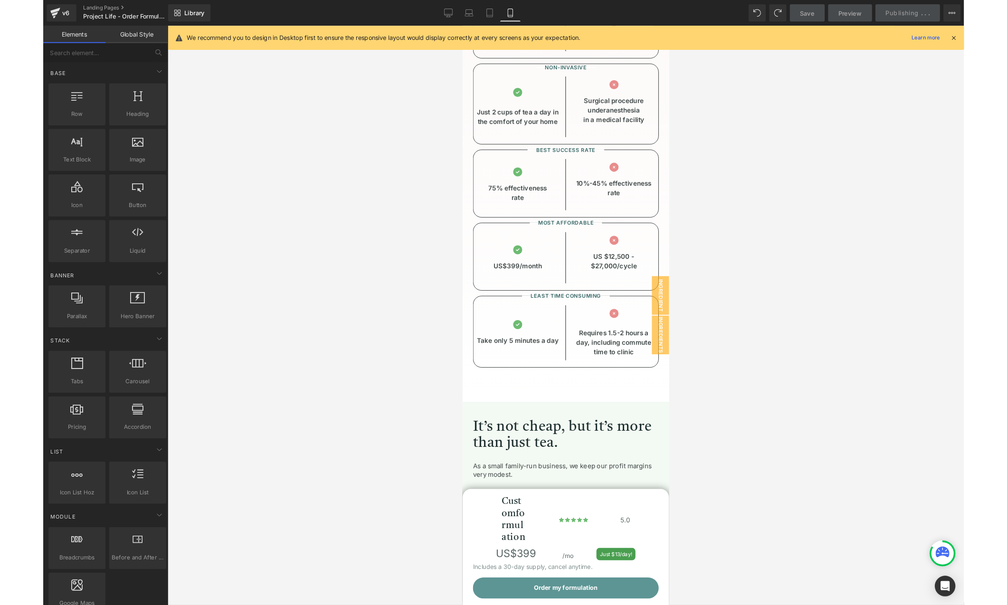
scroll to position [4683, 0]
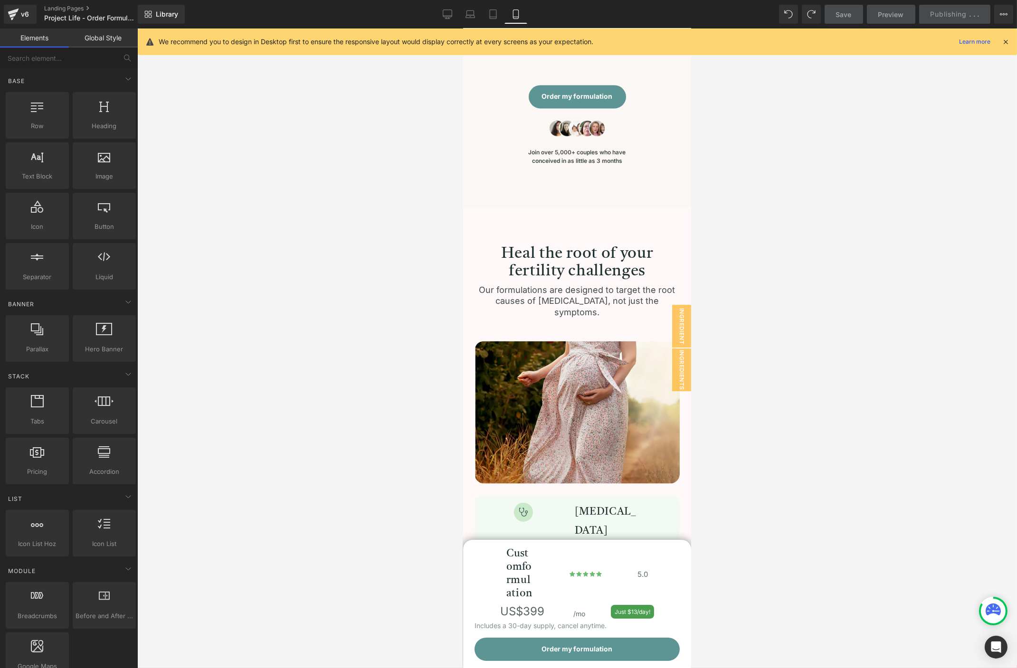
click at [800, 278] on div at bounding box center [576, 348] width 879 height 640
click at [811, 184] on div at bounding box center [576, 348] width 879 height 640
click at [809, 192] on div at bounding box center [576, 348] width 879 height 640
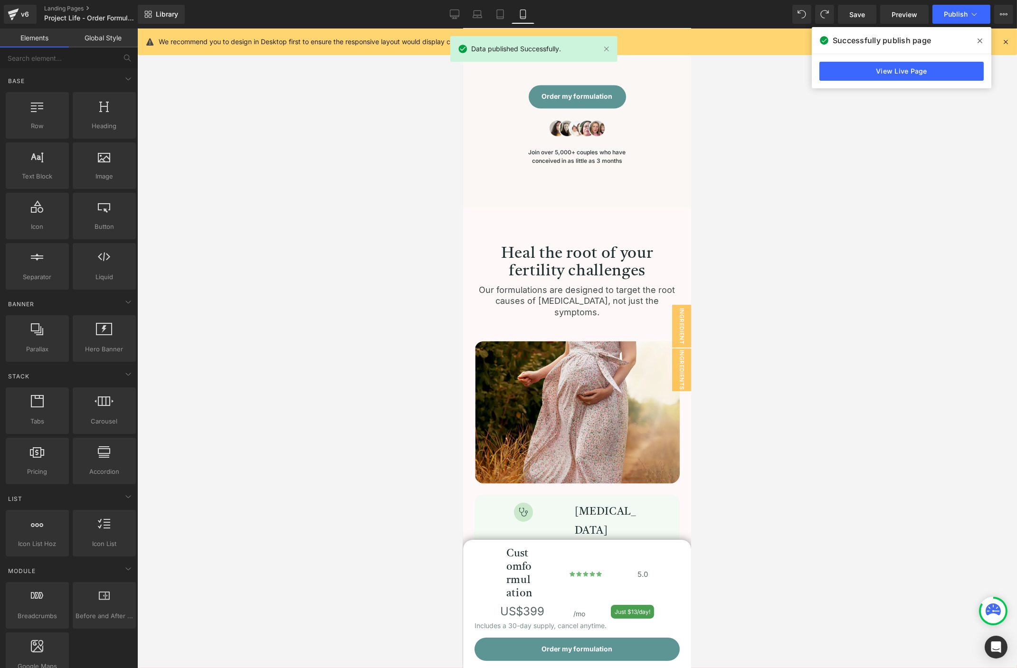
click at [981, 36] on span at bounding box center [979, 40] width 15 height 15
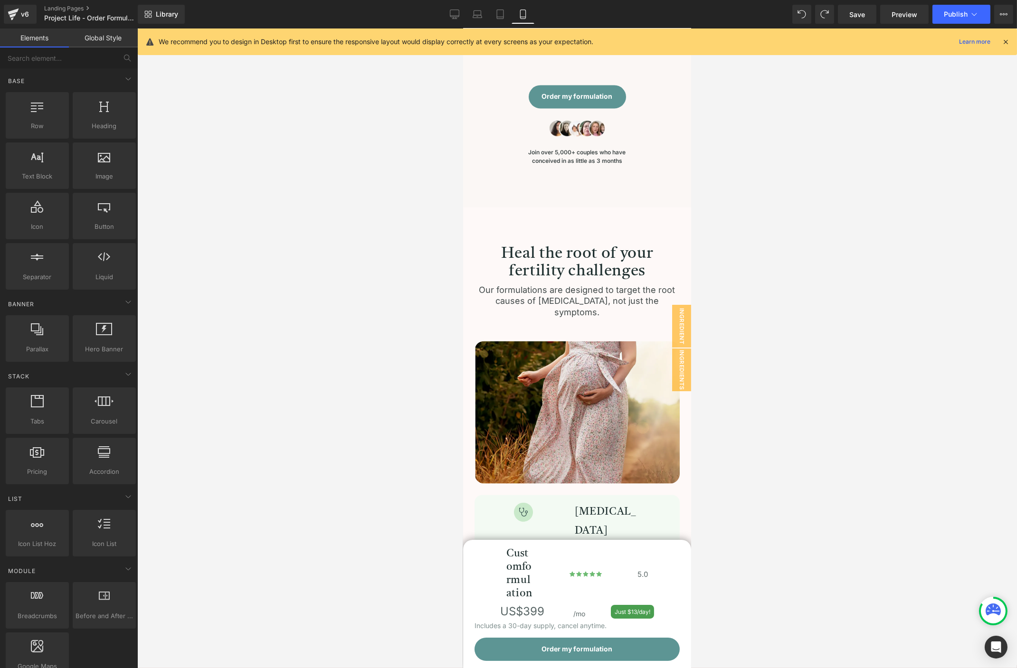
drag, startPoint x: 301, startPoint y: 119, endPoint x: 293, endPoint y: 108, distance: 13.3
click at [301, 119] on div at bounding box center [576, 348] width 879 height 640
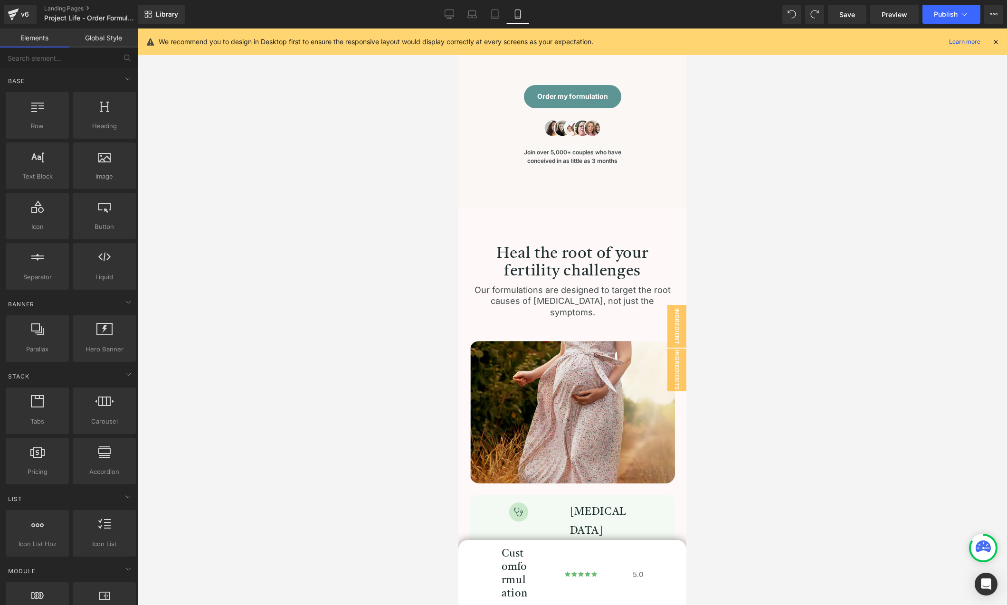
click at [239, 139] on div at bounding box center [571, 316] width 869 height 576
click at [291, 230] on div at bounding box center [571, 316] width 869 height 576
